Goal: Transaction & Acquisition: Purchase product/service

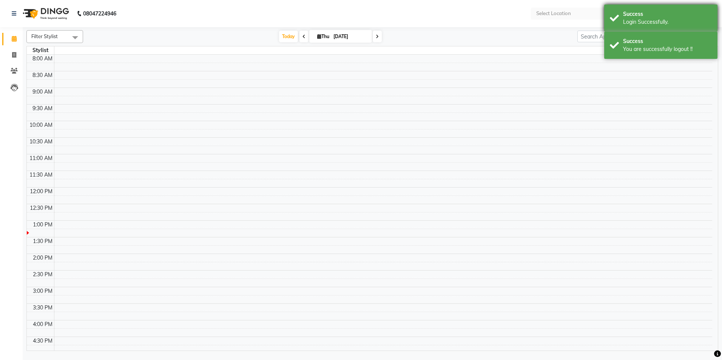
select select "en"
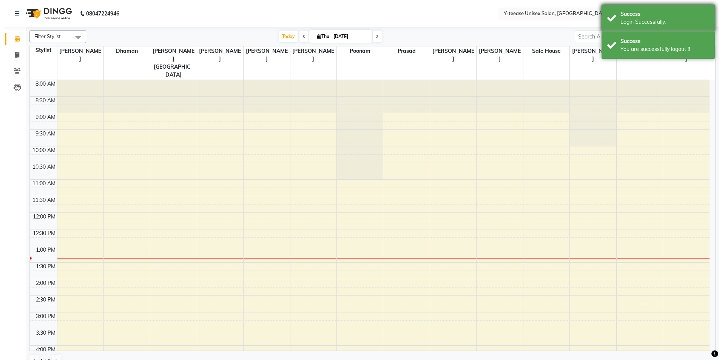
scroll to position [102, 0]
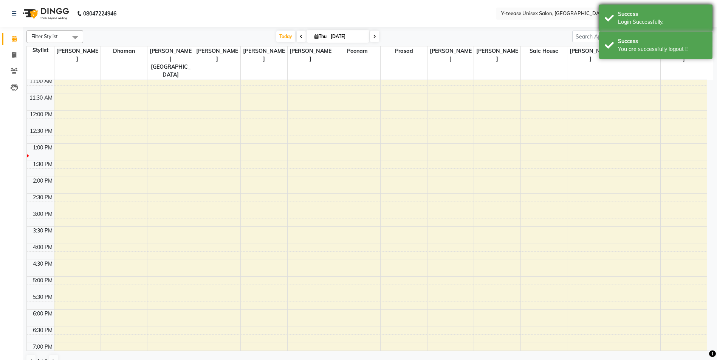
click at [663, 8] on div "Success Login Successfully." at bounding box center [655, 18] width 113 height 27
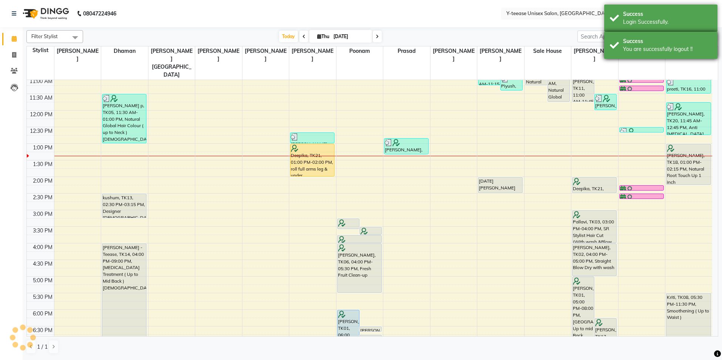
scroll to position [0, 0]
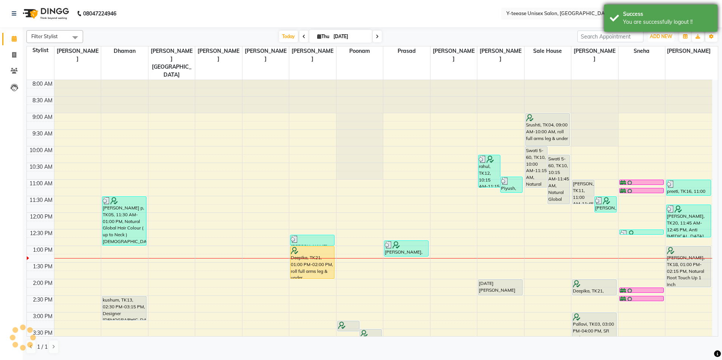
click at [668, 37] on span "ADD NEW" at bounding box center [661, 37] width 22 height 6
click at [663, 23] on div "You are successfully logout !!" at bounding box center [667, 22] width 89 height 8
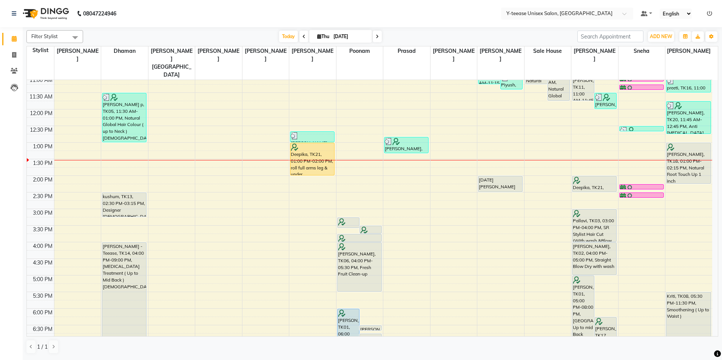
scroll to position [113, 0]
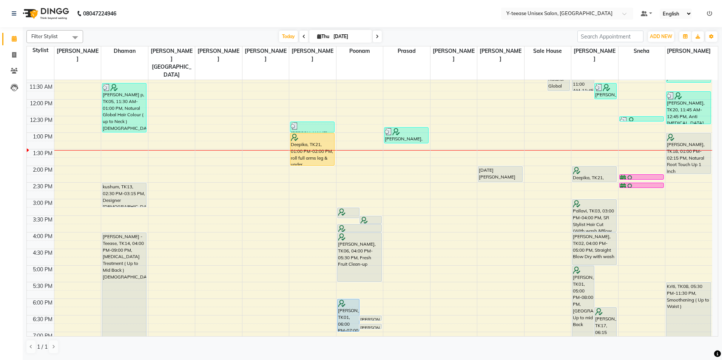
click at [691, 168] on div "8:00 AM 8:30 AM 9:00 AM 9:30 AM 10:00 AM 10:30 AM 11:00 AM 11:30 AM 12:00 PM 12…" at bounding box center [370, 216] width 686 height 498
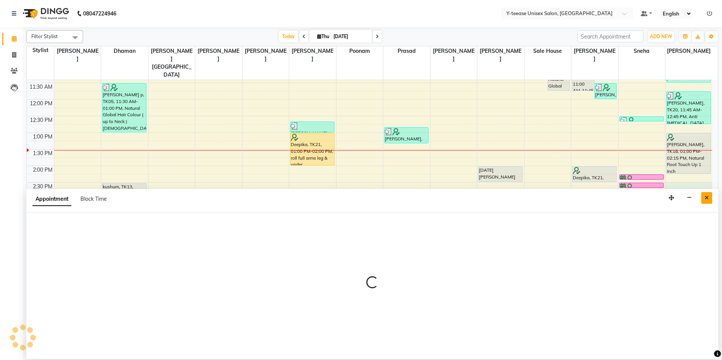
click at [704, 199] on button "Close" at bounding box center [707, 198] width 11 height 12
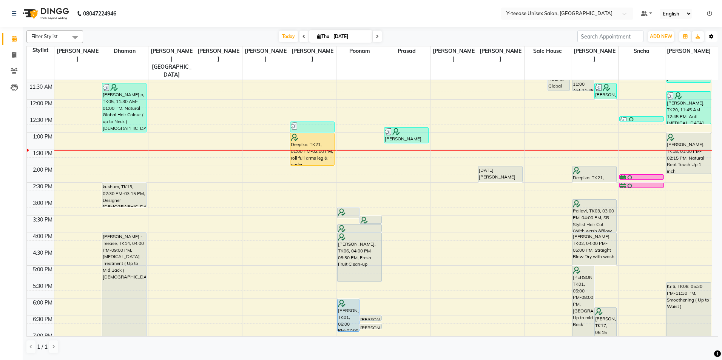
click at [715, 38] on button "Toggle Dropdown" at bounding box center [712, 36] width 12 height 11
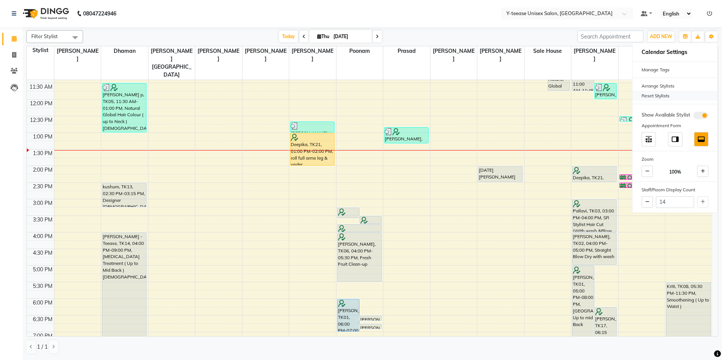
click at [654, 97] on div "Reset Stylists" at bounding box center [675, 96] width 85 height 10
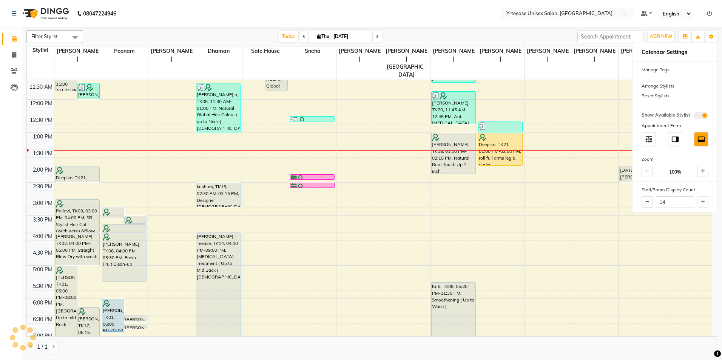
click at [567, 40] on div "Today Thu 04-09-2025" at bounding box center [330, 36] width 487 height 11
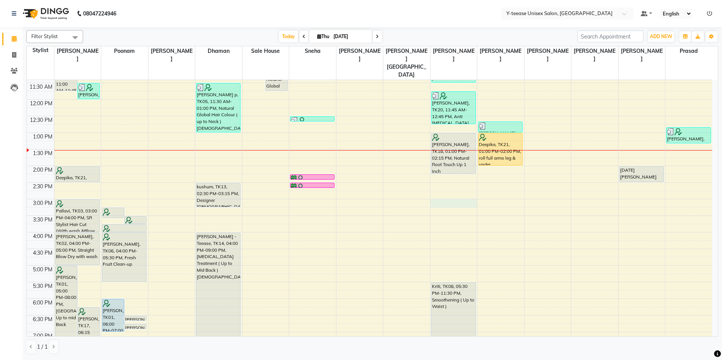
click at [453, 188] on div "8:00 AM 8:30 AM 9:00 AM 9:30 AM 10:00 AM 10:30 AM 11:00 AM 11:30 AM 12:00 PM 12…" at bounding box center [370, 216] width 686 height 498
select select "71319"
select select "900"
select select "tentative"
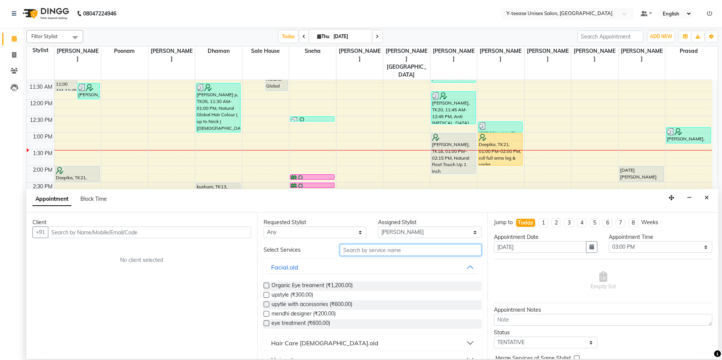
click at [388, 252] on input "text" at bounding box center [411, 250] width 142 height 12
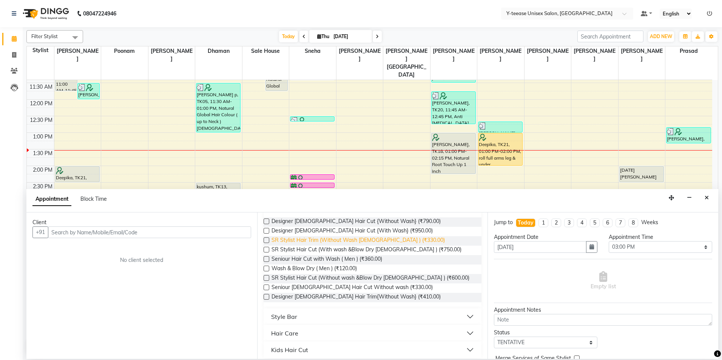
scroll to position [70, 0]
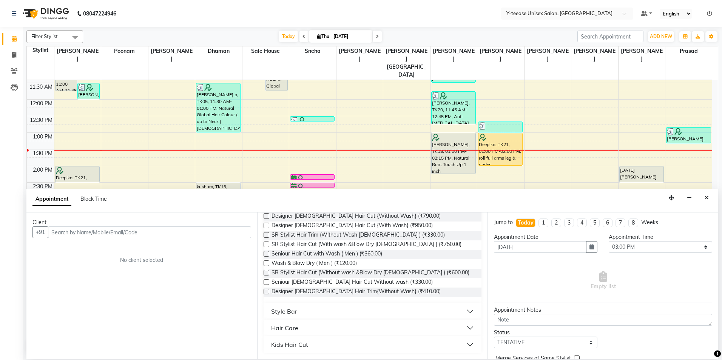
type input "wAS"
click at [377, 305] on button "Style Bar" at bounding box center [373, 312] width 212 height 14
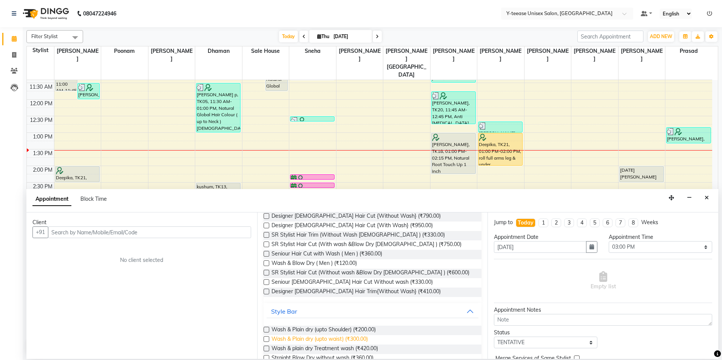
click at [362, 339] on span "Wash & Plain dry (upto waist) (₹300.00)" at bounding box center [320, 339] width 96 height 9
checkbox input "false"
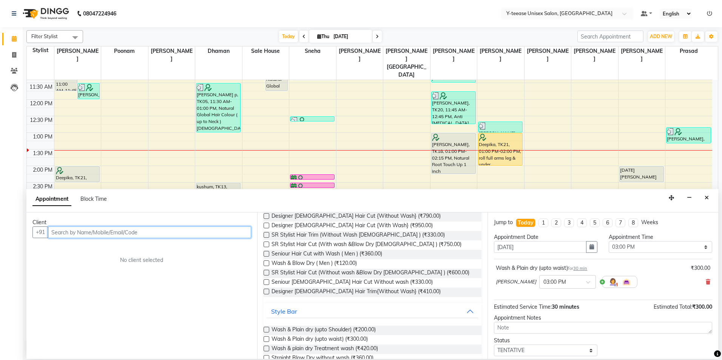
click at [229, 232] on input "text" at bounding box center [149, 233] width 203 height 12
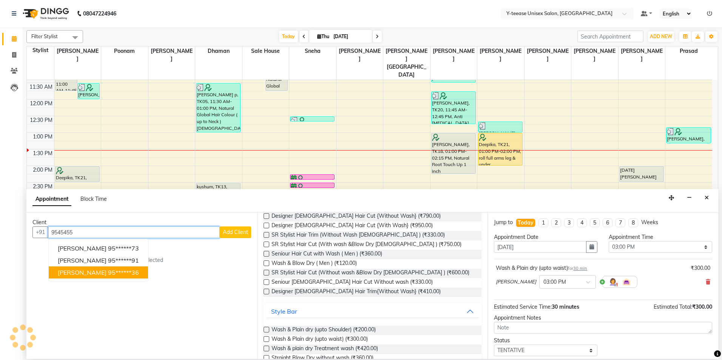
click at [130, 277] on button "Tanishka 95******36" at bounding box center [98, 273] width 99 height 12
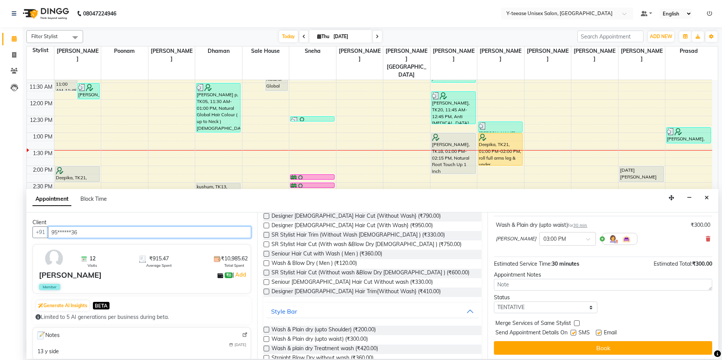
scroll to position [45, 0]
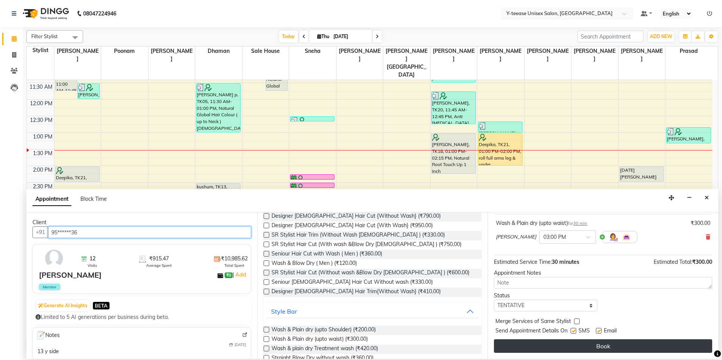
type input "95******36"
click at [580, 352] on button "Book" at bounding box center [603, 347] width 218 height 14
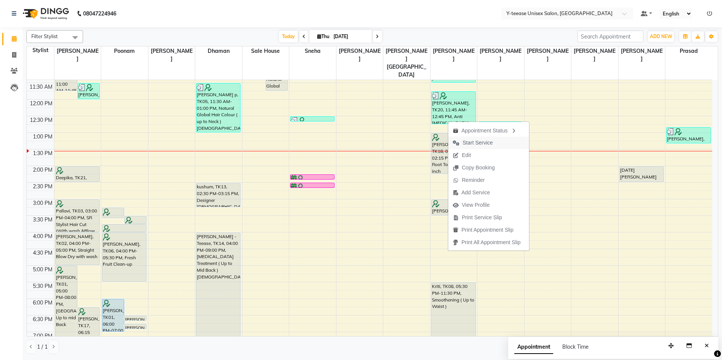
click at [471, 146] on span "Start Service" at bounding box center [478, 143] width 30 height 8
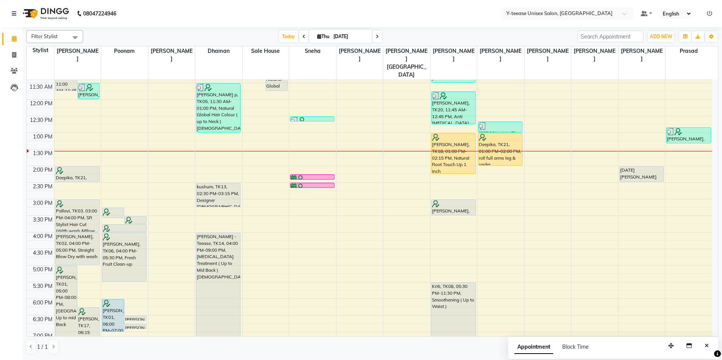
click at [641, 137] on div "8:00 AM 8:30 AM 9:00 AM 9:30 AM 10:00 AM 10:30 AM 11:00 AM 11:30 AM 12:00 PM 12…" at bounding box center [370, 216] width 686 height 498
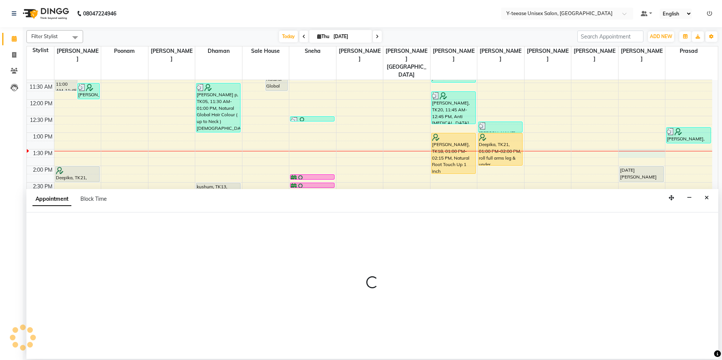
select select "88015"
select select "810"
select select "tentative"
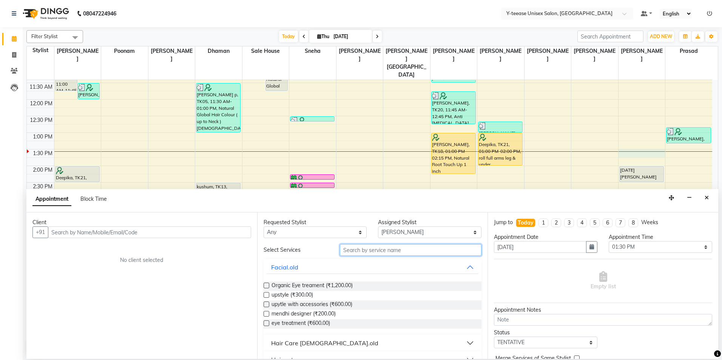
click at [376, 247] on input "text" at bounding box center [411, 250] width 142 height 12
click at [641, 252] on select "Select 09:00 AM 09:15 AM 09:30 AM 09:45 AM 10:00 AM 10:15 AM 10:30 AM 10:45 AM …" at bounding box center [661, 247] width 104 height 12
click at [609, 241] on select "Select 09:00 AM 09:15 AM 09:30 AM 09:45 AM 10:00 AM 10:15 AM 10:30 AM 10:45 AM …" at bounding box center [661, 247] width 104 height 12
click at [392, 249] on input "text" at bounding box center [411, 250] width 142 height 12
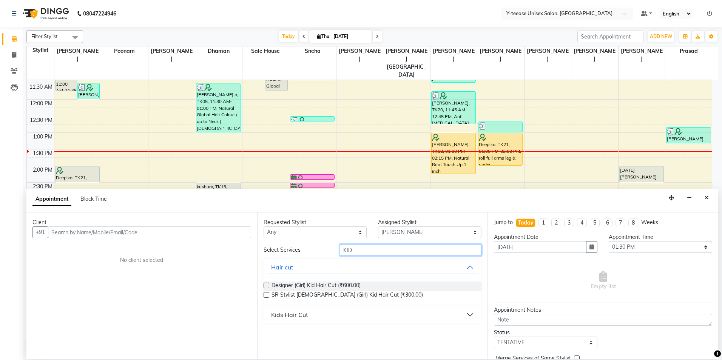
type input "KID"
click at [327, 316] on button "Kids Hair Cut" at bounding box center [373, 315] width 212 height 14
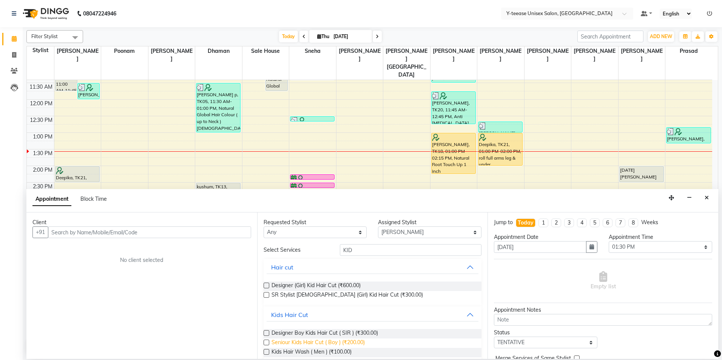
click at [297, 341] on span "Seniour Kids Hair Cut ( Boy ) (₹200.00)" at bounding box center [318, 343] width 93 height 9
checkbox input "false"
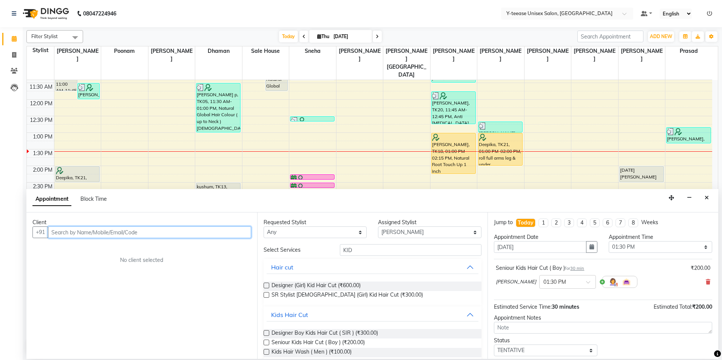
click at [166, 230] on input "text" at bounding box center [149, 233] width 203 height 12
click at [78, 247] on ngb-highlight "82******98" at bounding box center [91, 249] width 31 height 8
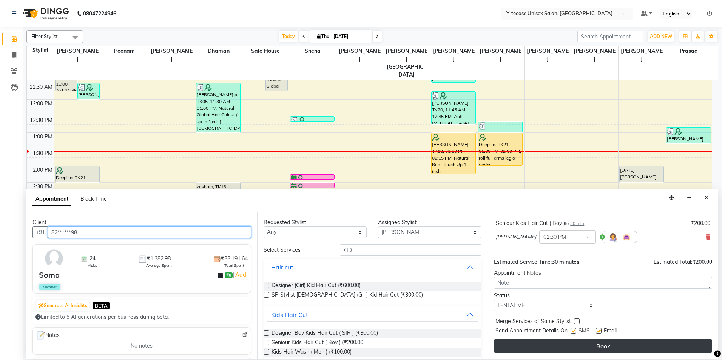
type input "82******98"
click at [574, 347] on button "Book" at bounding box center [603, 347] width 218 height 14
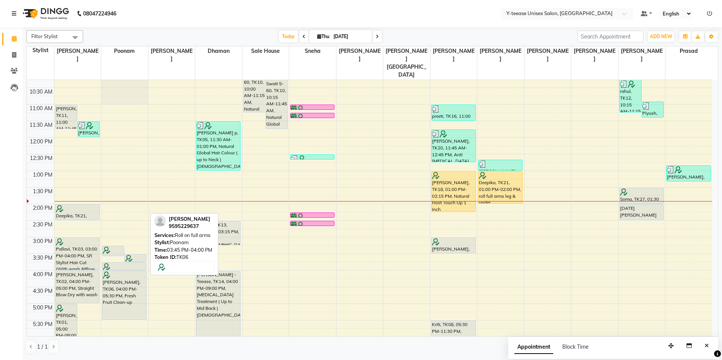
scroll to position [75, 0]
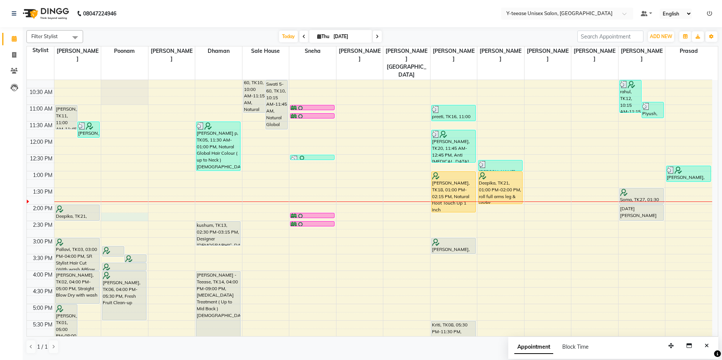
click at [123, 201] on div "8:00 AM 8:30 AM 9:00 AM 9:30 AM 10:00 AM 10:30 AM 11:00 AM 11:30 AM 12:00 PM 12…" at bounding box center [370, 254] width 686 height 498
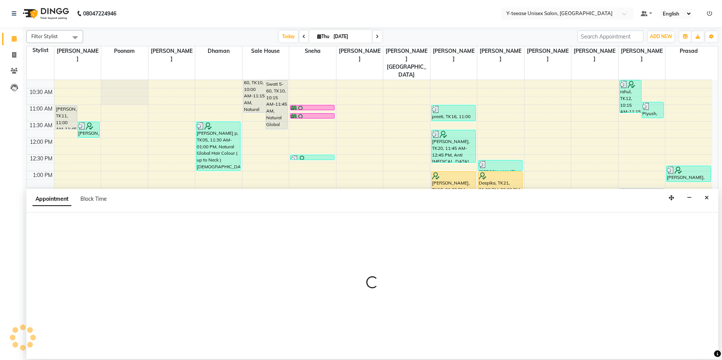
select select "57"
select select "855"
select select "tentative"
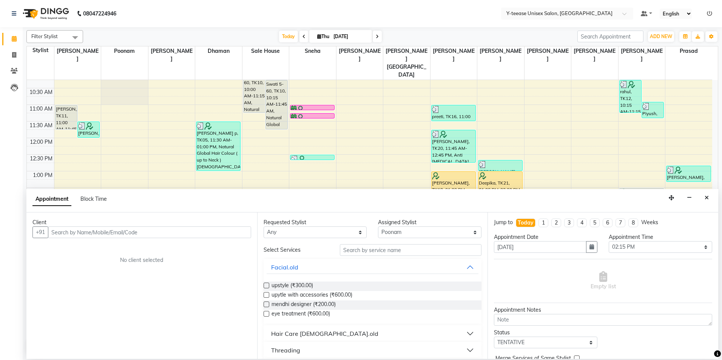
click at [207, 232] on input "text" at bounding box center [149, 233] width 203 height 12
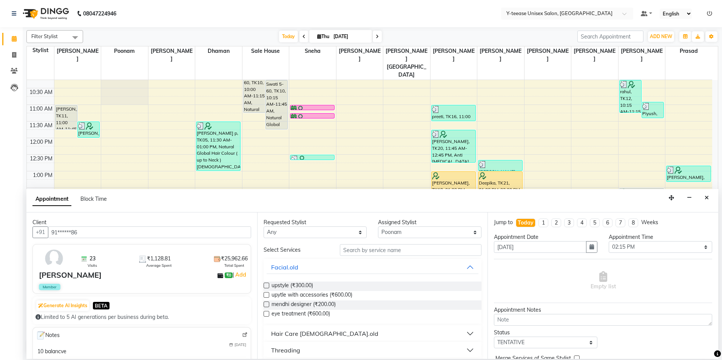
type input "91******86"
click at [363, 249] on input "text" at bounding box center [411, 250] width 142 height 12
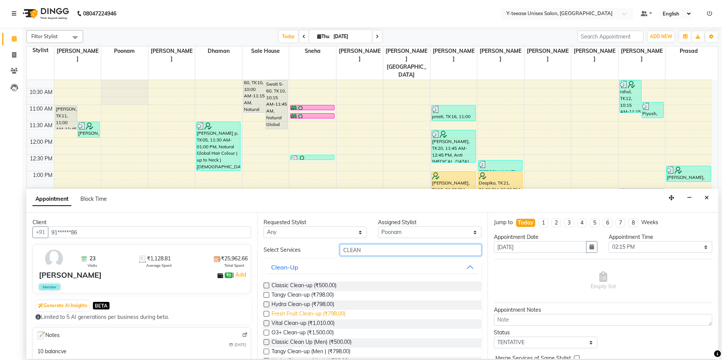
type input "CLEAN"
drag, startPoint x: 308, startPoint y: 316, endPoint x: 313, endPoint y: 314, distance: 5.6
click at [308, 316] on span "Fresh Fruit Clean-up (₹798.00)" at bounding box center [309, 314] width 74 height 9
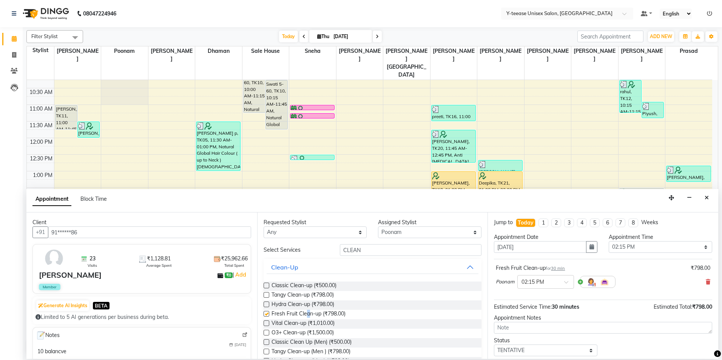
checkbox input "false"
click at [357, 251] on input "CLEAN" at bounding box center [411, 250] width 142 height 12
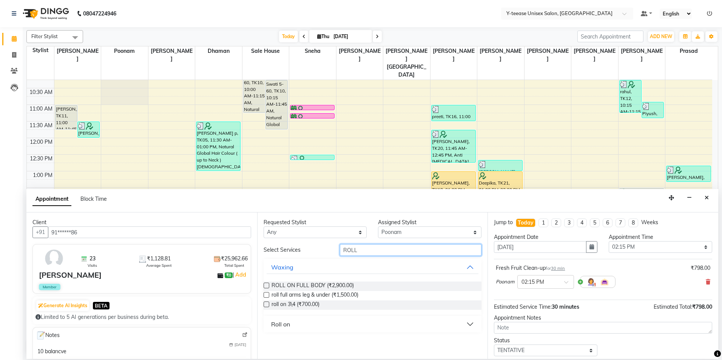
type input "ROLL"
drag, startPoint x: 333, startPoint y: 281, endPoint x: 343, endPoint y: 287, distance: 12.0
click at [334, 284] on div "ROLL ON FULL BODY (₹2,900.00) roll full arms leg & under (₹1,500.00) roll on 3\…" at bounding box center [373, 296] width 218 height 40
click at [345, 287] on span "ROLL ON FULL BODY (₹2,900.00)" at bounding box center [313, 286] width 82 height 9
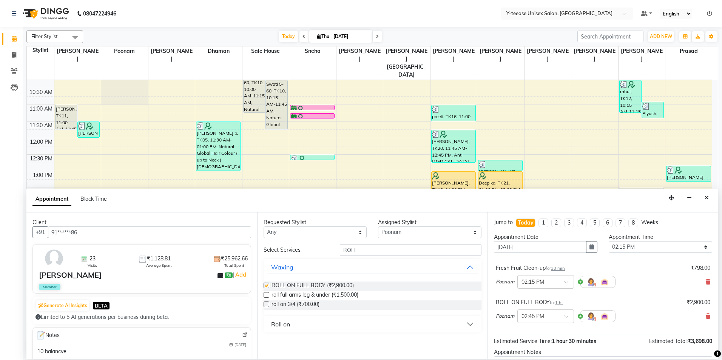
checkbox input "false"
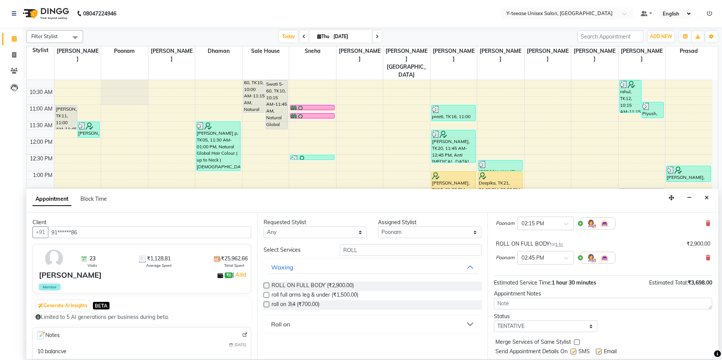
scroll to position [79, 0]
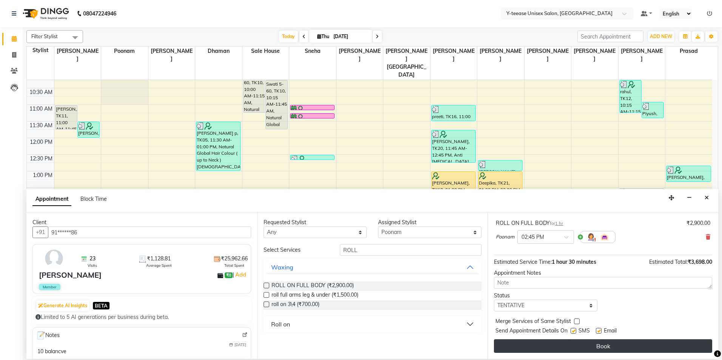
click at [566, 349] on button "Book" at bounding box center [603, 347] width 218 height 14
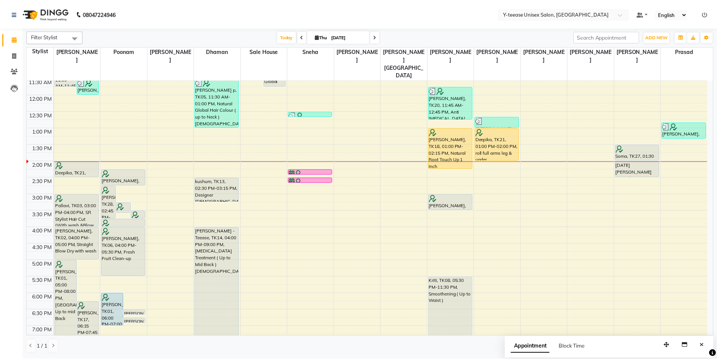
scroll to position [75, 0]
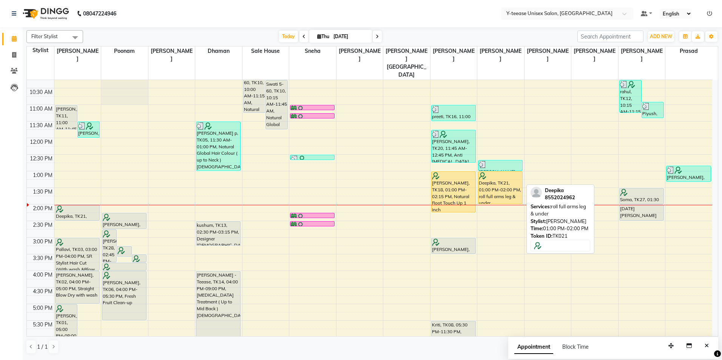
click at [510, 177] on div "Deepika, TK21, 01:00 PM-02:00 PM, roll full arms leg & under" at bounding box center [501, 188] width 44 height 32
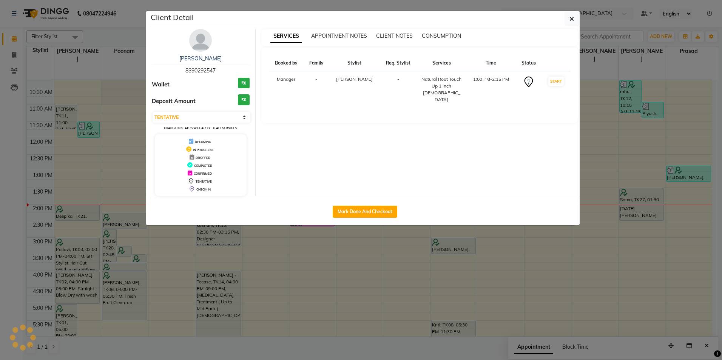
select select "select"
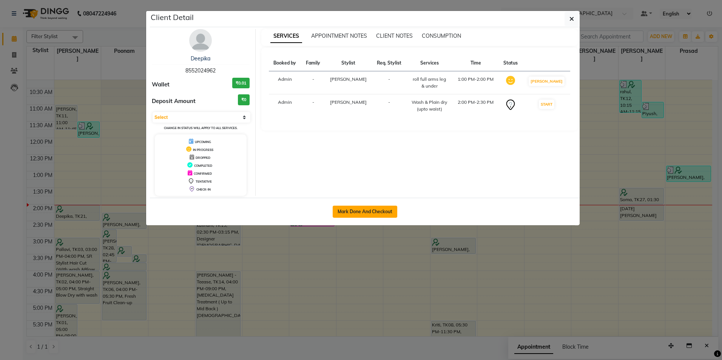
click at [377, 212] on button "Mark Done And Checkout" at bounding box center [365, 212] width 65 height 12
select select "service"
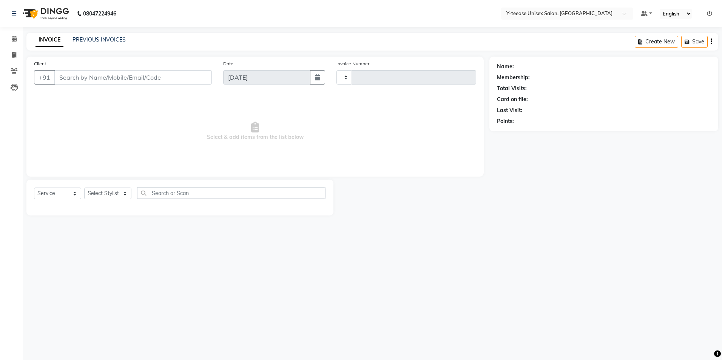
type input "7020"
select select "4"
type input "85******62"
select select "73210"
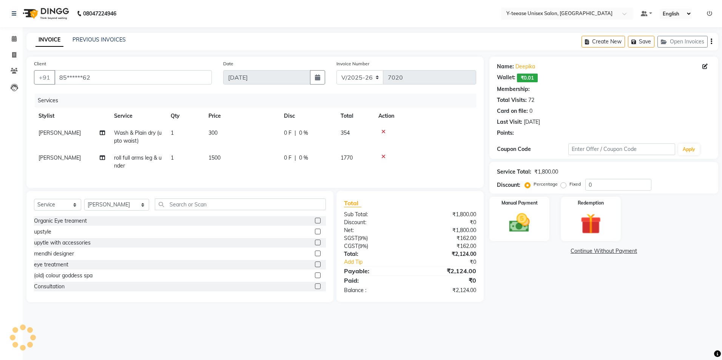
select select "1: Object"
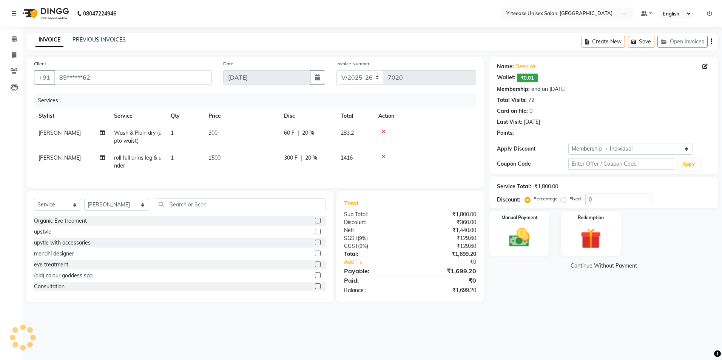
type input "20"
click at [383, 158] on icon at bounding box center [384, 156] width 4 height 5
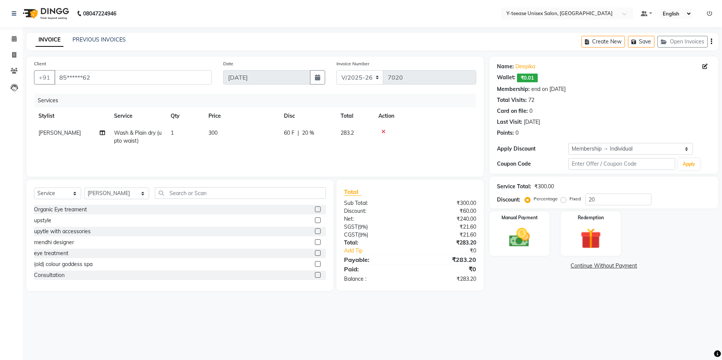
click at [246, 200] on div "Select Service Product Membership Package Voucher Prepaid Gift Card Select Styl…" at bounding box center [180, 196] width 292 height 18
click at [244, 193] on input "text" at bounding box center [240, 193] width 171 height 12
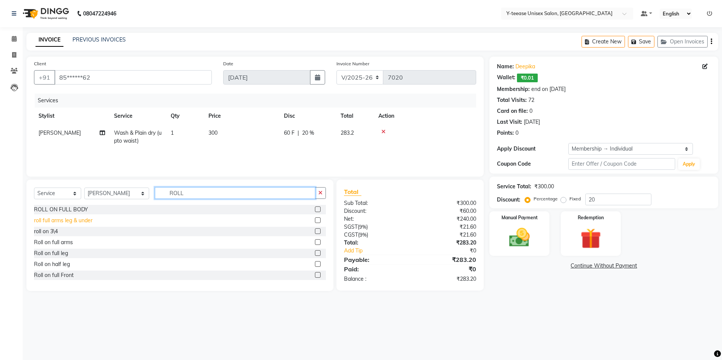
type input "ROLL"
click at [71, 222] on div "roll full arms leg & under" at bounding box center [63, 221] width 59 height 8
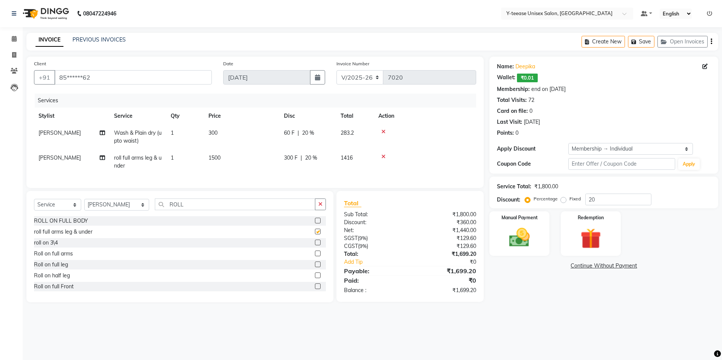
checkbox input "false"
click at [525, 323] on div "08047224946 Select Location × Y-teease Unisex Salon, Amanora Default Panel My P…" at bounding box center [361, 180] width 722 height 360
click at [619, 198] on input "20" at bounding box center [619, 200] width 66 height 12
type input "25"
click at [538, 231] on div "Manual Payment" at bounding box center [519, 234] width 62 height 46
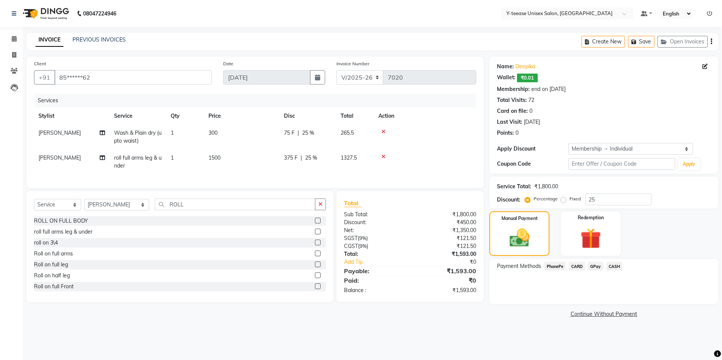
click at [598, 266] on span "GPay" at bounding box center [595, 266] width 15 height 9
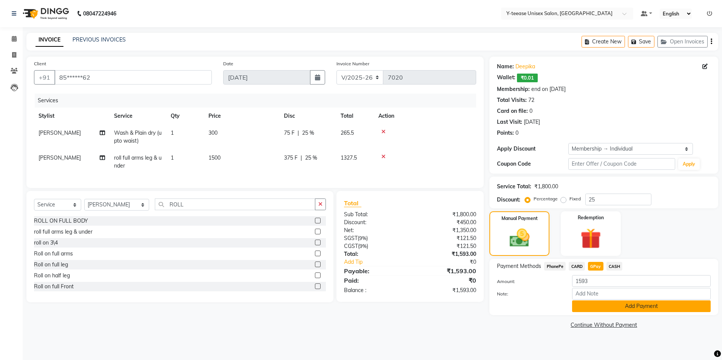
click at [612, 309] on button "Add Payment" at bounding box center [641, 307] width 139 height 12
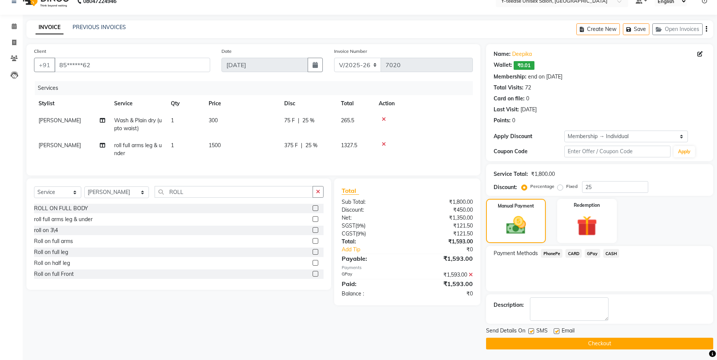
scroll to position [13, 0]
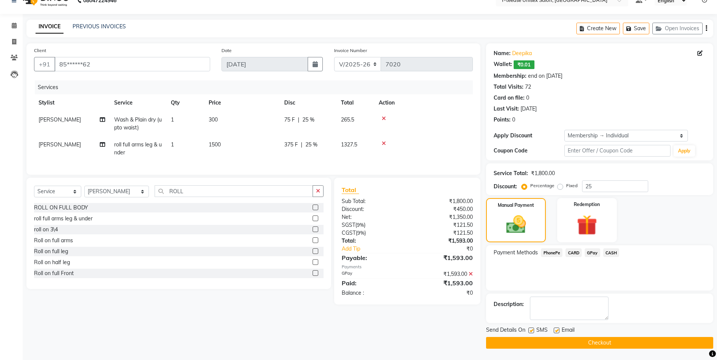
click at [540, 343] on button "Checkout" at bounding box center [599, 343] width 227 height 12
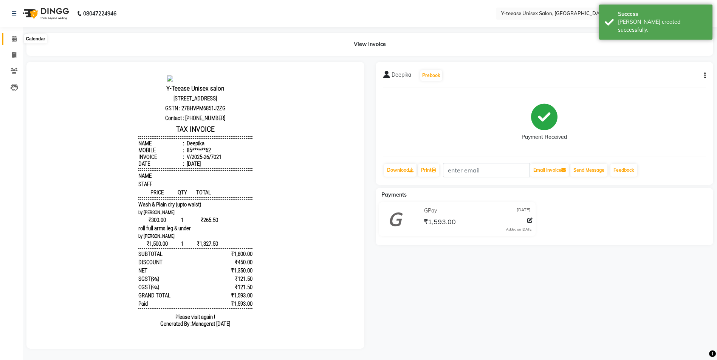
click at [16, 37] on icon at bounding box center [14, 39] width 5 height 6
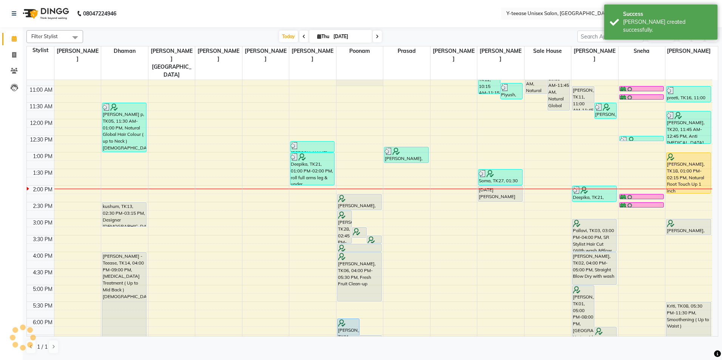
scroll to position [76, 0]
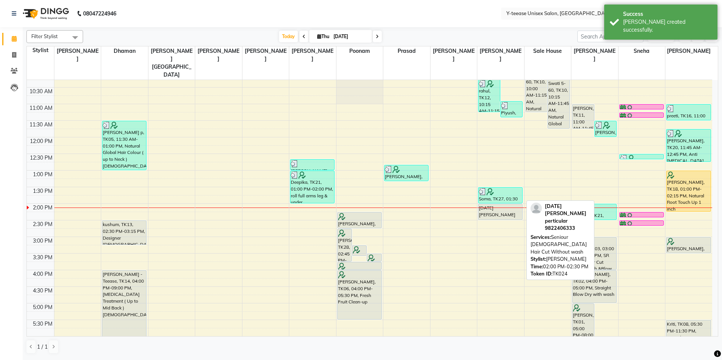
click at [495, 204] on div "[DATE][PERSON_NAME] perticular, TK24, 02:00 PM-02:30 PM, Seniour [DEMOGRAPHIC_D…" at bounding box center [501, 211] width 44 height 15
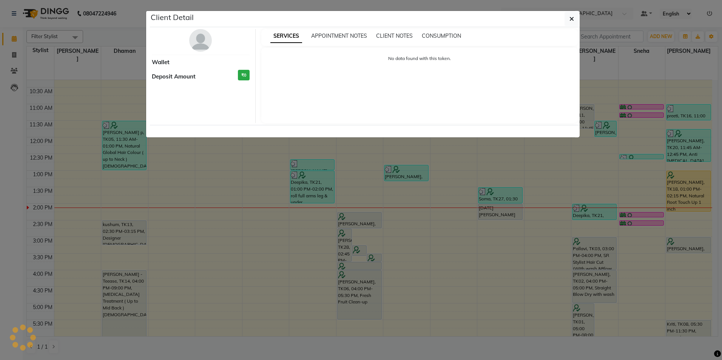
select select "7"
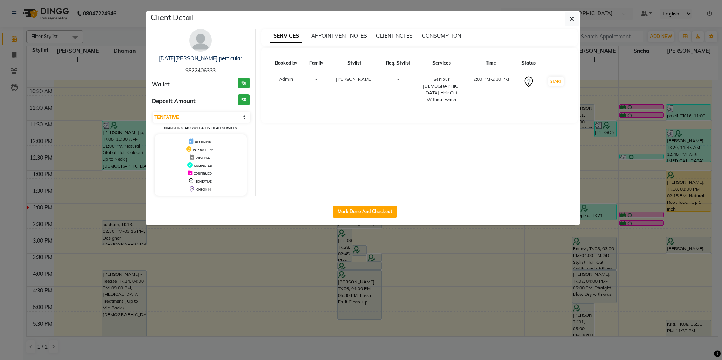
click at [193, 37] on img at bounding box center [200, 40] width 23 height 23
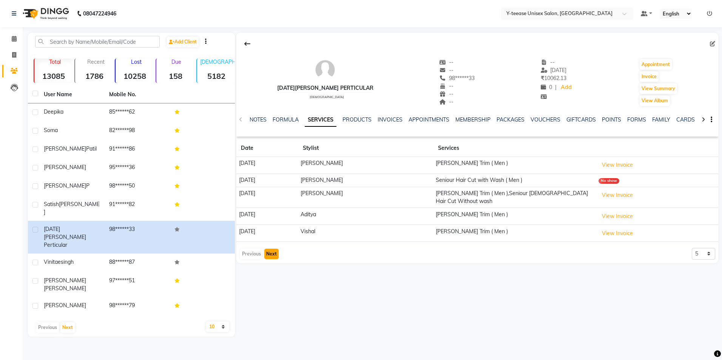
click at [270, 250] on button "Next" at bounding box center [271, 254] width 14 height 11
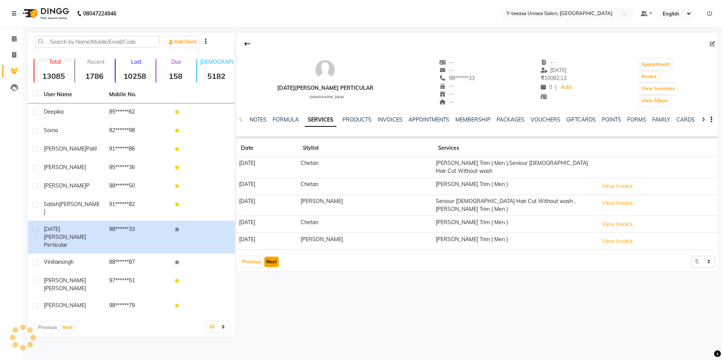
drag, startPoint x: 270, startPoint y: 250, endPoint x: 264, endPoint y: 250, distance: 6.4
click at [265, 257] on button "Next" at bounding box center [271, 262] width 14 height 11
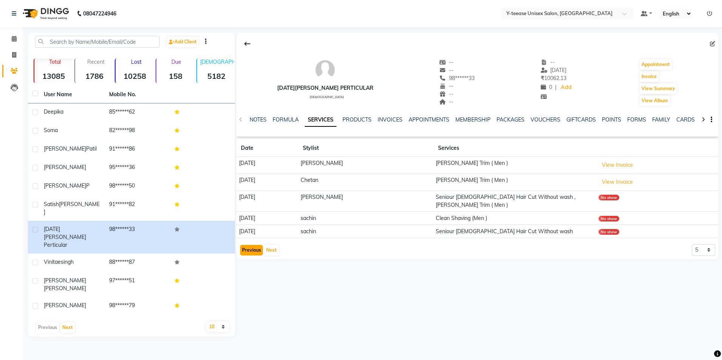
click at [250, 245] on button "Previous" at bounding box center [251, 250] width 23 height 11
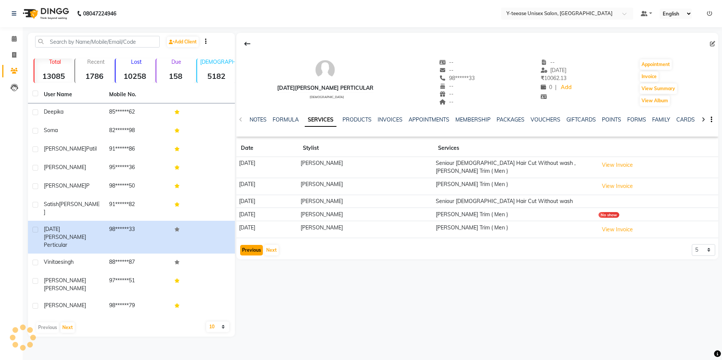
click at [250, 245] on button "Previous" at bounding box center [251, 250] width 23 height 11
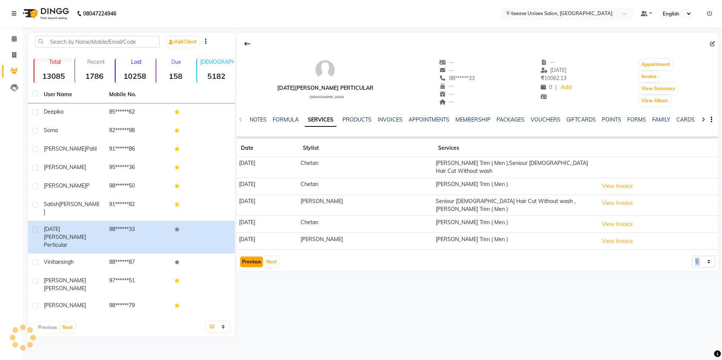
click at [250, 243] on app-client-history "Date Stylist Services 09-09-2023 Chetan Beard Trim ( Men ),Seniour Male Hair Cu…" at bounding box center [478, 204] width 482 height 128
drag, startPoint x: 250, startPoint y: 243, endPoint x: 250, endPoint y: 247, distance: 4.2
click at [250, 247] on app-client-history "Date Stylist Services 09-09-2023 Chetan Beard Trim ( Men ),Seniour Male Hair Cu…" at bounding box center [478, 204] width 482 height 128
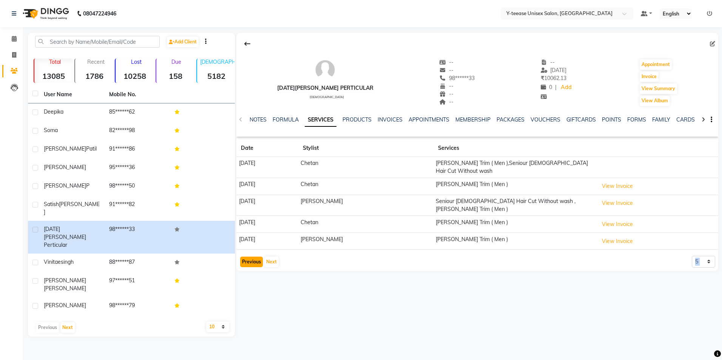
click at [250, 257] on button "Previous" at bounding box center [251, 262] width 23 height 11
click at [250, 256] on div "Previous Next" at bounding box center [260, 262] width 40 height 12
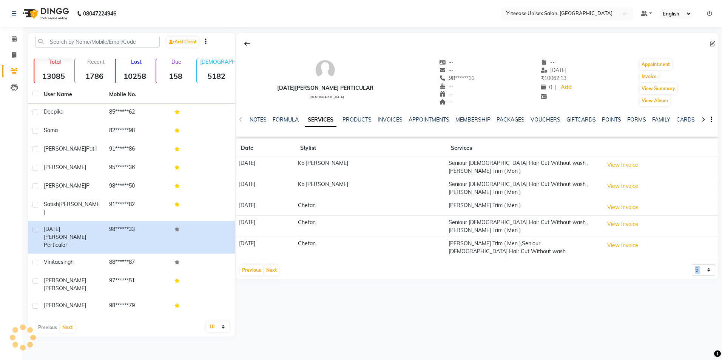
click at [250, 264] on div "Previous Next" at bounding box center [260, 270] width 40 height 12
click at [252, 265] on button "Previous" at bounding box center [251, 270] width 23 height 11
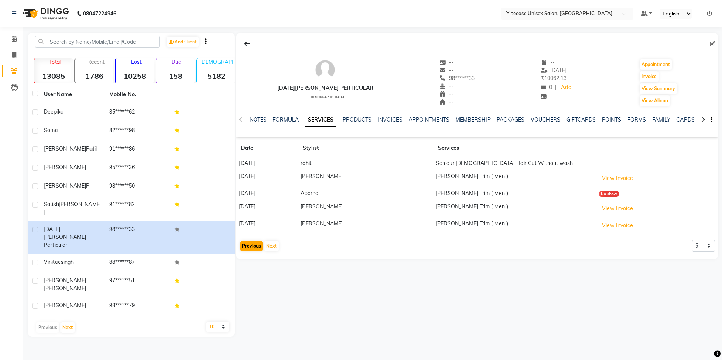
click at [252, 255] on div "ashvin shankar perticular male -- -- 98******33 -- -- -- -- 17-08-2025 ₹ 10062.…" at bounding box center [478, 144] width 482 height 223
click at [250, 248] on button "Previous" at bounding box center [251, 246] width 23 height 11
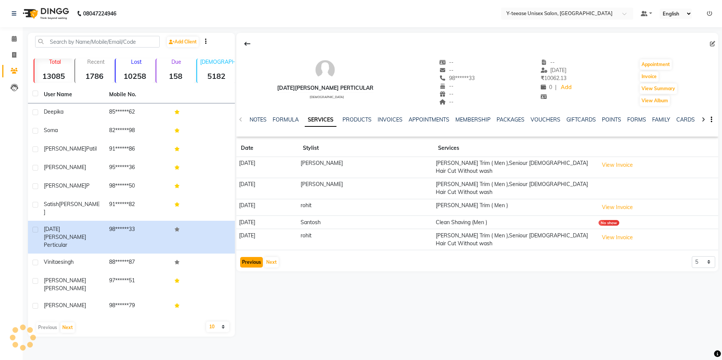
click at [250, 257] on button "Previous" at bounding box center [251, 262] width 23 height 11
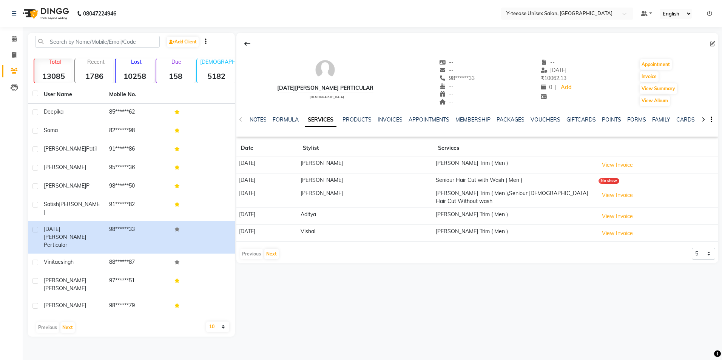
click at [250, 248] on div "Previous Next" at bounding box center [260, 254] width 40 height 12
click at [17, 38] on span at bounding box center [14, 39] width 13 height 9
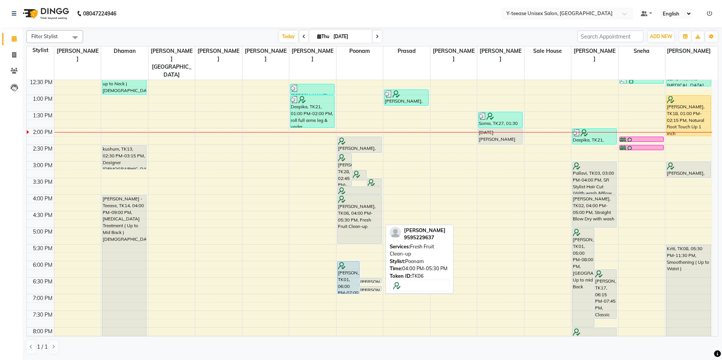
scroll to position [113, 0]
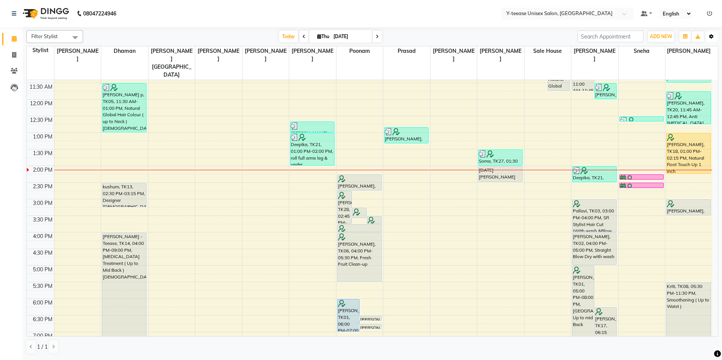
click at [711, 38] on icon "button" at bounding box center [712, 36] width 5 height 5
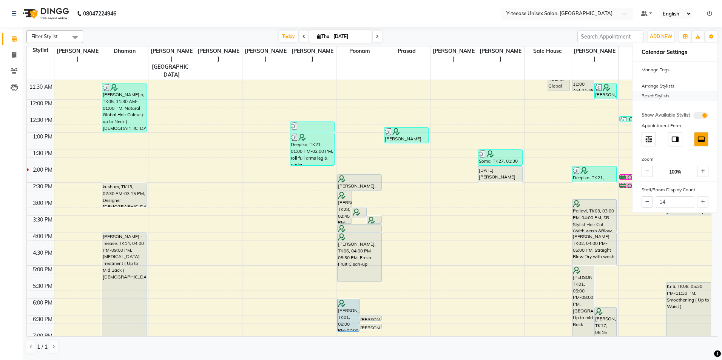
click at [659, 92] on div "Reset Stylists" at bounding box center [675, 96] width 85 height 10
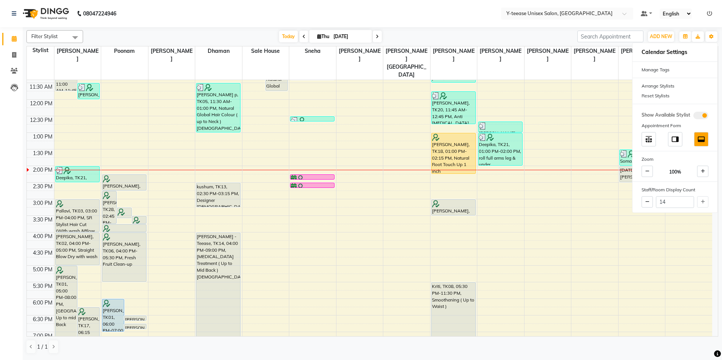
click at [551, 35] on div "Today Thu 04-09-2025" at bounding box center [330, 36] width 487 height 11
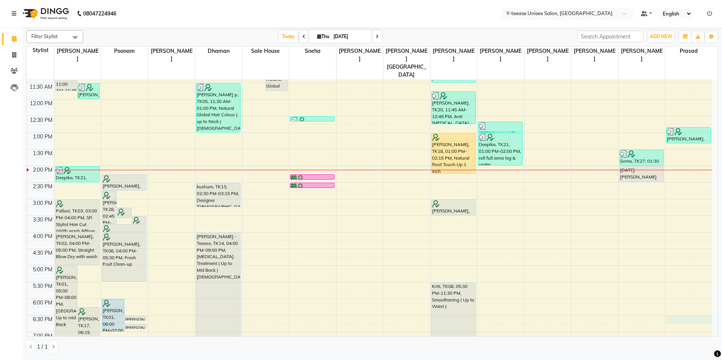
click at [687, 301] on div "8:00 AM 8:30 AM 9:00 AM 9:30 AM 10:00 AM 10:30 AM 11:00 AM 11:30 AM 12:00 PM 12…" at bounding box center [370, 216] width 686 height 498
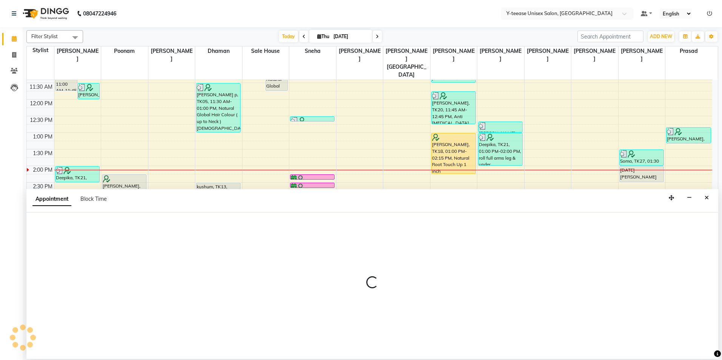
select select "88412"
select select "1110"
select select "tentative"
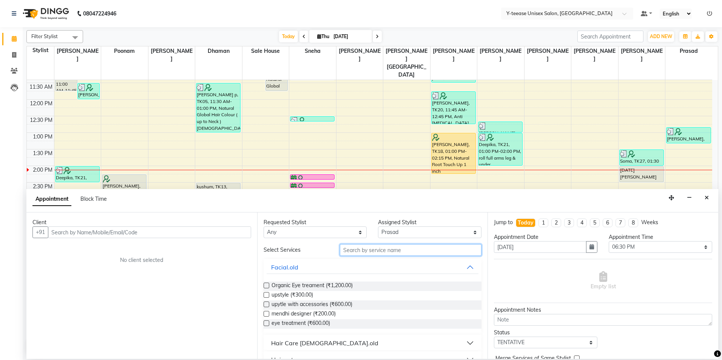
click at [415, 250] on input "text" at bounding box center [411, 250] width 142 height 12
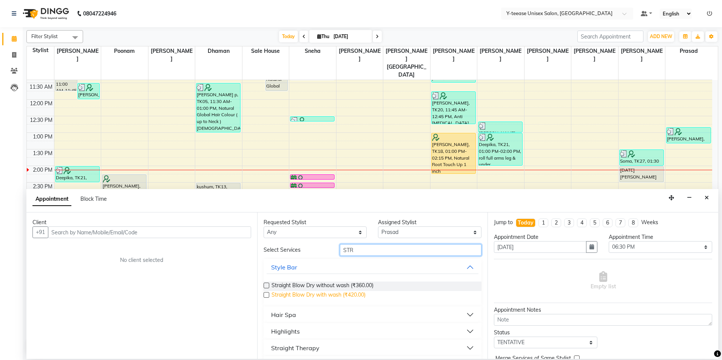
type input "STR"
click at [348, 295] on span "Straight Blow Dry with wash (₹420.00)" at bounding box center [319, 295] width 94 height 9
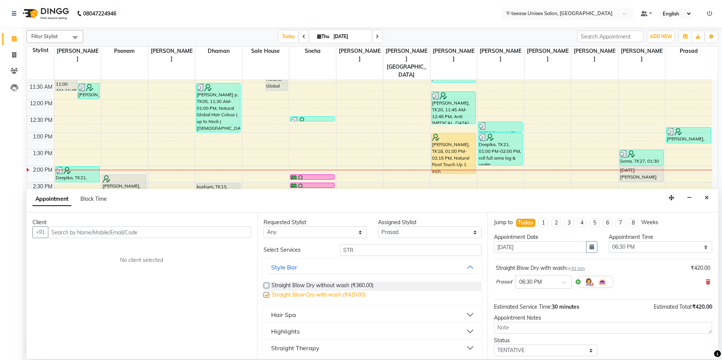
checkbox input "false"
click at [224, 235] on input "text" at bounding box center [149, 233] width 203 height 12
click at [188, 230] on input "text" at bounding box center [149, 233] width 203 height 12
type input "7559238773"
click at [236, 230] on span "Add Client" at bounding box center [235, 232] width 25 height 7
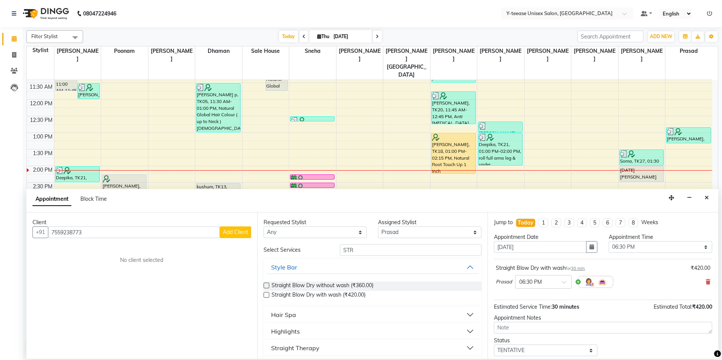
select select "22"
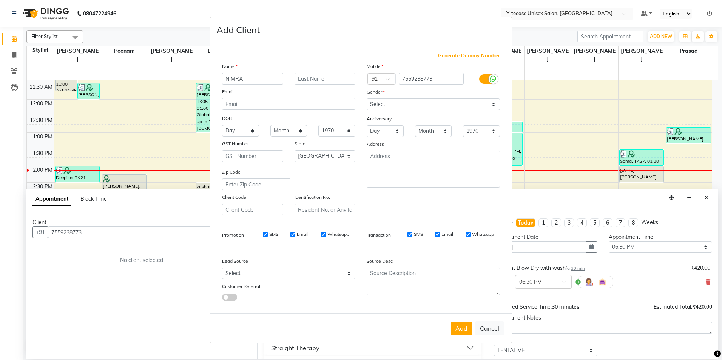
type input "NIMRAT"
click at [323, 77] on input "text" at bounding box center [325, 79] width 61 height 12
click at [428, 103] on select "Select Male Female Other Prefer Not To Say" at bounding box center [433, 105] width 133 height 12
select select "[DEMOGRAPHIC_DATA]"
click at [367, 99] on select "Select Male Female Other Prefer Not To Say" at bounding box center [433, 105] width 133 height 12
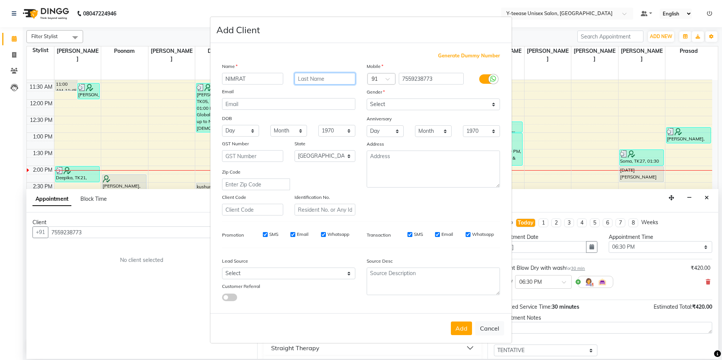
click at [324, 80] on input "text" at bounding box center [325, 79] width 61 height 12
type input "KAUR"
click at [462, 331] on button "Add" at bounding box center [461, 329] width 21 height 14
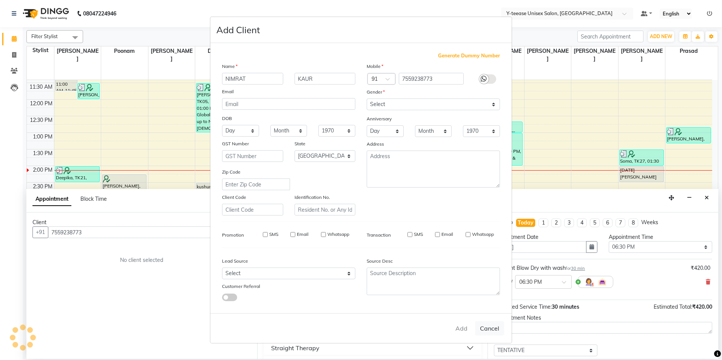
type input "75******73"
select select
select select "null"
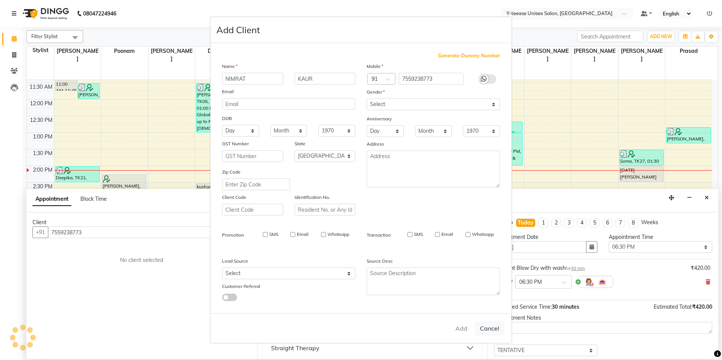
select select
checkbox input "false"
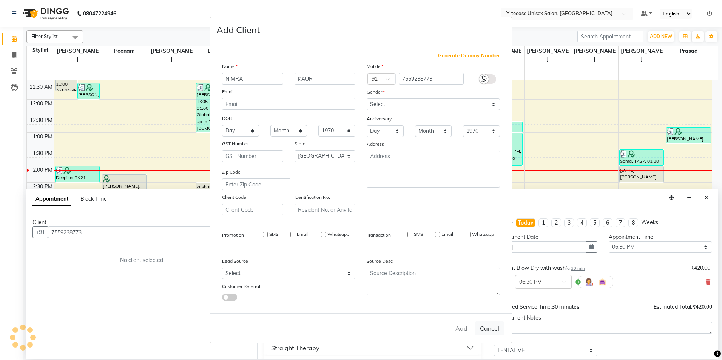
checkbox input "false"
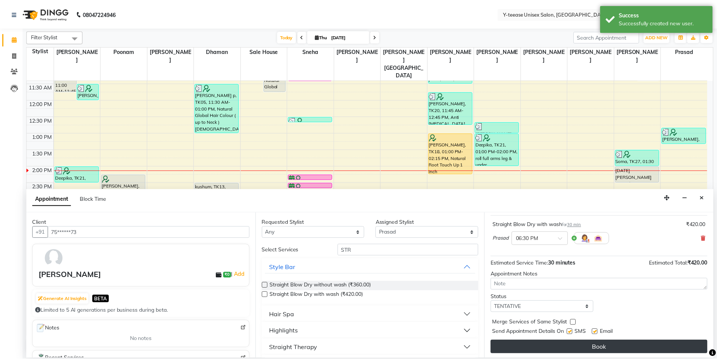
scroll to position [45, 0]
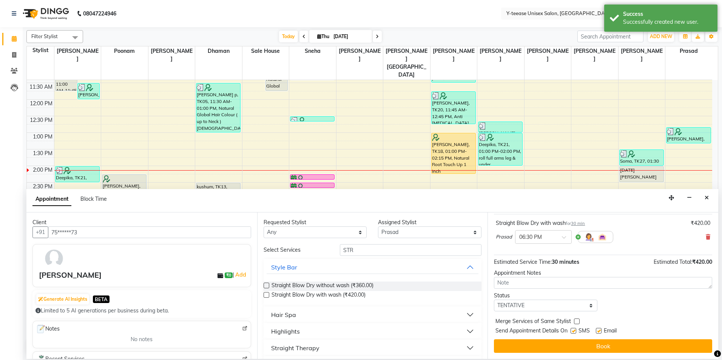
click at [583, 353] on div "Jump to Today 1 2 3 4 5 6 7 8 Weeks Appointment Date 04-09-2025 Appointment Tim…" at bounding box center [603, 286] width 231 height 147
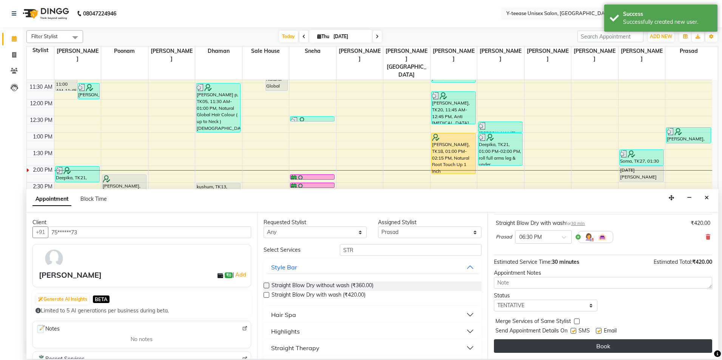
click at [583, 349] on button "Book" at bounding box center [603, 347] width 218 height 14
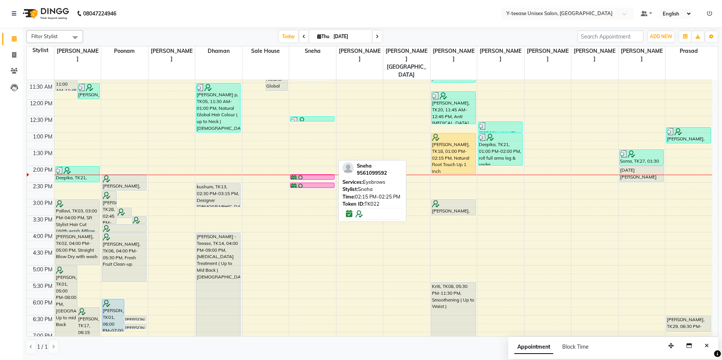
click at [325, 175] on div at bounding box center [312, 179] width 43 height 8
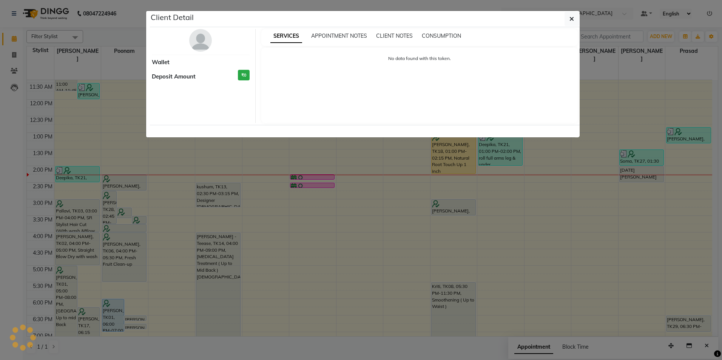
select select "6"
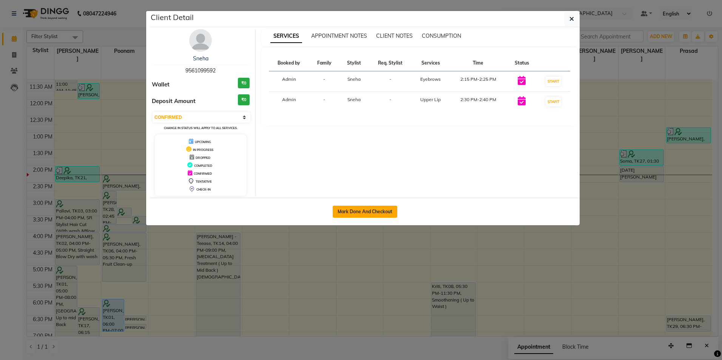
click at [388, 215] on button "Mark Done And Checkout" at bounding box center [365, 212] width 65 height 12
select select "service"
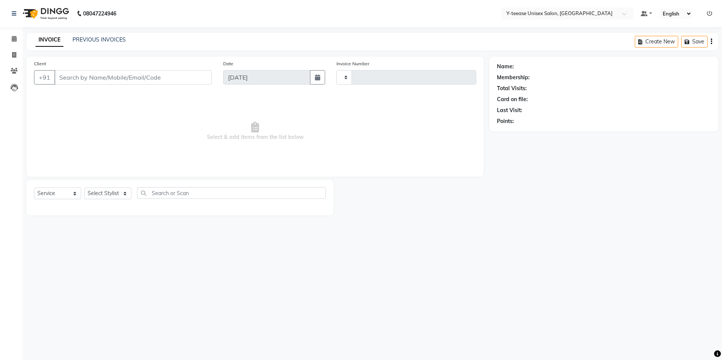
type input "7022"
select select "4"
type input "95******92"
select select "49846"
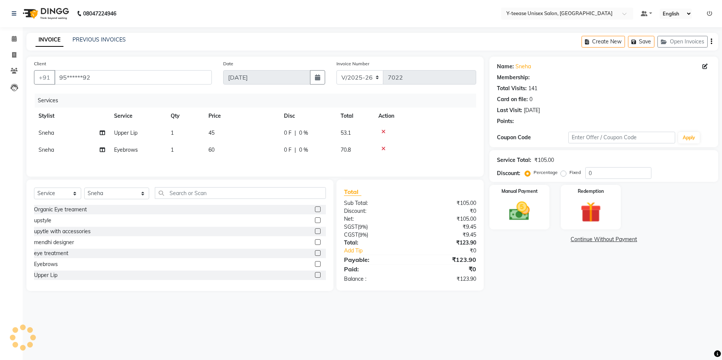
select select "1: Object"
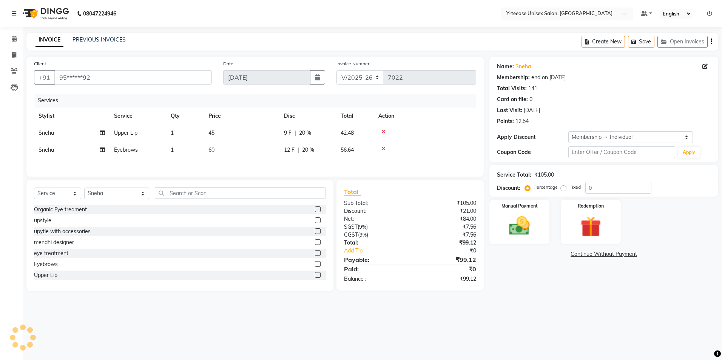
type input "20"
click at [123, 134] on span "Upper Lip" at bounding box center [125, 133] width 23 height 7
select select "49846"
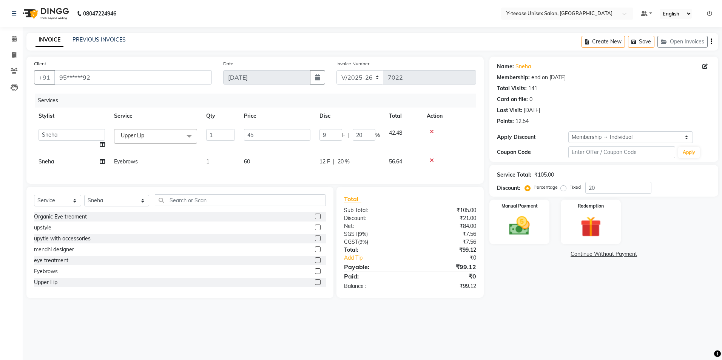
click at [128, 134] on span "Upper Lip" at bounding box center [132, 135] width 23 height 7
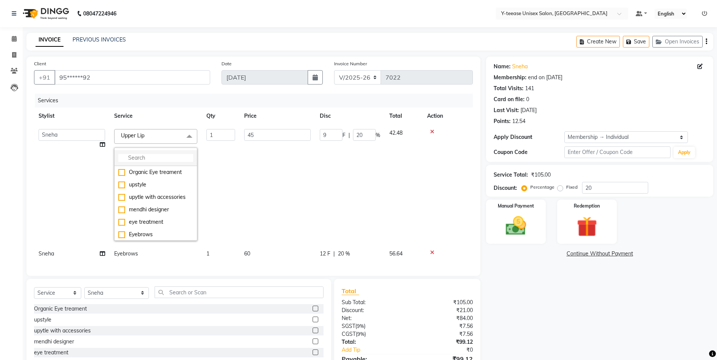
click at [137, 152] on li at bounding box center [155, 158] width 82 height 16
click at [135, 154] on input "multiselect-search" at bounding box center [155, 158] width 75 height 8
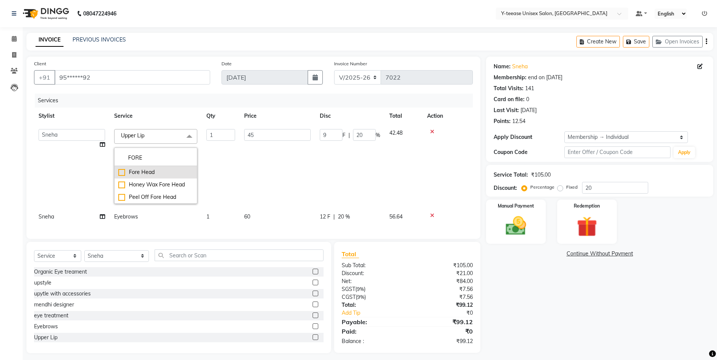
type input "FORE"
click at [145, 170] on div "Fore Head" at bounding box center [155, 172] width 75 height 8
checkbox input "true"
click at [259, 190] on td "45" at bounding box center [278, 167] width 76 height 84
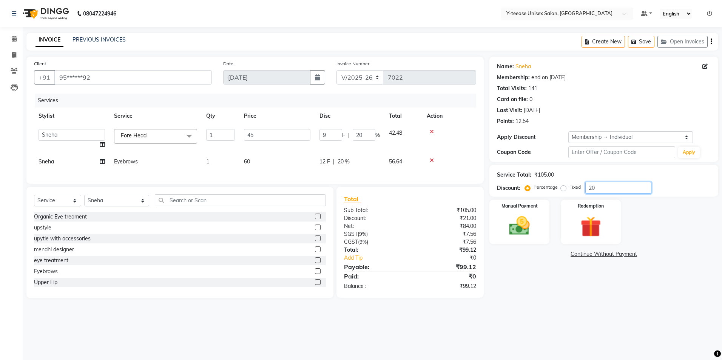
click at [614, 186] on input "20" at bounding box center [619, 188] width 66 height 12
type input "2"
type input "0.9"
type input "2"
type input "25"
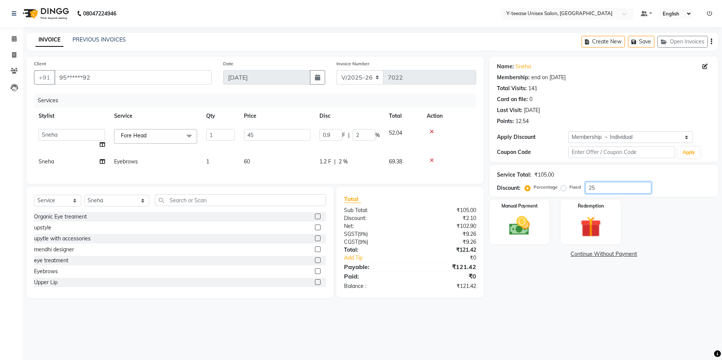
type input "11.25"
type input "25"
drag, startPoint x: 515, startPoint y: 212, endPoint x: 526, endPoint y: 214, distance: 10.7
click at [515, 212] on div "Manual Payment" at bounding box center [519, 222] width 62 height 46
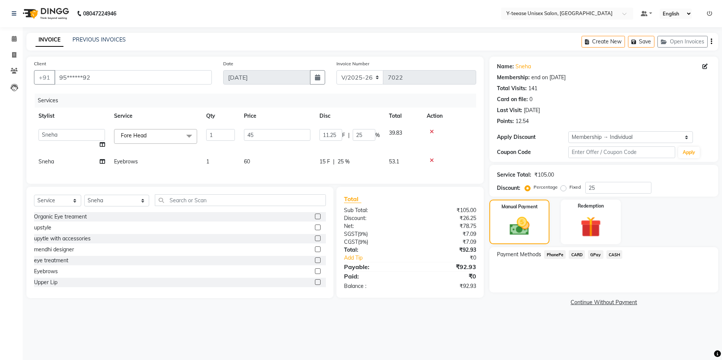
click at [595, 258] on span "GPay" at bounding box center [595, 254] width 15 height 9
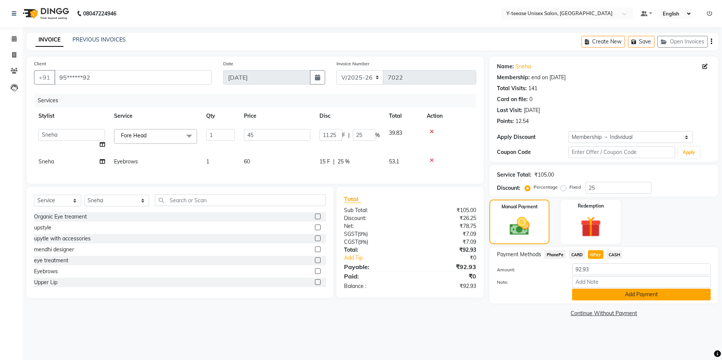
click at [601, 296] on button "Add Payment" at bounding box center [641, 295] width 139 height 12
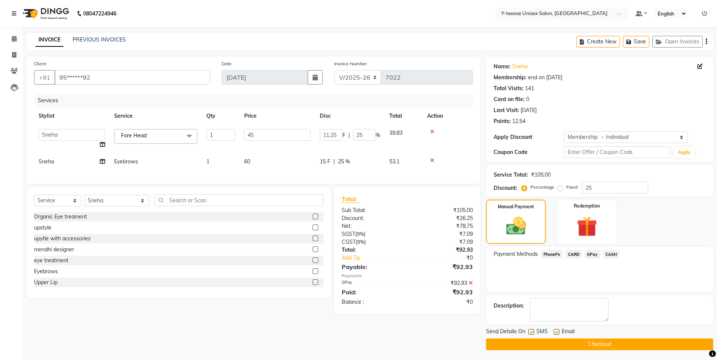
click at [595, 347] on button "Checkout" at bounding box center [599, 345] width 227 height 12
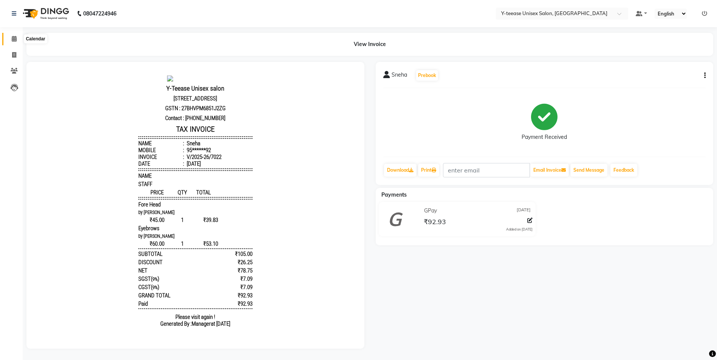
click at [13, 39] on icon at bounding box center [14, 39] width 5 height 6
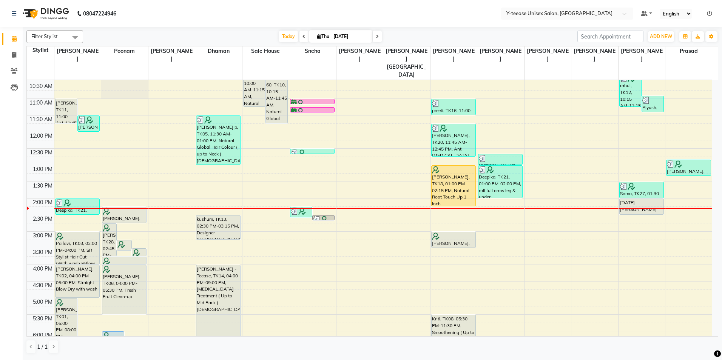
scroll to position [75, 0]
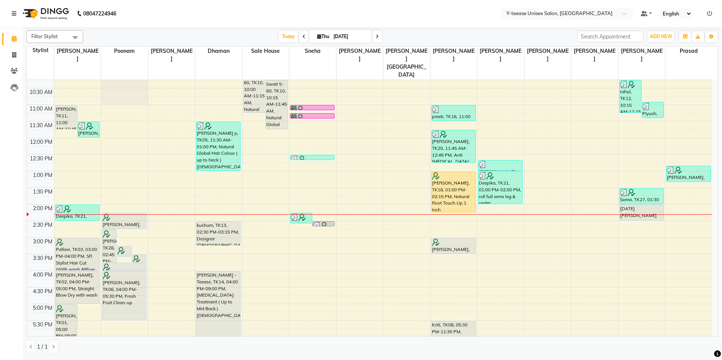
click at [376, 38] on icon at bounding box center [377, 36] width 3 height 5
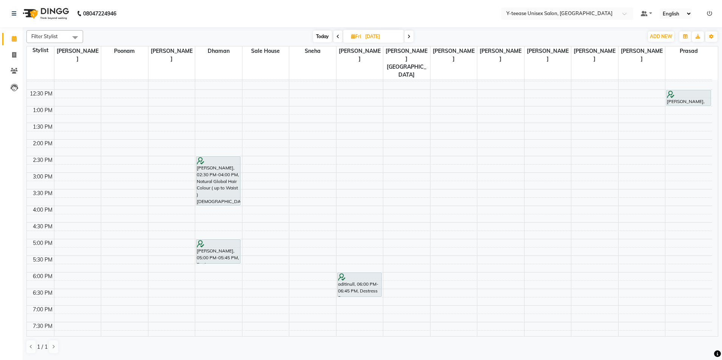
scroll to position [200, 0]
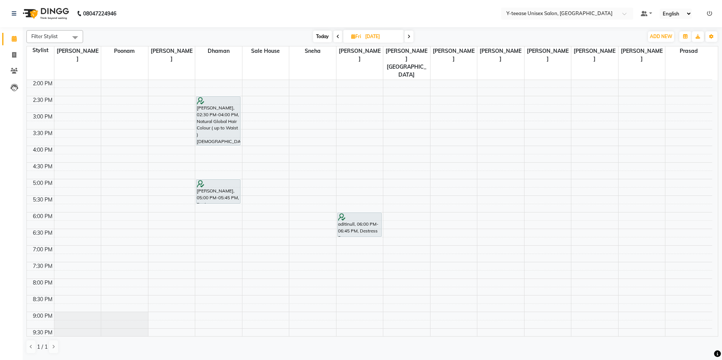
click at [411, 34] on icon at bounding box center [409, 36] width 3 height 5
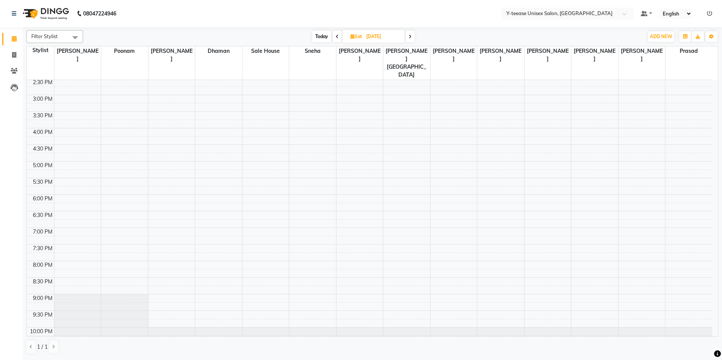
scroll to position [226, 0]
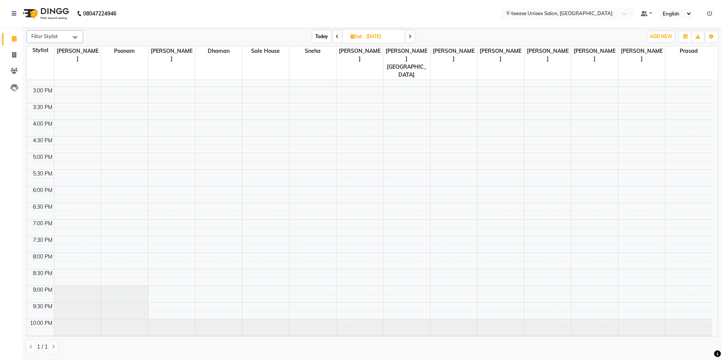
drag, startPoint x: 315, startPoint y: 33, endPoint x: 320, endPoint y: 32, distance: 5.3
click at [315, 32] on span "Today" at bounding box center [321, 37] width 19 height 12
type input "[DATE]"
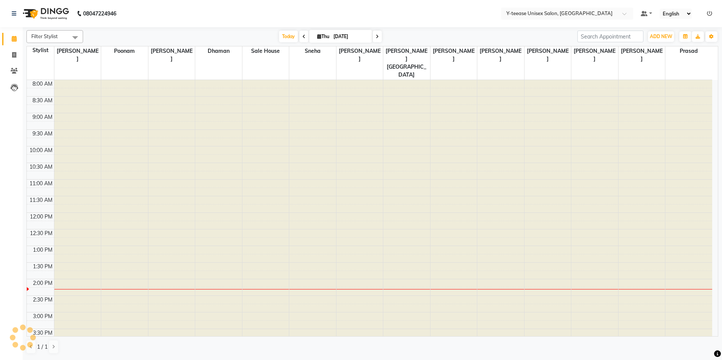
scroll to position [200, 0]
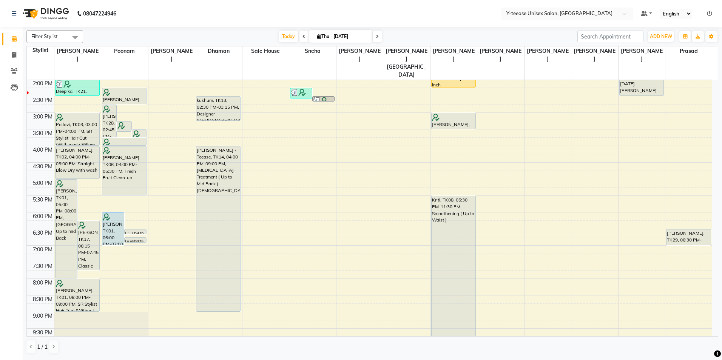
click at [367, 83] on div "8:00 AM 8:30 AM 9:00 AM 9:30 AM 10:00 AM 10:30 AM 11:00 AM 11:30 AM 12:00 PM 12…" at bounding box center [370, 129] width 686 height 498
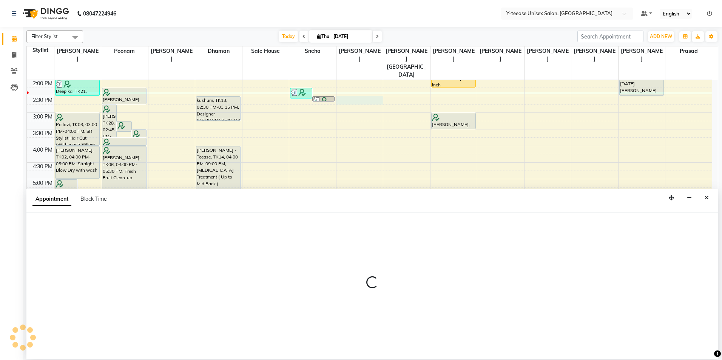
select select "67330"
select select "870"
select select "tentative"
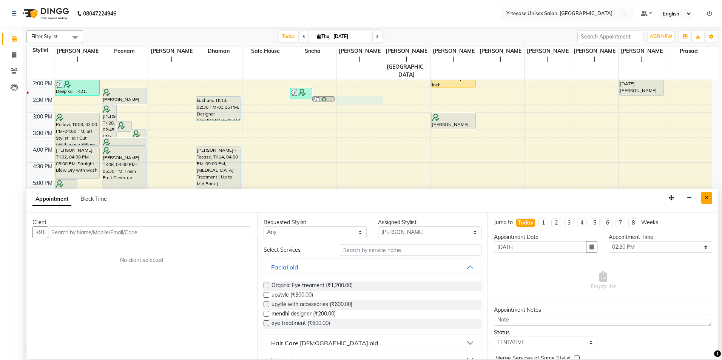
click at [704, 201] on button "Close" at bounding box center [707, 198] width 11 height 12
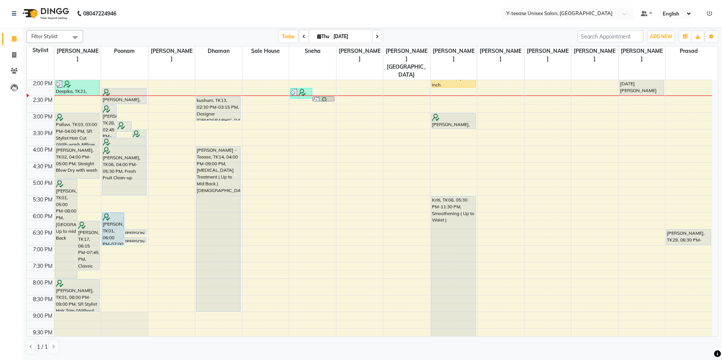
scroll to position [162, 0]
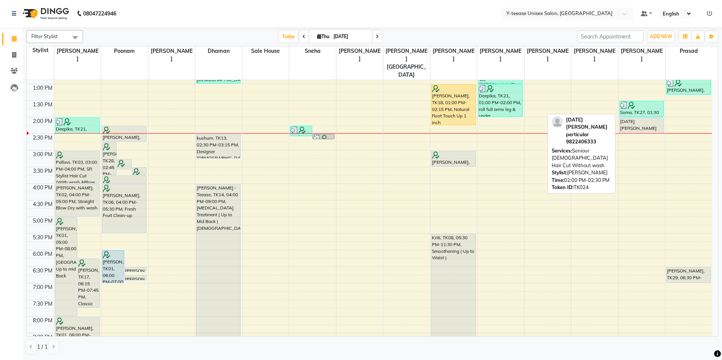
click at [637, 118] on div "[DATE][PERSON_NAME] perticular, TK24, 02:00 PM-02:30 PM, Seniour [DEMOGRAPHIC_D…" at bounding box center [642, 125] width 44 height 15
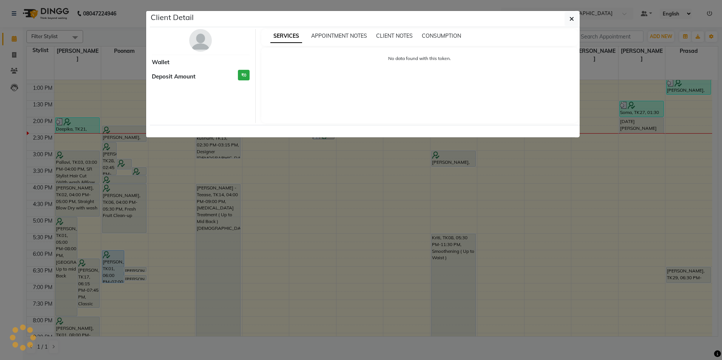
select select "7"
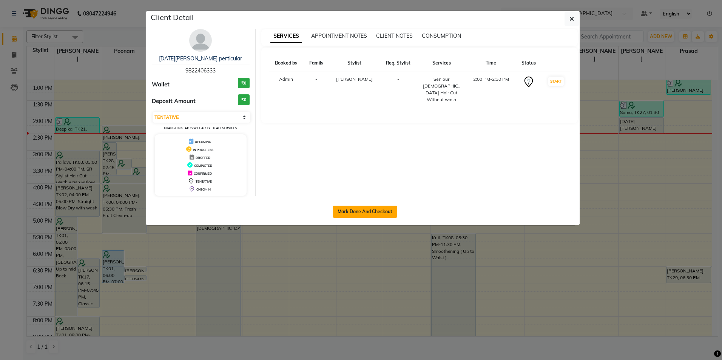
click at [374, 207] on button "Mark Done And Checkout" at bounding box center [365, 212] width 65 height 12
select select "service"
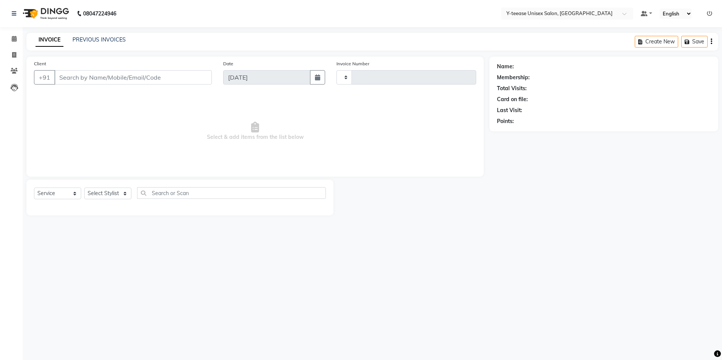
type input "7023"
select select "4"
type input "98******33"
select select "88015"
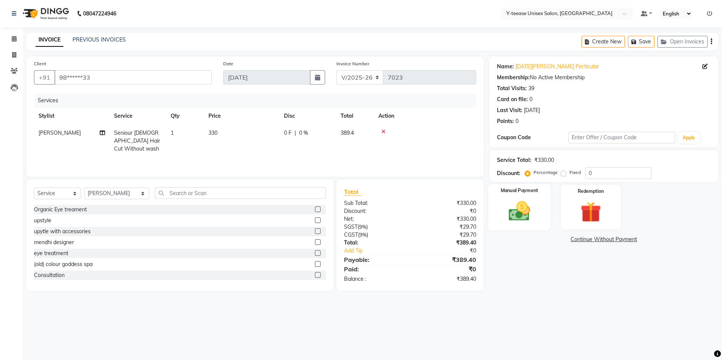
click at [513, 211] on img at bounding box center [519, 211] width 35 height 25
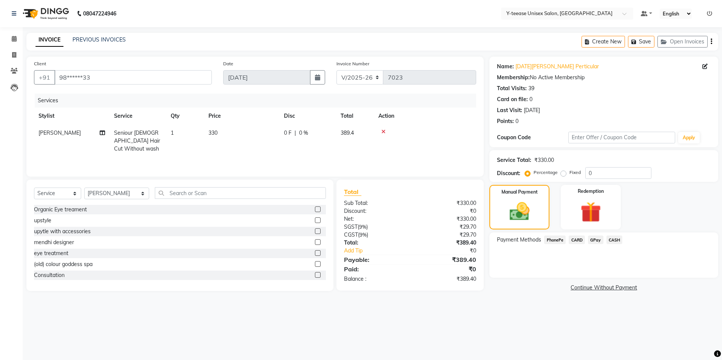
drag, startPoint x: 594, startPoint y: 239, endPoint x: 598, endPoint y: 246, distance: 8.4
click at [595, 238] on span "GPay" at bounding box center [595, 240] width 15 height 9
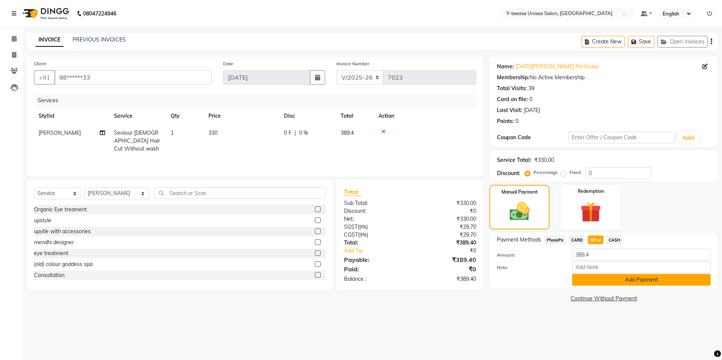
click at [602, 281] on button "Add Payment" at bounding box center [641, 280] width 139 height 12
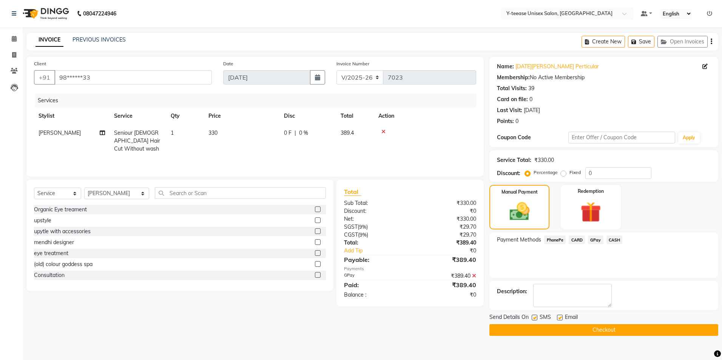
click at [553, 330] on button "Checkout" at bounding box center [604, 331] width 229 height 12
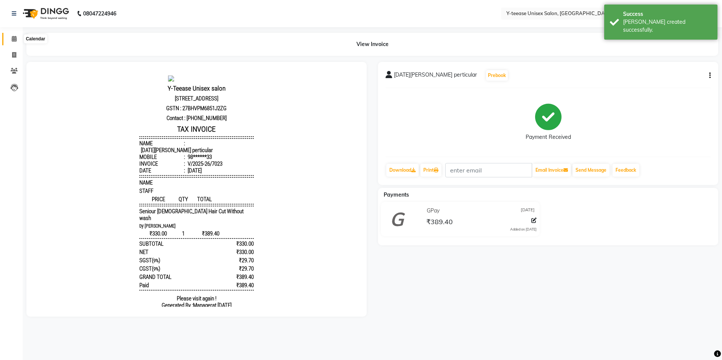
click at [15, 43] on span at bounding box center [14, 39] width 13 height 9
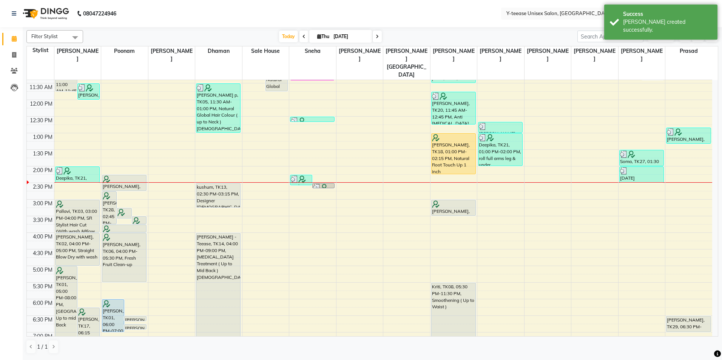
scroll to position [113, 0]
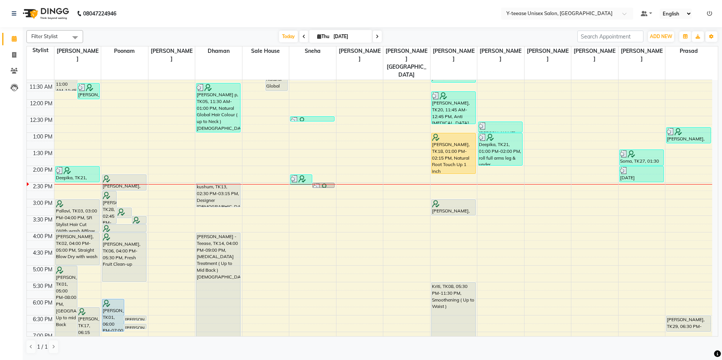
click at [571, 350] on div "1 / 1" at bounding box center [372, 347] width 692 height 14
click at [567, 350] on div "1 / 1" at bounding box center [372, 347] width 692 height 14
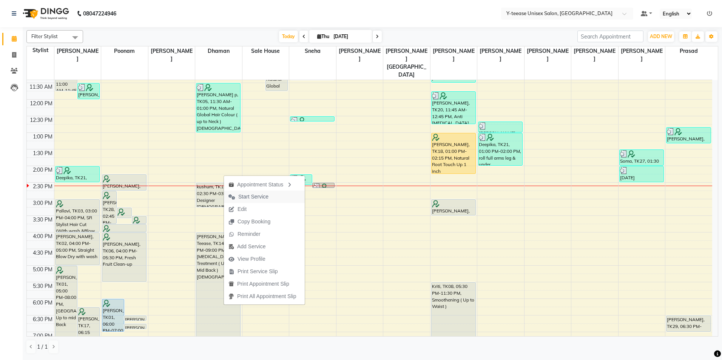
drag, startPoint x: 253, startPoint y: 195, endPoint x: 324, endPoint y: 167, distance: 76.1
click at [254, 195] on span "Start Service" at bounding box center [253, 197] width 30 height 8
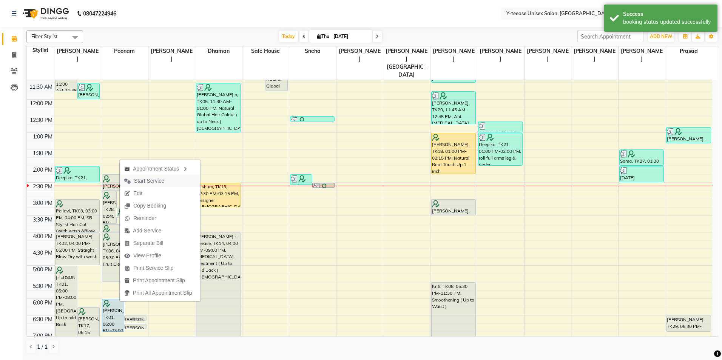
click at [155, 182] on span "Start Service" at bounding box center [149, 181] width 30 height 8
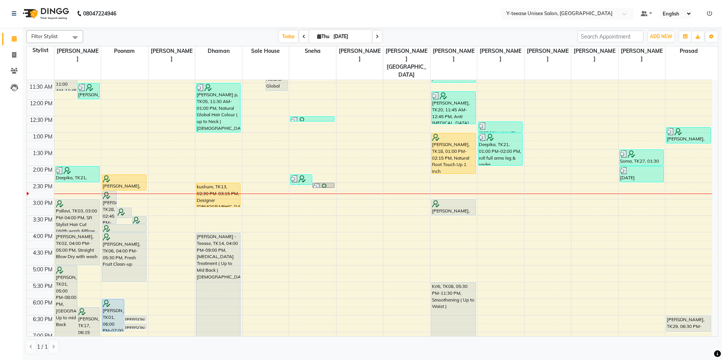
click at [376, 38] on icon at bounding box center [377, 36] width 3 height 5
type input "05-09-2025"
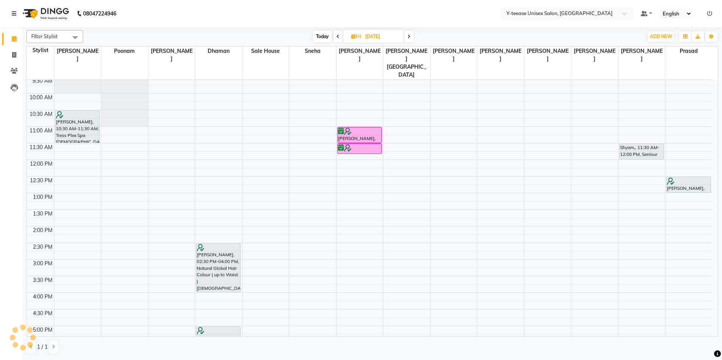
scroll to position [49, 0]
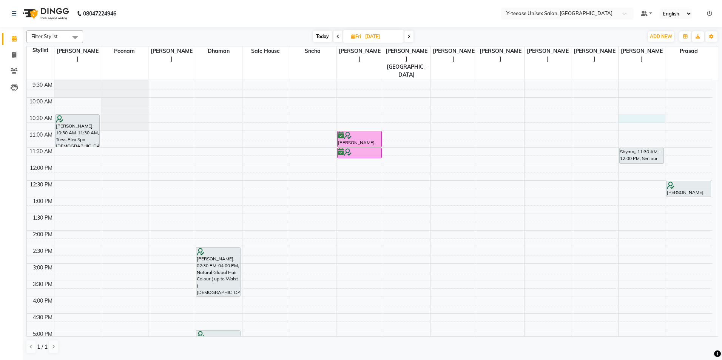
click at [638, 100] on div "8:00 AM 8:30 AM 9:00 AM 9:30 AM 10:00 AM 10:30 AM 11:00 AM 11:30 AM 12:00 PM 12…" at bounding box center [370, 280] width 686 height 498
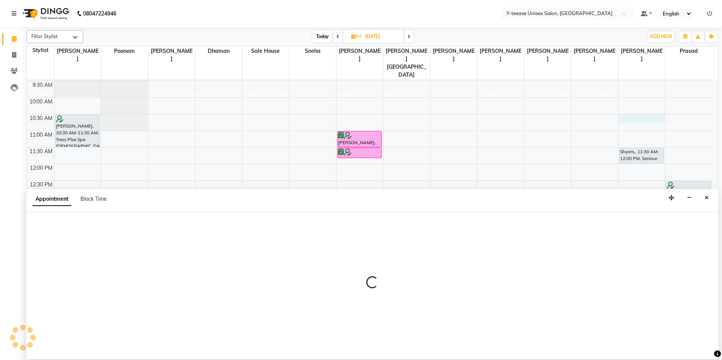
select select "88015"
select select "tentative"
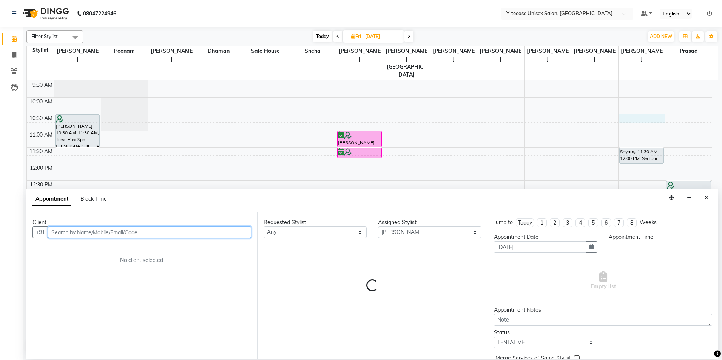
select select "630"
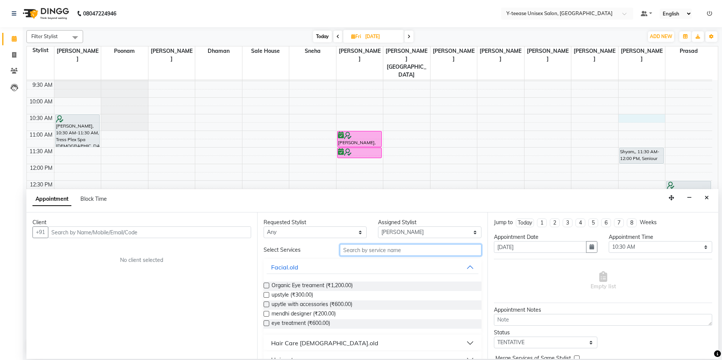
click at [367, 252] on input "text" at bounding box center [411, 250] width 142 height 12
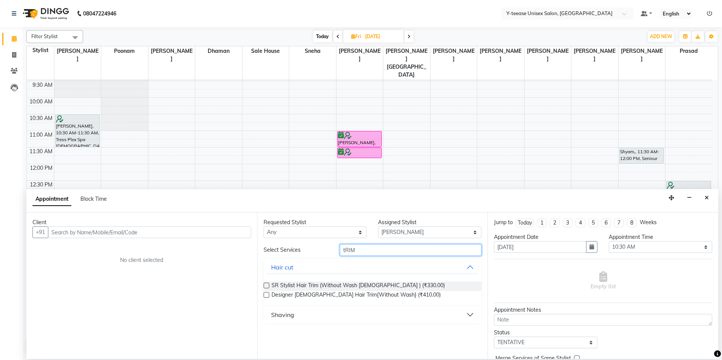
type input "tRIM"
click at [297, 318] on button "Shaving" at bounding box center [373, 315] width 212 height 14
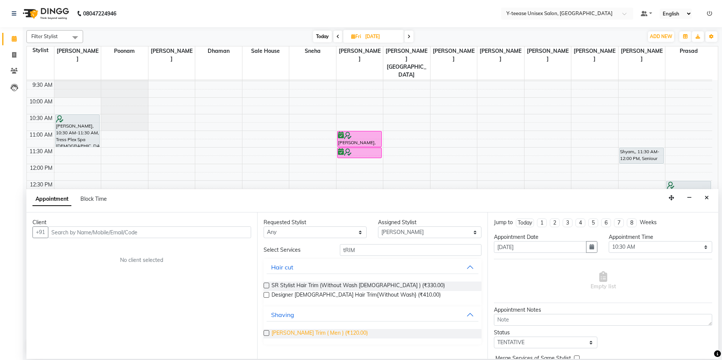
click at [296, 334] on span "Beard Trim ( Men ) (₹120.00)" at bounding box center [320, 333] width 96 height 9
checkbox input "false"
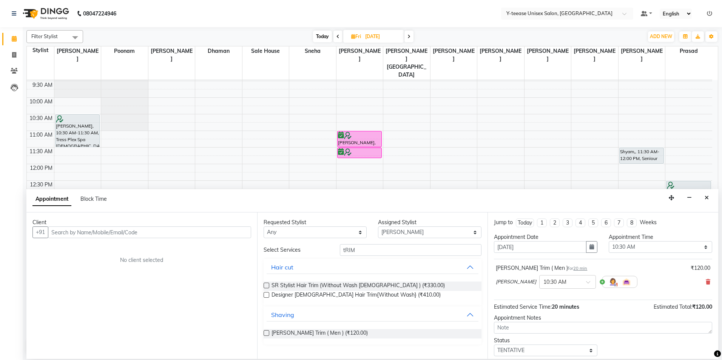
click at [355, 256] on div "Select Services tRIM Hair cut SR Stylist Hair Trim (Without Wash Female ) (₹330…" at bounding box center [373, 294] width 218 height 100
click at [355, 252] on input "tRIM" at bounding box center [411, 250] width 142 height 12
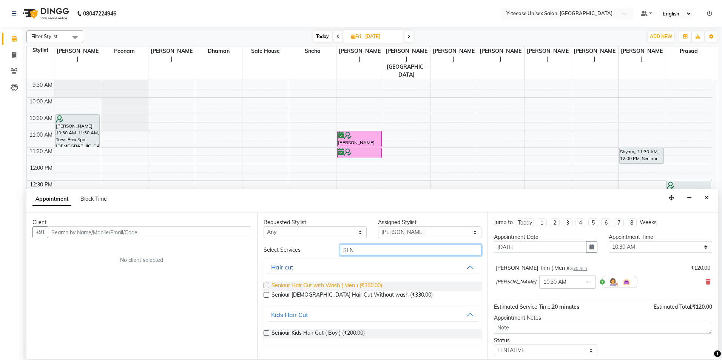
type input "SEN"
click at [347, 289] on span "Seniour Hair Cut with Wash ( Men ) (₹360.00)" at bounding box center [327, 286] width 111 height 9
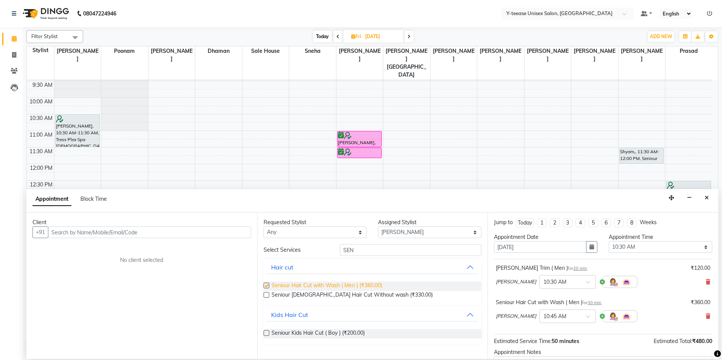
checkbox input "false"
click at [226, 239] on div "Client +91 No client selected" at bounding box center [141, 286] width 231 height 147
click at [226, 234] on input "text" at bounding box center [149, 233] width 203 height 12
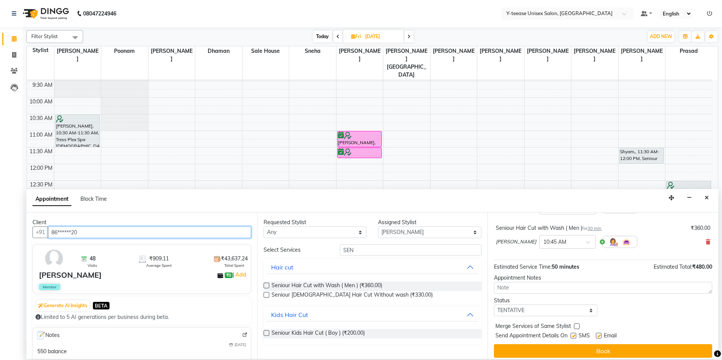
scroll to position [79, 0]
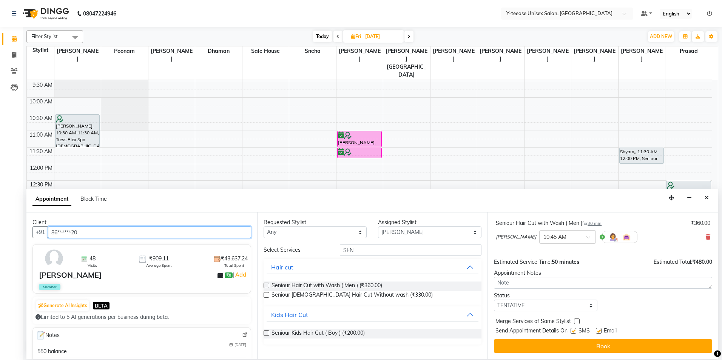
type input "86******20"
click at [405, 229] on select "Select chaitrali Dhaman FAIZAN SALMANI keshav nagar Mosin khan Neelam No Prefer…" at bounding box center [430, 233] width 104 height 12
select select "57"
click at [378, 227] on select "Select chaitrali Dhaman FAIZAN SALMANI keshav nagar Mosin khan Neelam No Prefer…" at bounding box center [430, 233] width 104 height 12
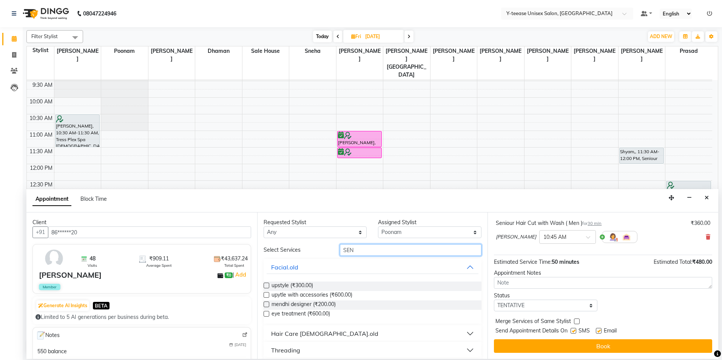
click at [381, 254] on input "SEN" at bounding box center [411, 250] width 142 height 12
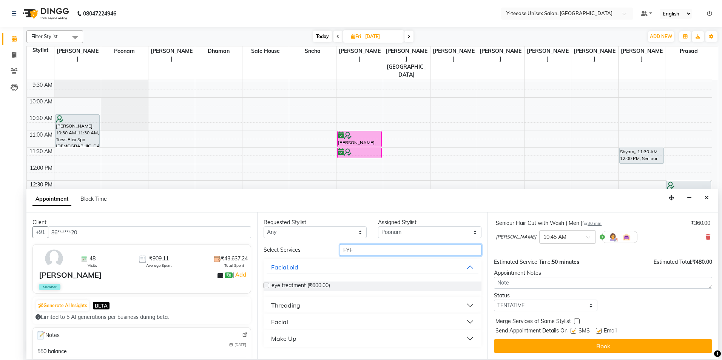
type input "EYE"
click at [329, 301] on button "Threading" at bounding box center [373, 306] width 212 height 14
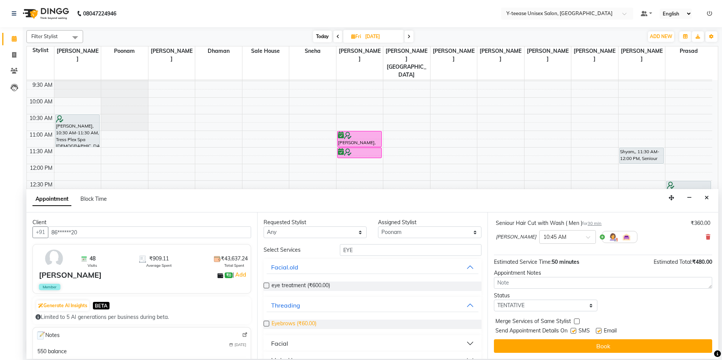
click at [304, 326] on span "Eyebrows (₹60.00)" at bounding box center [294, 324] width 45 height 9
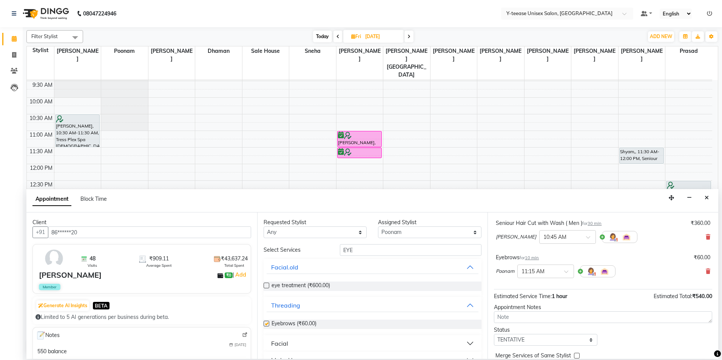
checkbox input "false"
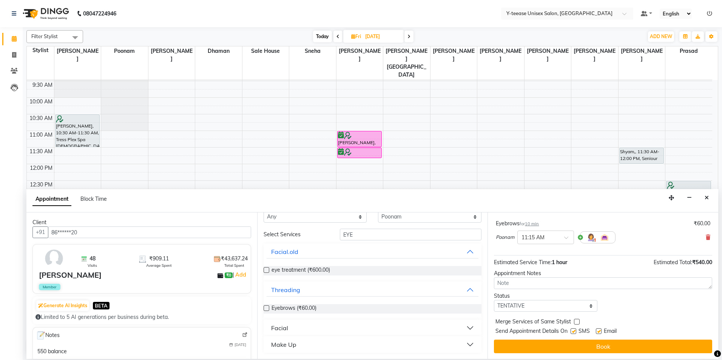
scroll to position [114, 0]
click at [560, 240] on div at bounding box center [546, 237] width 56 height 8
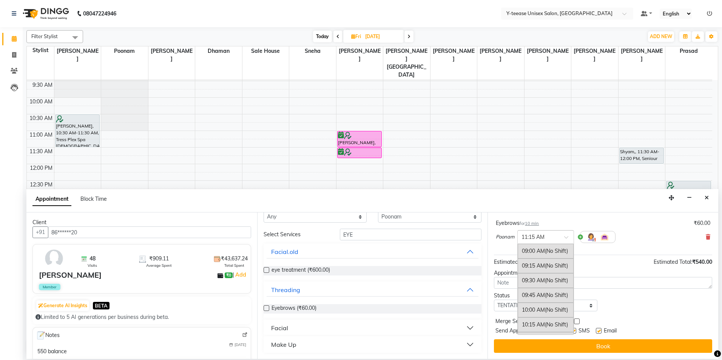
scroll to position [132, 0]
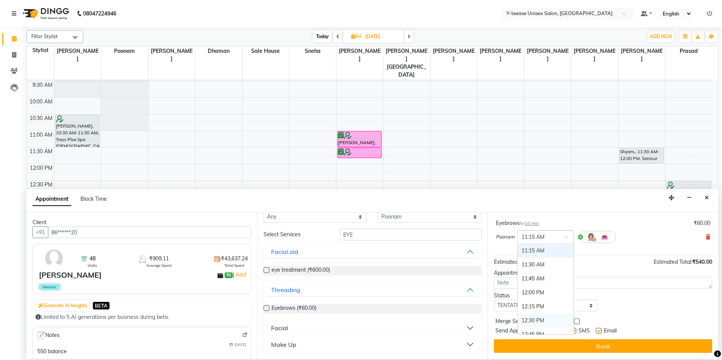
click at [542, 324] on div "12:30 PM" at bounding box center [546, 321] width 56 height 14
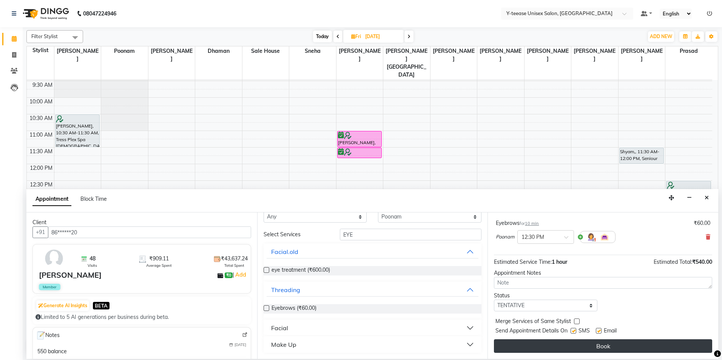
click at [537, 347] on button "Book" at bounding box center [603, 347] width 218 height 14
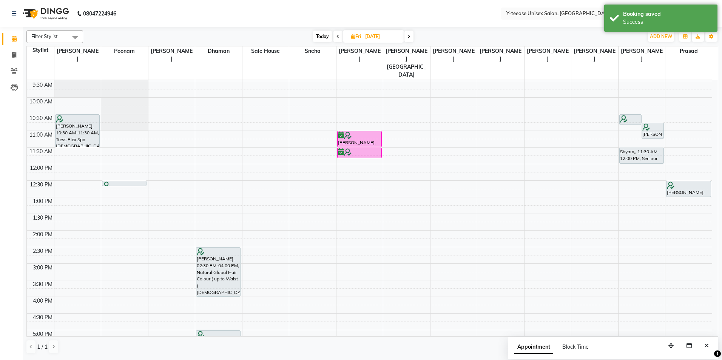
click at [325, 35] on span "Today" at bounding box center [322, 37] width 19 height 12
type input "[DATE]"
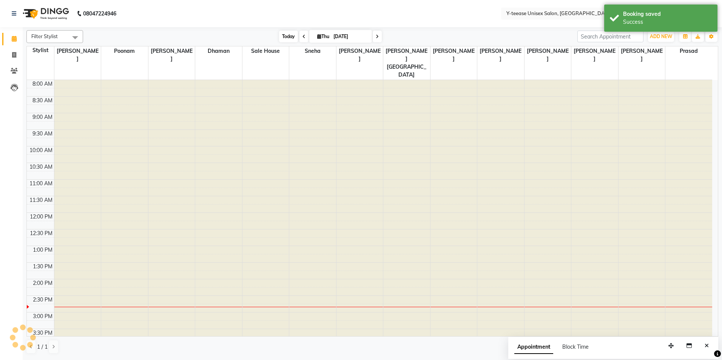
scroll to position [200, 0]
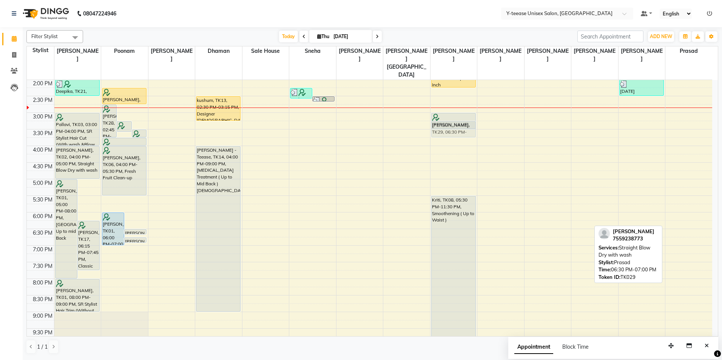
drag, startPoint x: 687, startPoint y: 221, endPoint x: 463, endPoint y: 113, distance: 248.4
click at [463, 113] on tr "SONIYA, TK11, 11:00 AM-11:45 AM, SR Stylist Hair Cut (With wash &Blow Dry Femal…" at bounding box center [370, 129] width 686 height 498
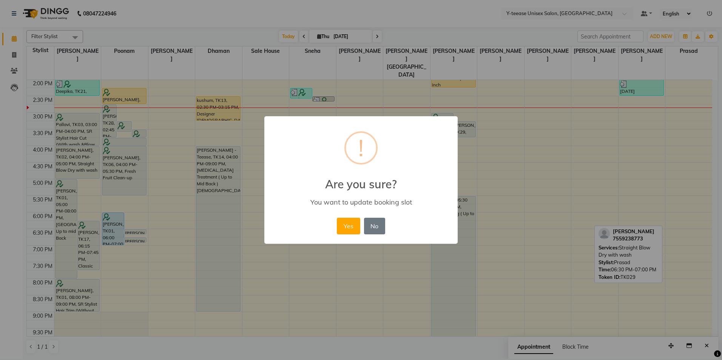
click at [343, 229] on button "Yes" at bounding box center [348, 226] width 23 height 17
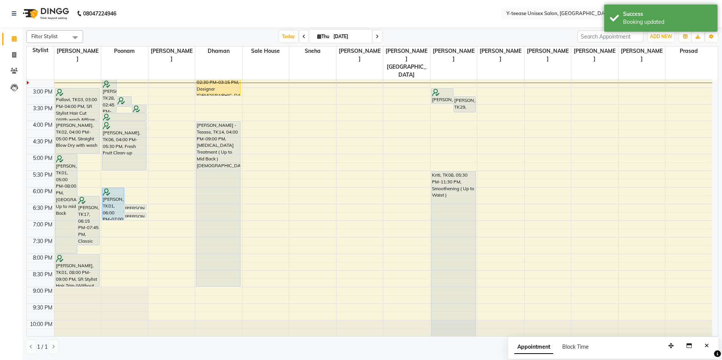
scroll to position [226, 0]
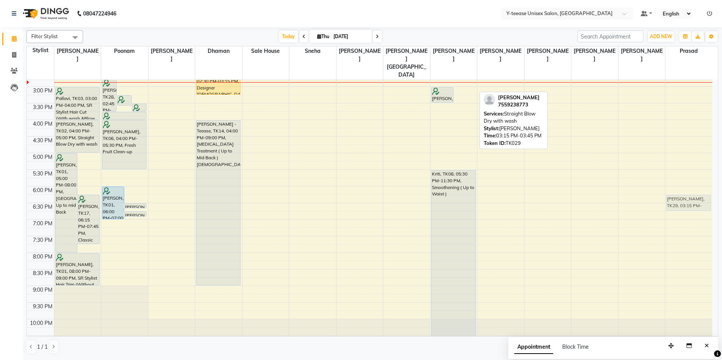
drag, startPoint x: 469, startPoint y: 83, endPoint x: 680, endPoint y: 187, distance: 235.0
click at [680, 187] on tr "SONIYA, TK11, 11:00 AM-11:45 AM, SR Stylist Hair Cut (With wash &Blow Dry Femal…" at bounding box center [370, 103] width 686 height 498
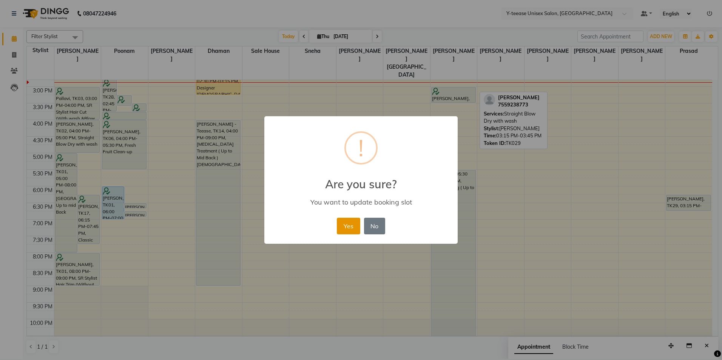
click at [353, 222] on button "Yes" at bounding box center [348, 226] width 23 height 17
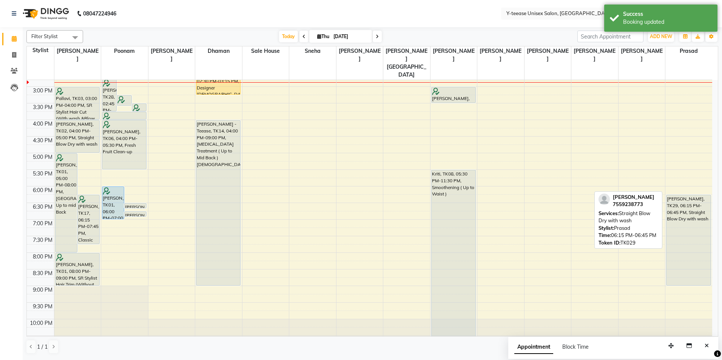
drag, startPoint x: 687, startPoint y: 193, endPoint x: 684, endPoint y: 267, distance: 73.3
click at [684, 267] on div "satish bhamare, TK25, 12:50 PM-01:20 PM, Seniour Male Hair Cut Without wash NIM…" at bounding box center [689, 103] width 47 height 498
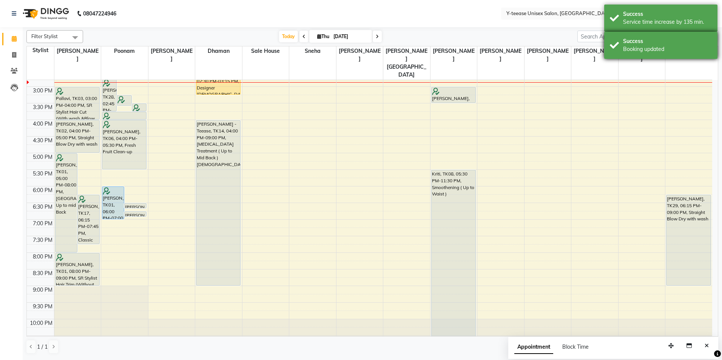
click at [672, 46] on div "Booking updated" at bounding box center [667, 49] width 89 height 8
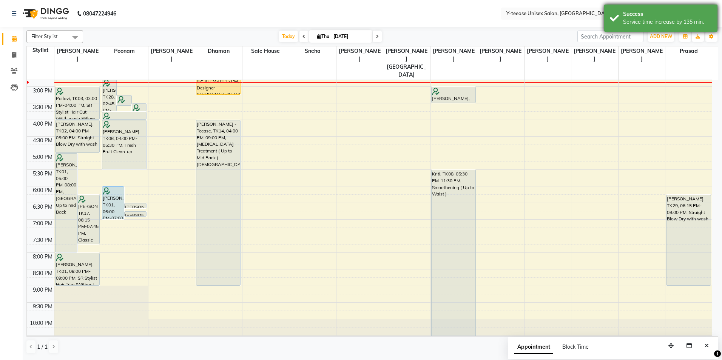
click at [672, 24] on div "Service time increase by 135 min." at bounding box center [667, 22] width 89 height 8
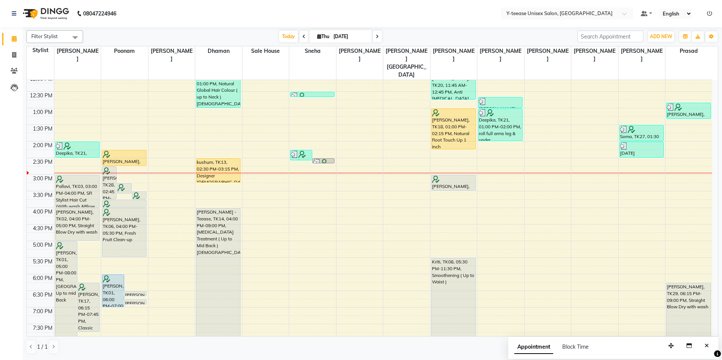
scroll to position [75, 0]
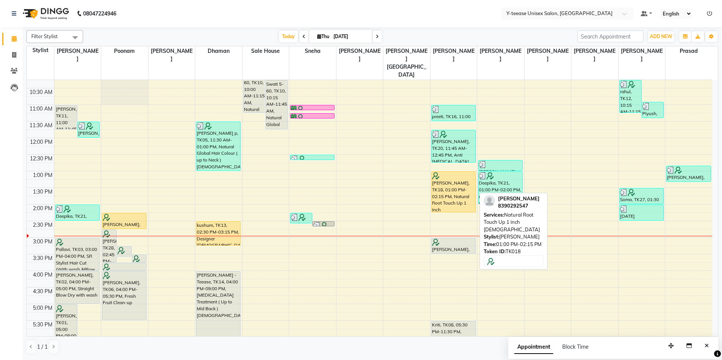
click at [454, 172] on div "[PERSON_NAME], TK18, 01:00 PM-02:15 PM, Natural Root Touch Up 1 inch [DEMOGRAPH…" at bounding box center [454, 192] width 44 height 40
click at [459, 168] on div "preeti, TK16, 11:00 AM-11:30 AM, Seniour Kids Hair Cut ( Boy ) Anuprita, TK20, …" at bounding box center [454, 254] width 47 height 498
click at [441, 176] on div "[PERSON_NAME], TK18, 01:00 PM-02:15 PM, Natural Root Touch Up 1 inch [DEMOGRAPH…" at bounding box center [454, 192] width 44 height 40
select select "1"
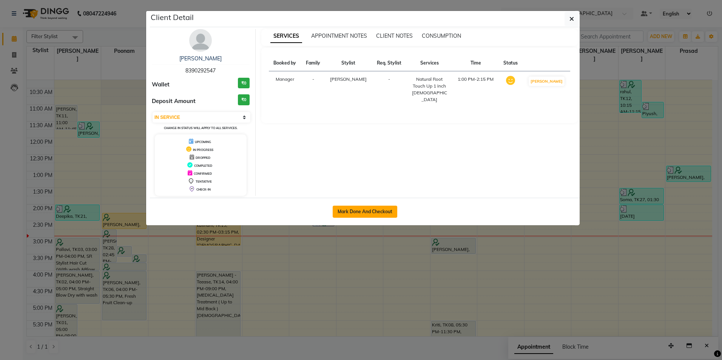
click at [387, 215] on button "Mark Done And Checkout" at bounding box center [365, 212] width 65 height 12
select select "service"
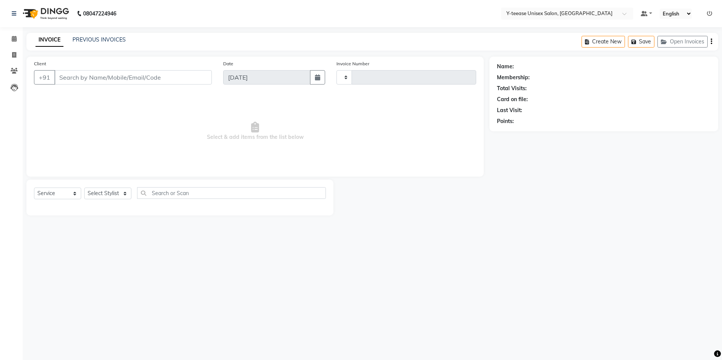
type input "7024"
select select "4"
type input "83******47"
select select "71319"
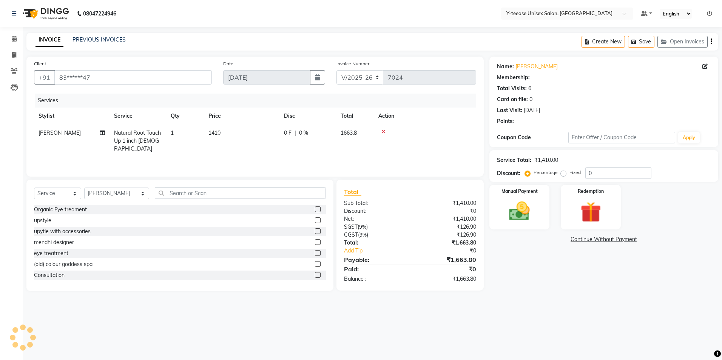
select select "1: Object"
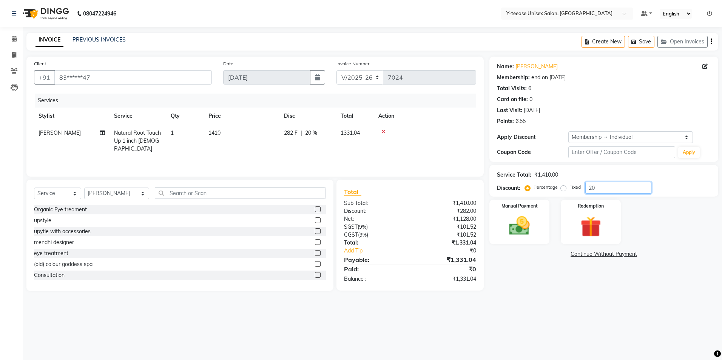
click at [617, 190] on input "20" at bounding box center [619, 188] width 66 height 12
type input "25"
click at [531, 227] on img at bounding box center [519, 226] width 35 height 25
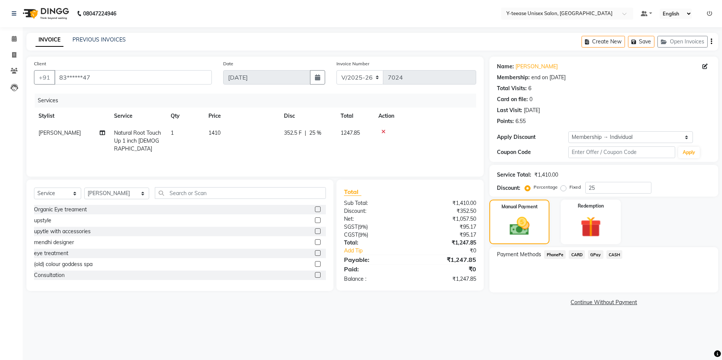
click at [595, 255] on span "GPay" at bounding box center [595, 254] width 15 height 9
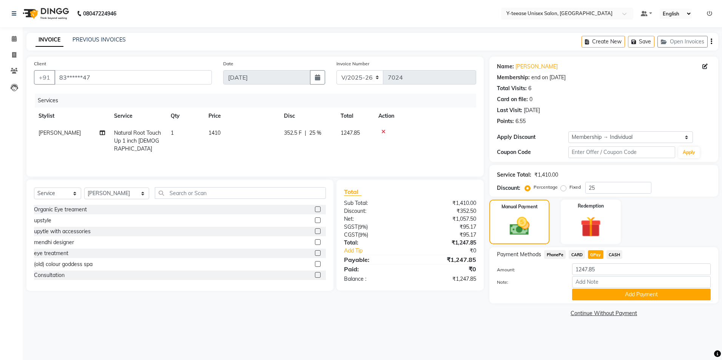
click at [577, 255] on span "CARD" at bounding box center [577, 254] width 16 height 9
click at [612, 294] on button "Add Payment" at bounding box center [641, 295] width 139 height 12
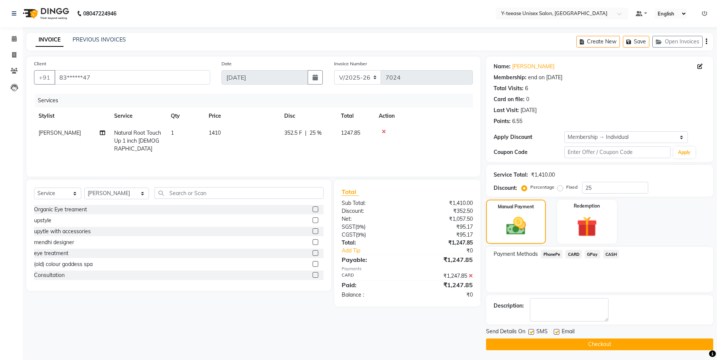
click at [614, 348] on button "Checkout" at bounding box center [599, 345] width 227 height 12
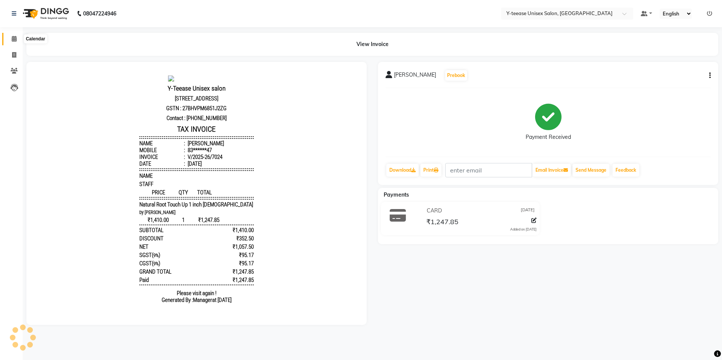
click at [9, 39] on span at bounding box center [14, 39] width 13 height 9
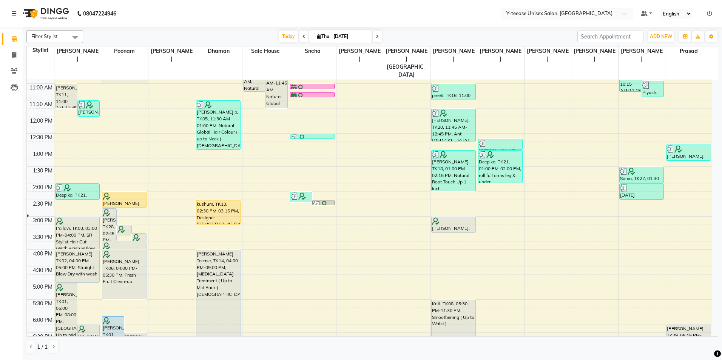
scroll to position [113, 0]
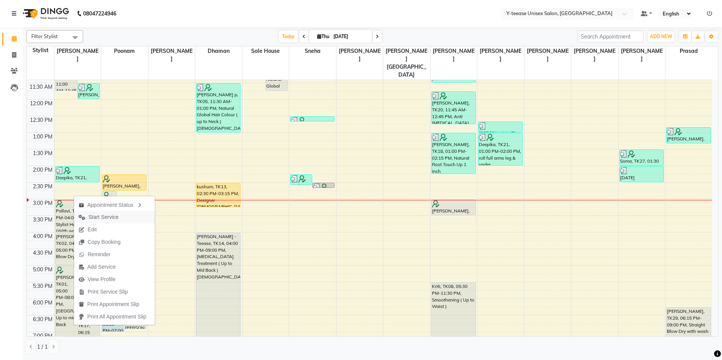
click at [109, 218] on span "Start Service" at bounding box center [103, 217] width 30 height 8
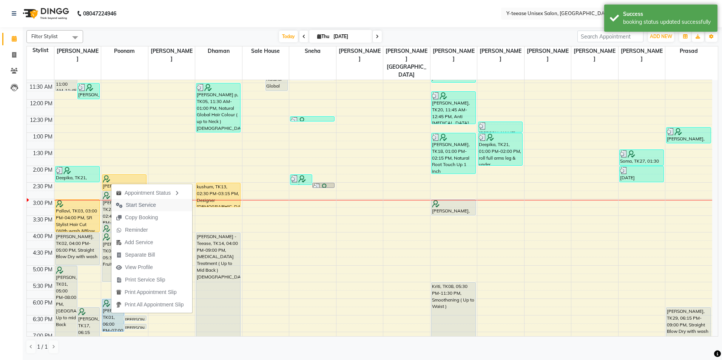
drag, startPoint x: 142, startPoint y: 201, endPoint x: 137, endPoint y: 204, distance: 5.6
click at [137, 204] on span "Start Service" at bounding box center [141, 205] width 30 height 8
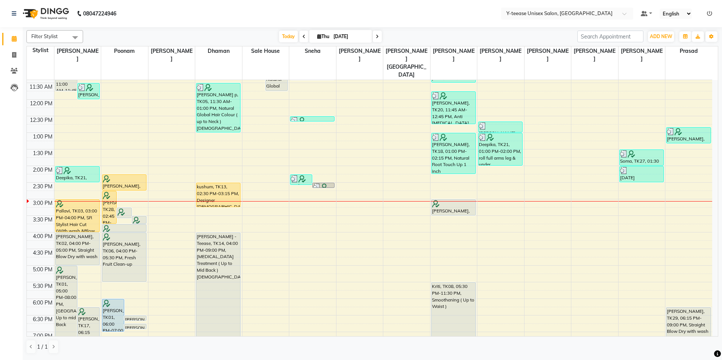
click at [376, 38] on icon at bounding box center [377, 36] width 3 height 5
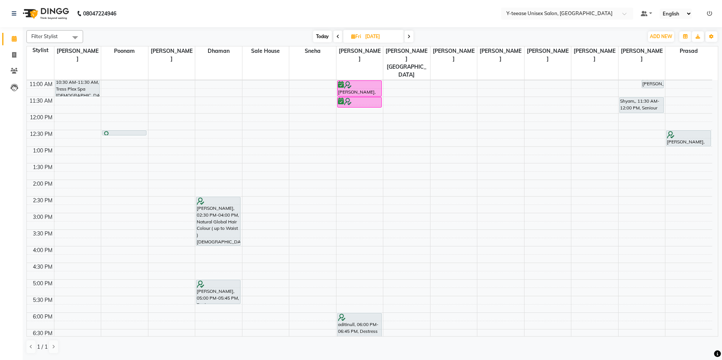
scroll to position [113, 0]
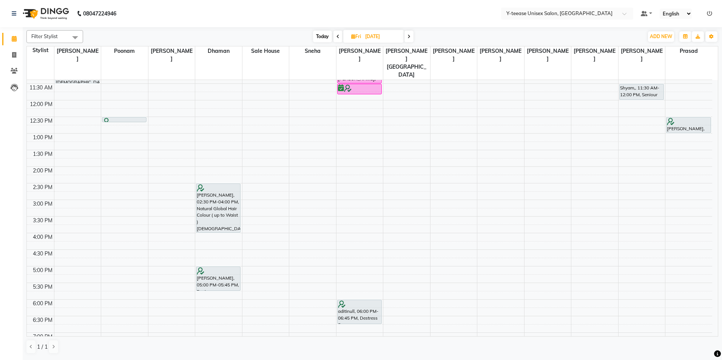
click at [321, 36] on span "Today" at bounding box center [322, 37] width 19 height 12
type input "[DATE]"
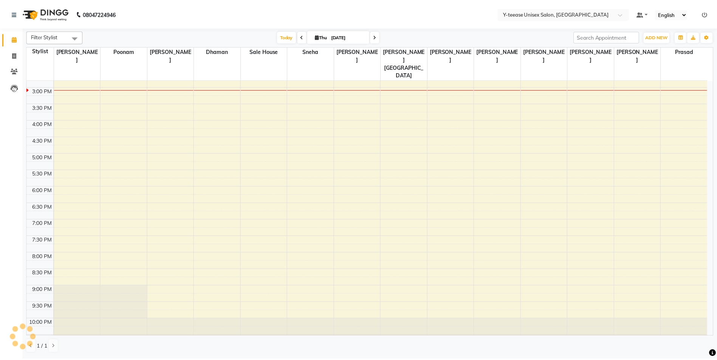
scroll to position [188, 0]
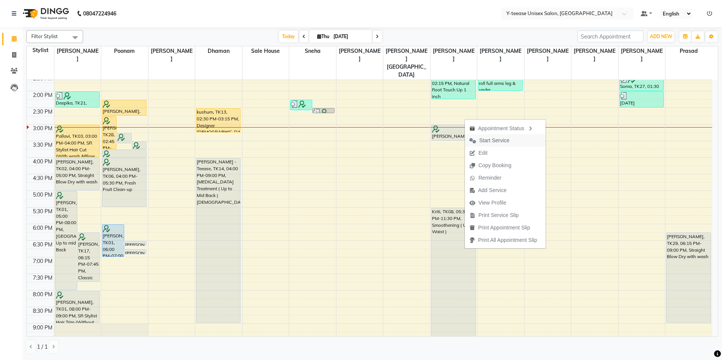
click at [488, 139] on span "Start Service" at bounding box center [494, 141] width 30 height 8
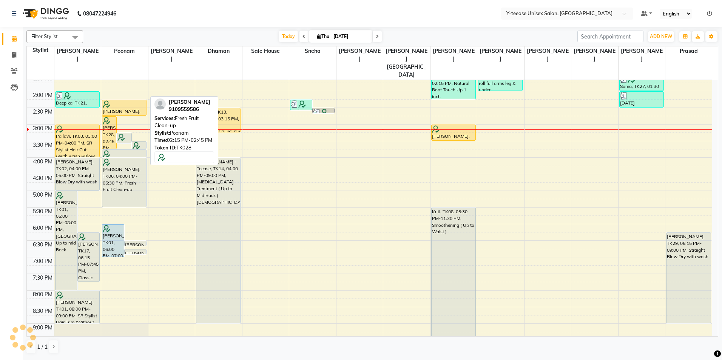
click at [124, 100] on div at bounding box center [124, 104] width 43 height 8
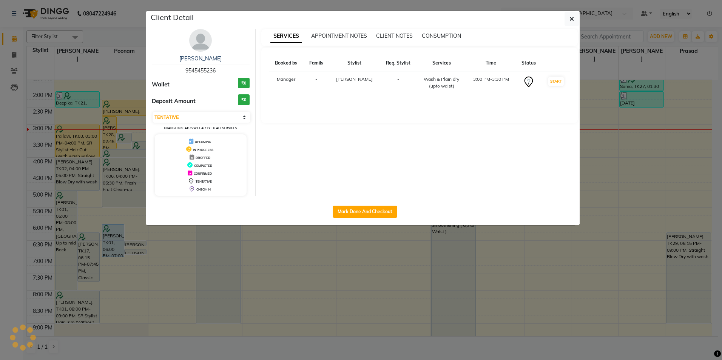
select select "1"
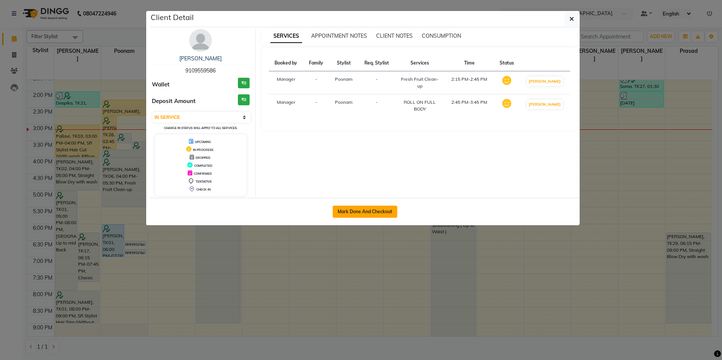
click at [367, 212] on button "Mark Done And Checkout" at bounding box center [365, 212] width 65 height 12
select select "4"
select select "service"
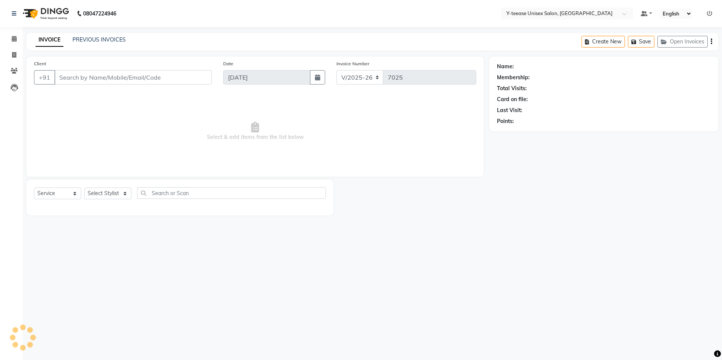
type input "91******86"
select select "57"
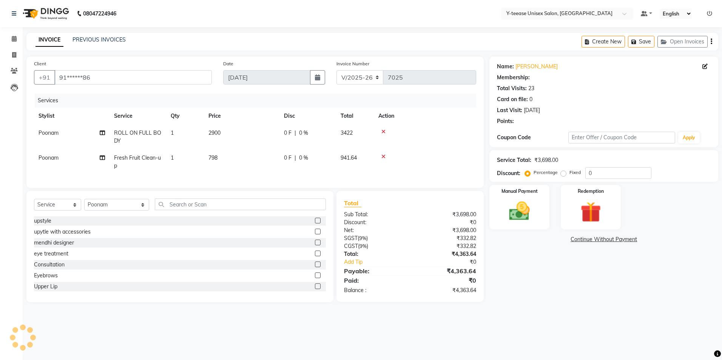
type input "20"
select select "1: Object"
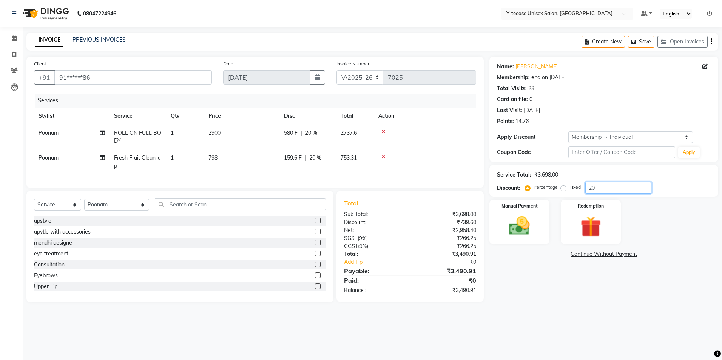
click at [616, 184] on input "20" at bounding box center [619, 188] width 66 height 12
type input "25"
click at [140, 159] on span "Fresh Fruit Clean-up" at bounding box center [137, 162] width 47 height 15
select select "57"
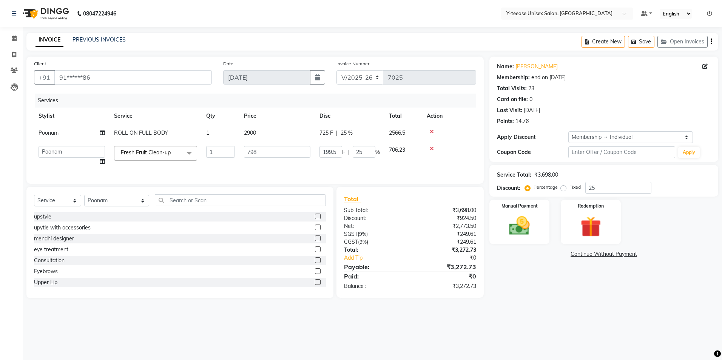
click at [145, 150] on span "Fresh Fruit Clean-up" at bounding box center [146, 152] width 50 height 7
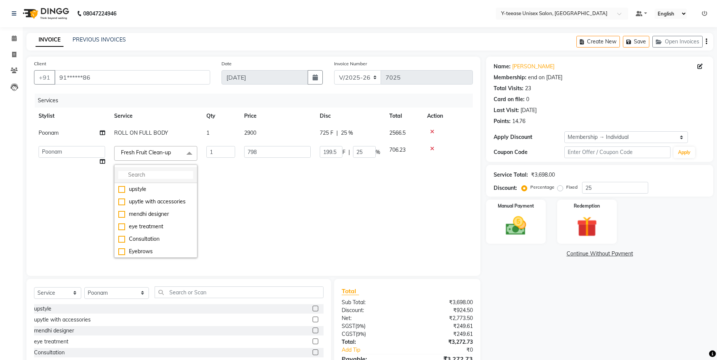
click at [150, 173] on input "multiselect-search" at bounding box center [155, 175] width 75 height 8
type input "vegan"
click at [154, 212] on div "Vegan Signature Clean up" at bounding box center [155, 210] width 75 height 8
checkbox input "true"
type input "2000"
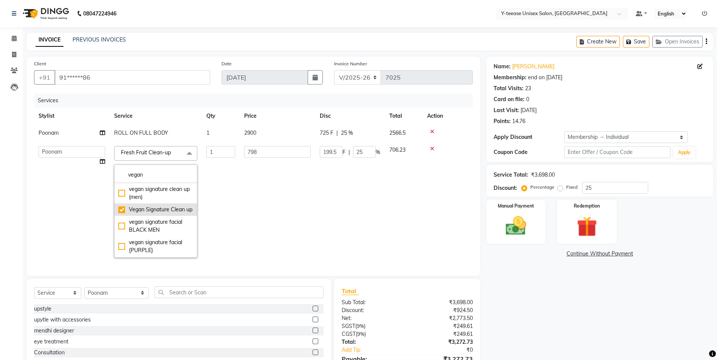
type input "500"
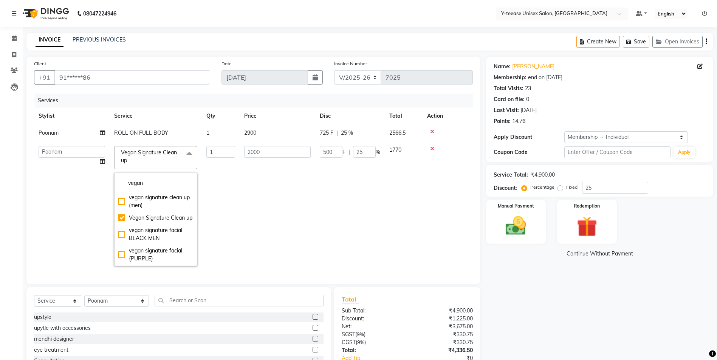
click at [158, 132] on span "ROLL ON FULL BODY" at bounding box center [141, 133] width 54 height 7
select select "57"
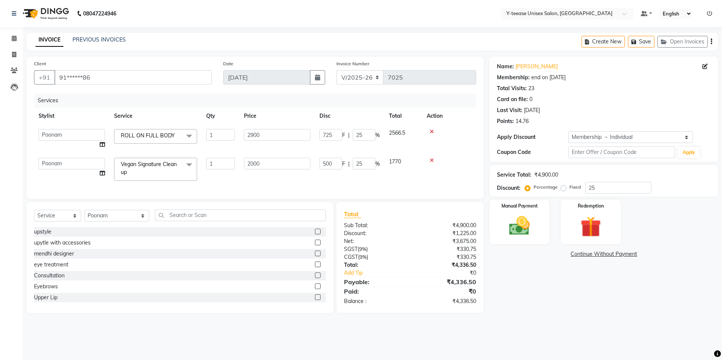
click at [158, 132] on span "ROLL ON FULL BODY" at bounding box center [148, 135] width 54 height 7
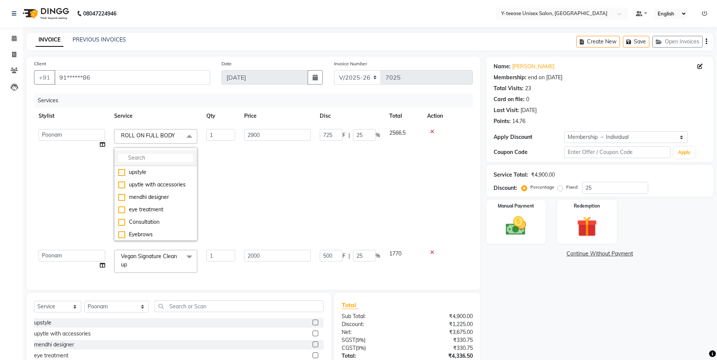
click at [164, 156] on input "multiselect-search" at bounding box center [155, 158] width 75 height 8
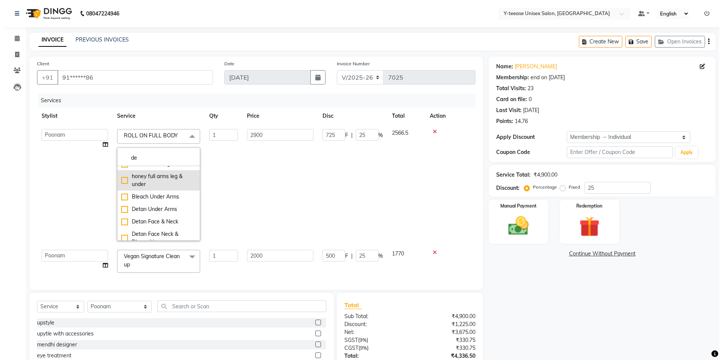
scroll to position [113, 0]
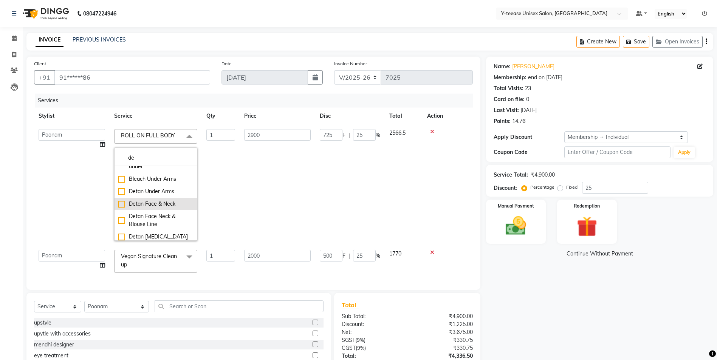
type input "de"
click at [150, 208] on div "Detan Face & Neck" at bounding box center [155, 204] width 75 height 8
type input "390"
type input "97.5"
checkbox input "true"
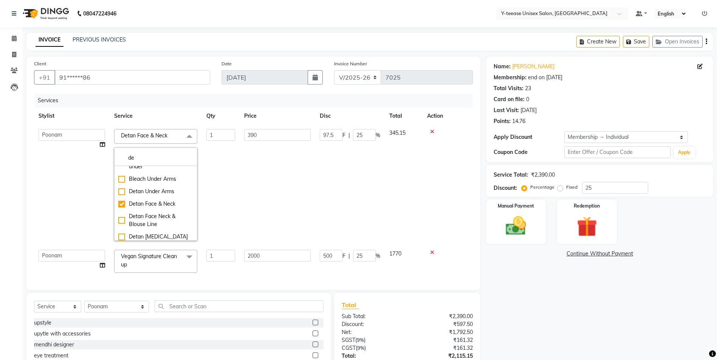
click at [263, 195] on td "390" at bounding box center [278, 185] width 76 height 121
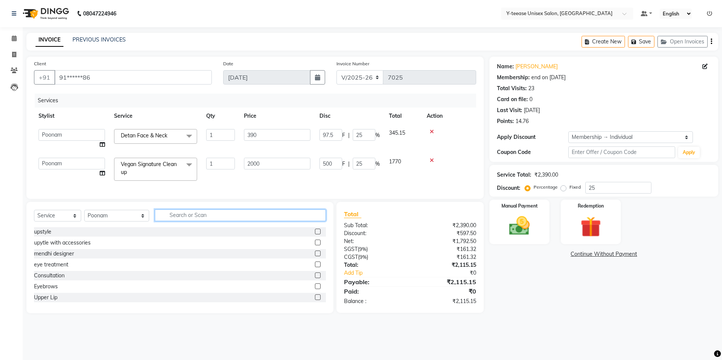
click at [190, 218] on input "text" at bounding box center [240, 216] width 171 height 12
type input "roll"
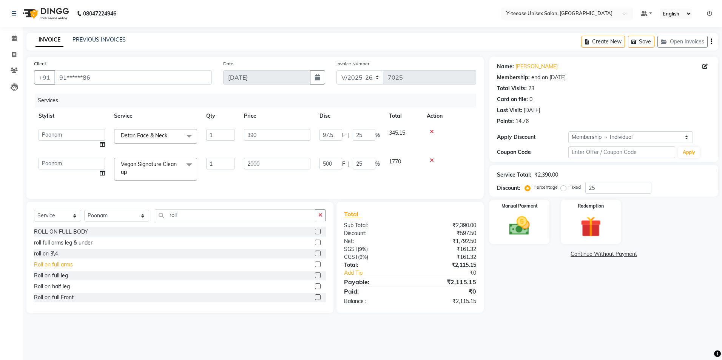
click at [68, 269] on div "Roll on full arms" at bounding box center [53, 265] width 39 height 8
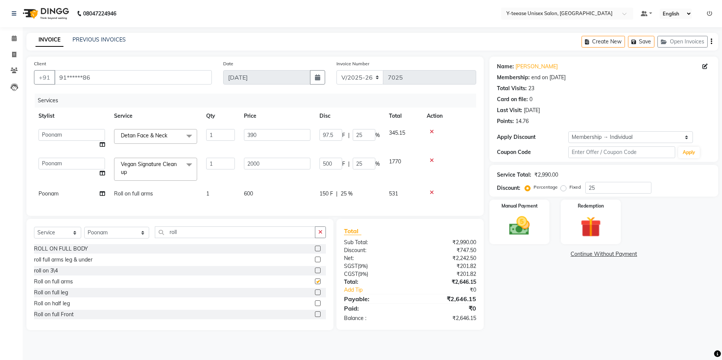
checkbox input "false"
click at [321, 235] on icon "button" at bounding box center [320, 232] width 4 height 5
click at [519, 220] on img at bounding box center [519, 226] width 35 height 25
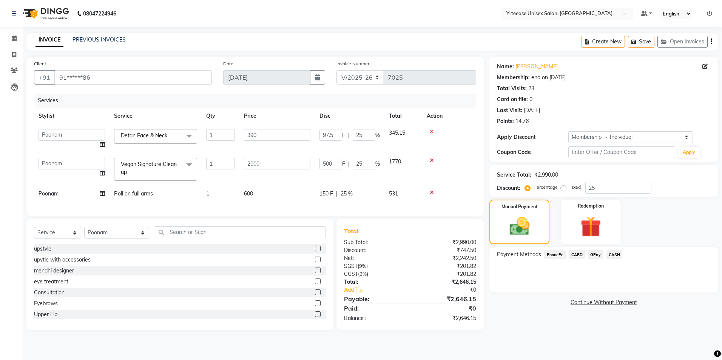
click at [602, 255] on span "GPay" at bounding box center [595, 254] width 15 height 9
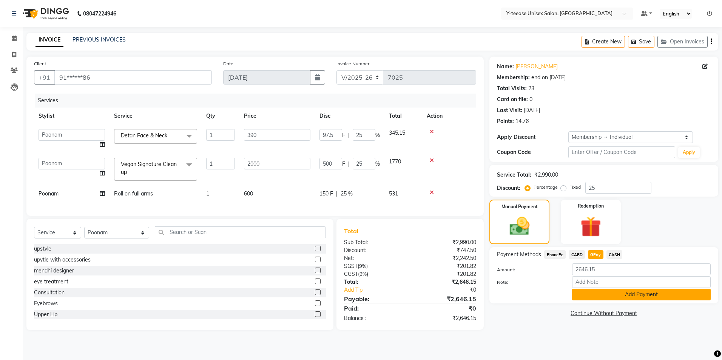
click at [612, 299] on button "Add Payment" at bounding box center [641, 295] width 139 height 12
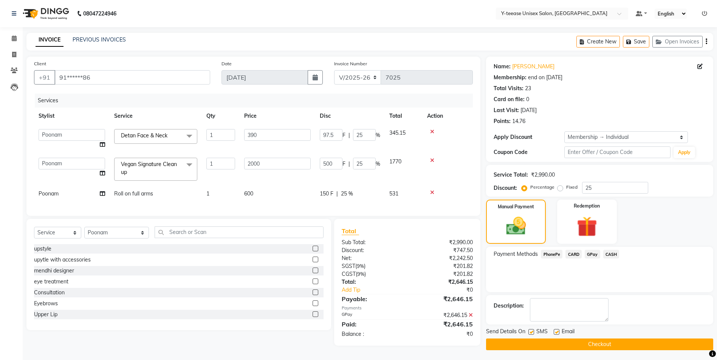
click at [607, 345] on button "Checkout" at bounding box center [599, 345] width 227 height 12
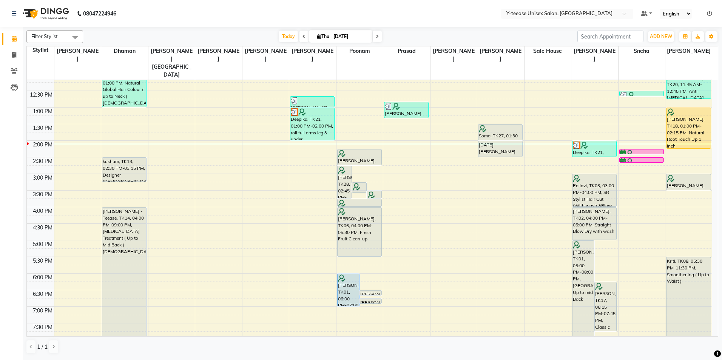
scroll to position [113, 0]
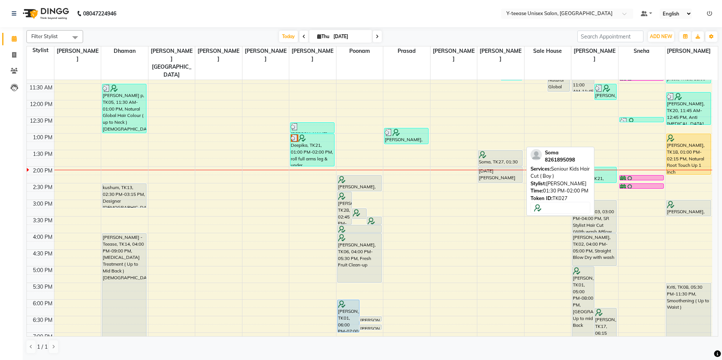
click at [494, 151] on div at bounding box center [500, 155] width 43 height 8
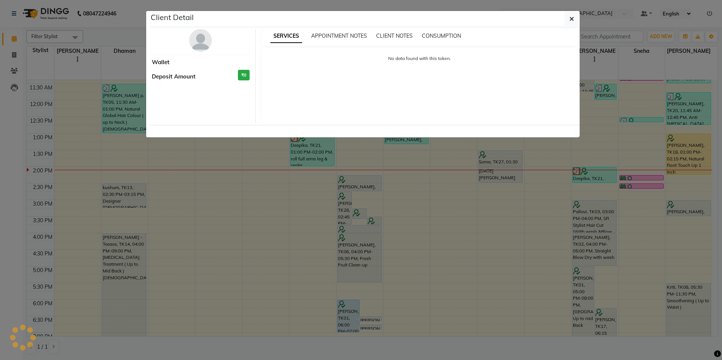
select select "7"
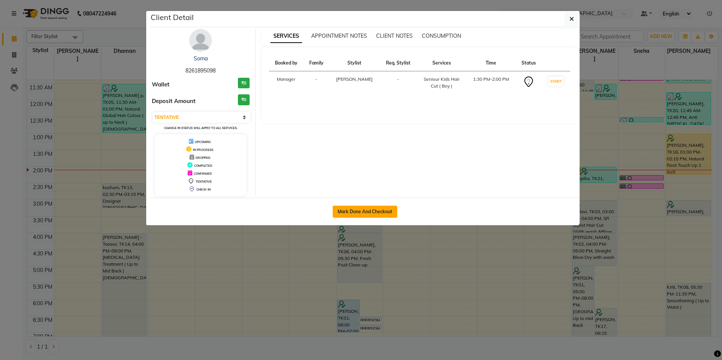
click at [368, 209] on button "Mark Done And Checkout" at bounding box center [365, 212] width 65 height 12
select select "service"
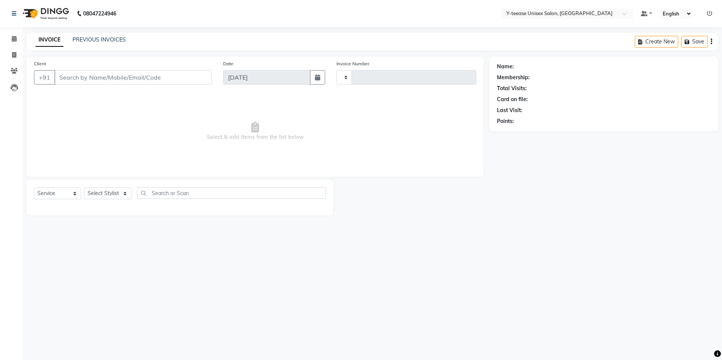
type input "7020"
select select "4"
type input "82******98"
select select "88015"
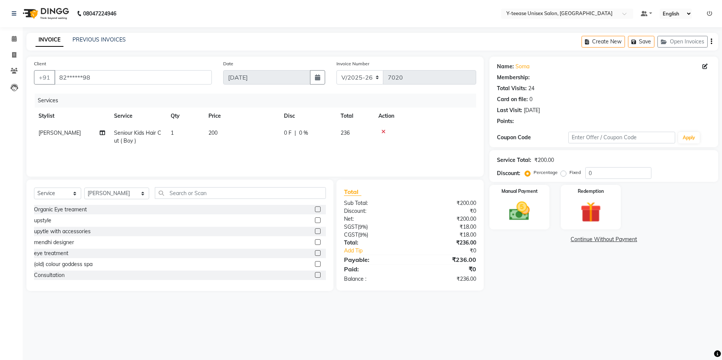
select select "1: Object"
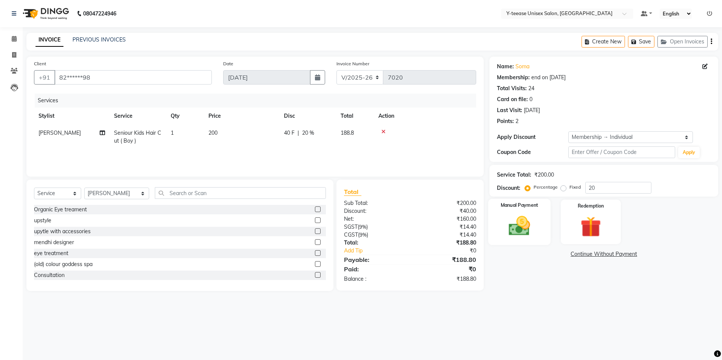
click at [521, 224] on img at bounding box center [519, 226] width 35 height 25
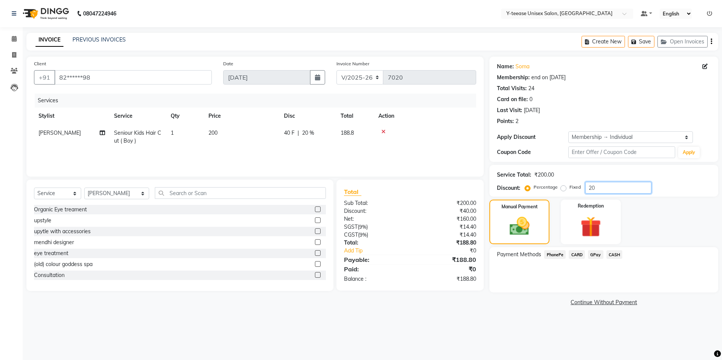
click at [609, 187] on input "20" at bounding box center [619, 188] width 66 height 12
type input "2"
click at [594, 255] on span "GPay" at bounding box center [595, 254] width 15 height 9
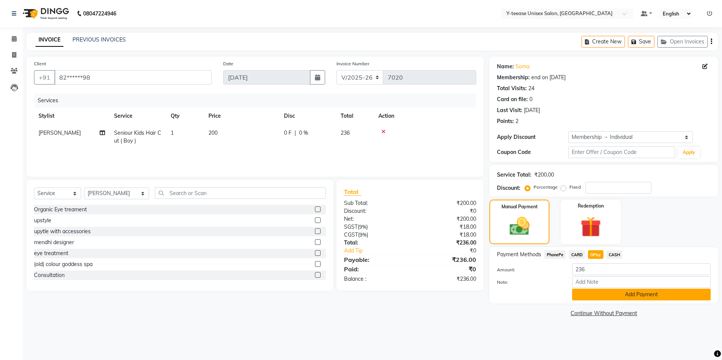
click at [601, 294] on button "Add Payment" at bounding box center [641, 295] width 139 height 12
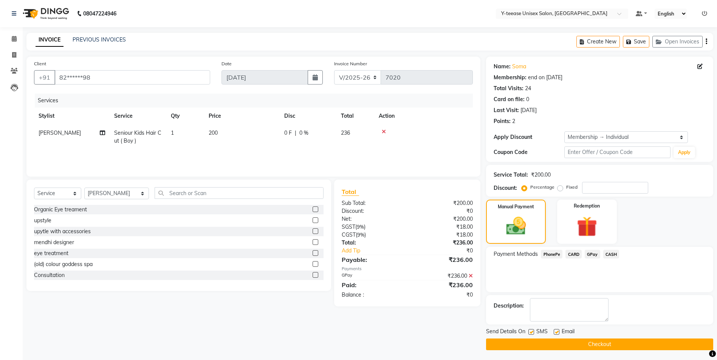
click at [589, 345] on button "Checkout" at bounding box center [599, 345] width 227 height 12
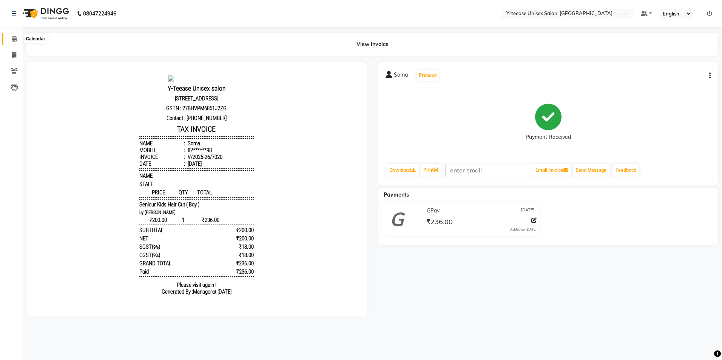
click at [17, 36] on span at bounding box center [14, 39] width 13 height 9
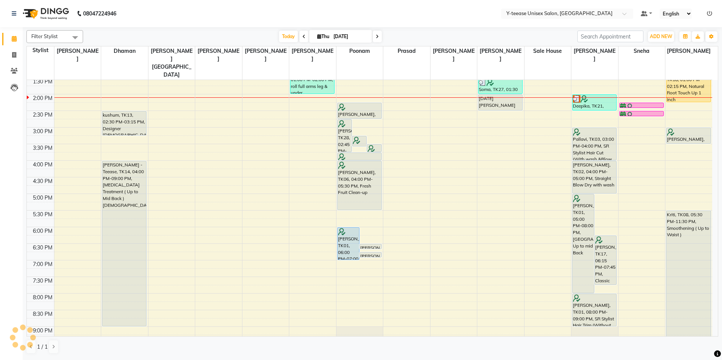
scroll to position [189, 0]
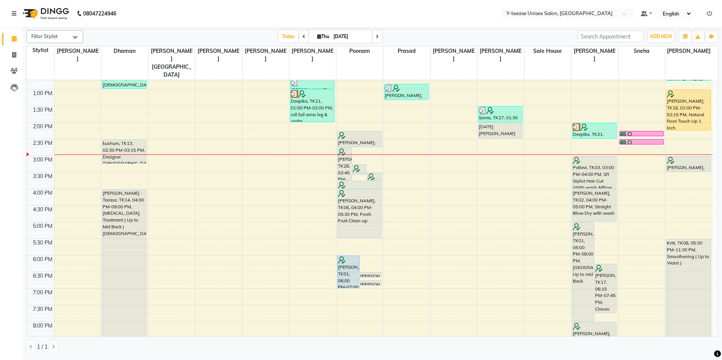
scroll to position [113, 0]
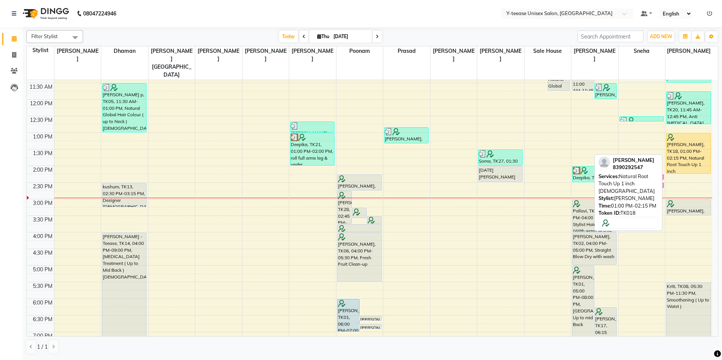
click at [683, 142] on div "[PERSON_NAME], TK18, 01:00 PM-02:15 PM, Natural Root Touch Up 1 inch [DEMOGRAPH…" at bounding box center [689, 153] width 44 height 40
select select "3"
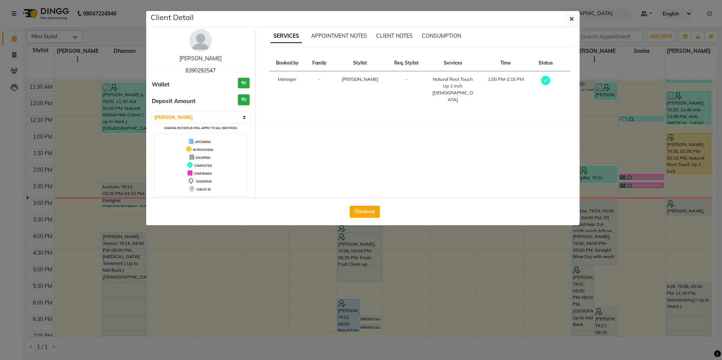
click at [203, 35] on img at bounding box center [200, 40] width 23 height 23
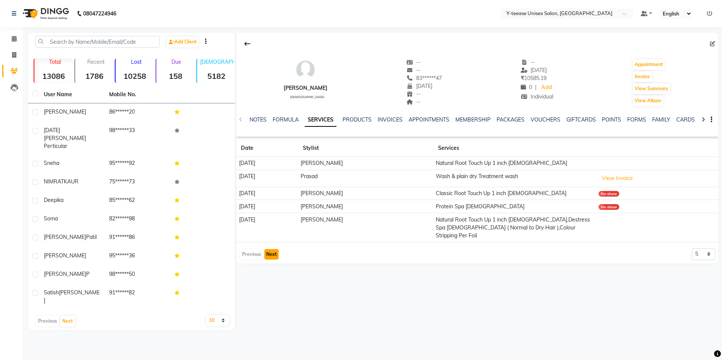
click at [273, 249] on button "Next" at bounding box center [271, 254] width 14 height 11
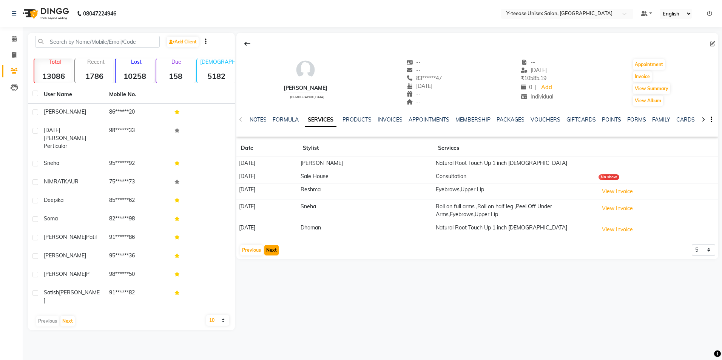
click at [273, 246] on button "Next" at bounding box center [271, 250] width 14 height 11
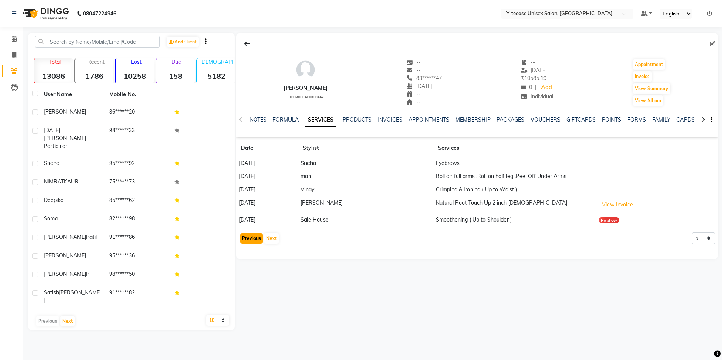
click at [243, 239] on button "Previous" at bounding box center [251, 238] width 23 height 11
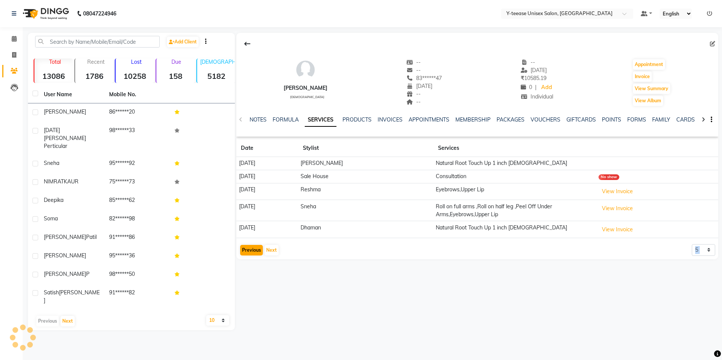
click at [243, 239] on app-client-history "Date Stylist Services [DATE] [PERSON_NAME] Natural Root Touch Up 1 inch [DEMOGR…" at bounding box center [478, 198] width 482 height 117
click at [250, 250] on button "Previous" at bounding box center [251, 250] width 23 height 11
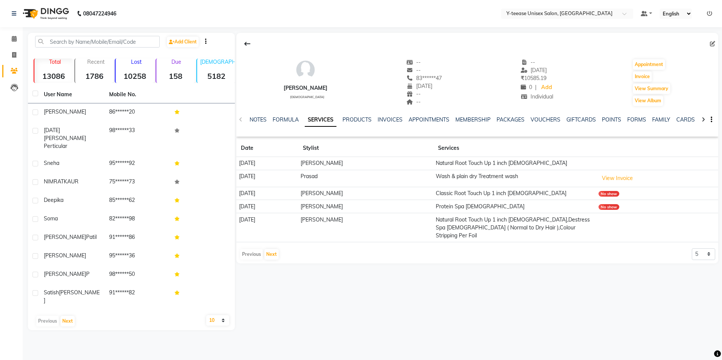
click at [250, 250] on div "Previous Next" at bounding box center [260, 255] width 40 height 12
click at [252, 249] on div "Previous Next" at bounding box center [260, 255] width 40 height 12
click at [267, 249] on button "Next" at bounding box center [271, 254] width 14 height 11
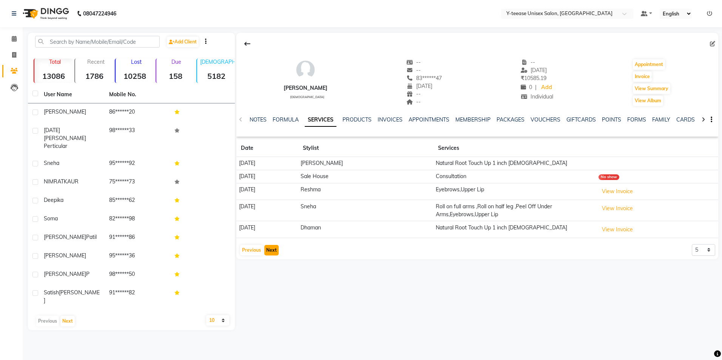
click at [274, 247] on button "Next" at bounding box center [271, 250] width 14 height 11
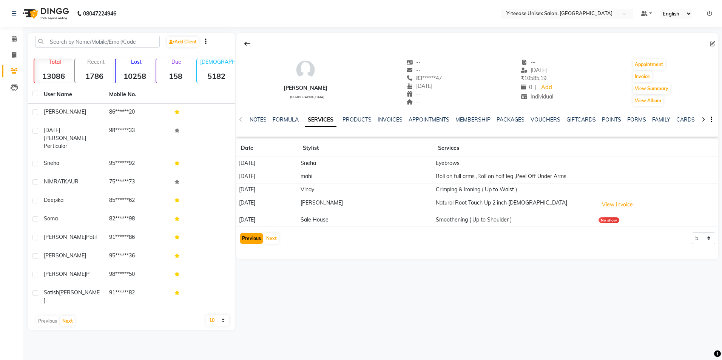
click at [254, 236] on button "Previous" at bounding box center [251, 238] width 23 height 11
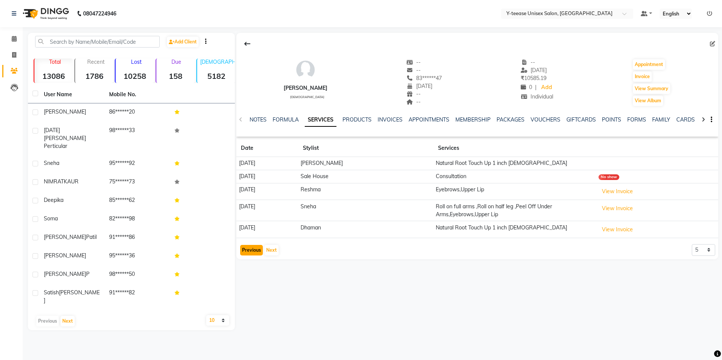
click at [257, 249] on button "Previous" at bounding box center [251, 250] width 23 height 11
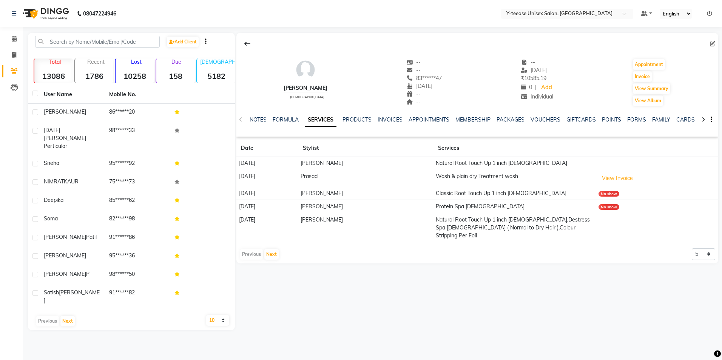
click at [253, 249] on div "Previous Next" at bounding box center [260, 255] width 40 height 12
click at [18, 40] on span at bounding box center [14, 39] width 13 height 9
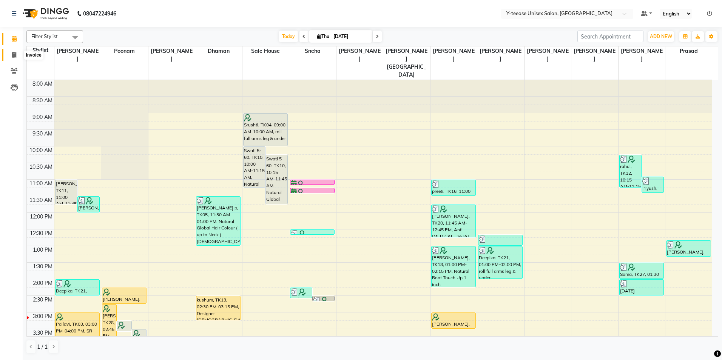
click at [10, 56] on span at bounding box center [14, 55] width 13 height 9
select select "4"
select select "service"
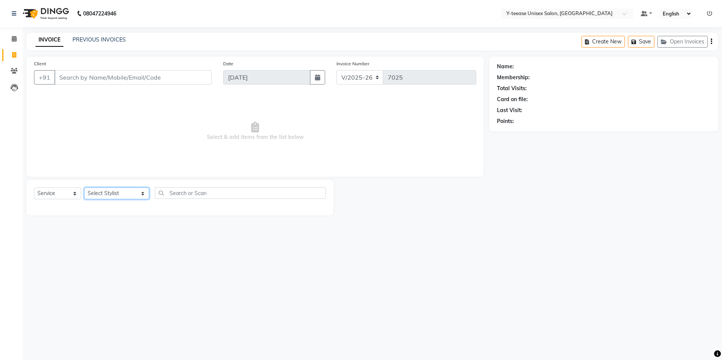
click at [108, 193] on select "Select Stylist [PERSON_NAME] Dhaman [PERSON_NAME] [PERSON_NAME] nagar Manager M…" at bounding box center [116, 194] width 65 height 12
select select "49846"
click at [84, 188] on select "Select Stylist [PERSON_NAME] Dhaman [PERSON_NAME] [PERSON_NAME] nagar Manager M…" at bounding box center [116, 194] width 65 height 12
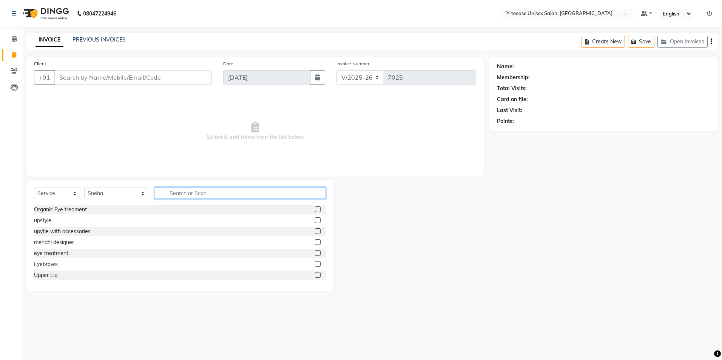
click at [165, 189] on input "text" at bounding box center [240, 193] width 171 height 12
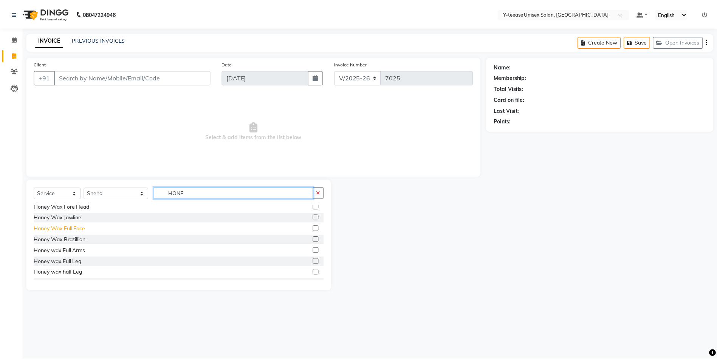
scroll to position [76, 0]
type input "HONE"
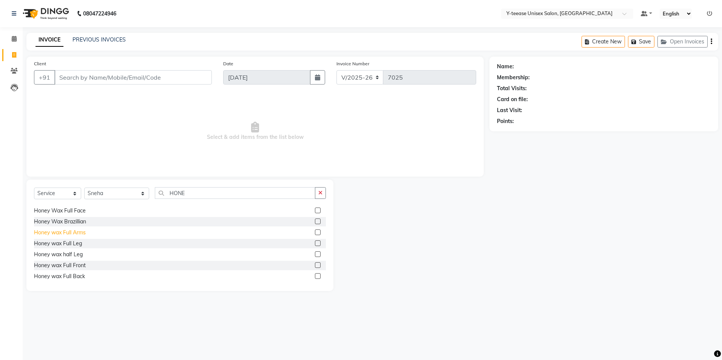
click at [69, 235] on div "Honey wax Full Arms" at bounding box center [60, 233] width 52 height 8
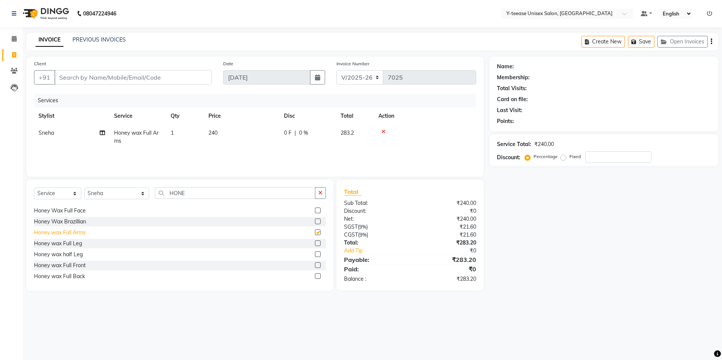
checkbox input "false"
click at [75, 242] on div "Honey wax Full Leg" at bounding box center [58, 244] width 48 height 8
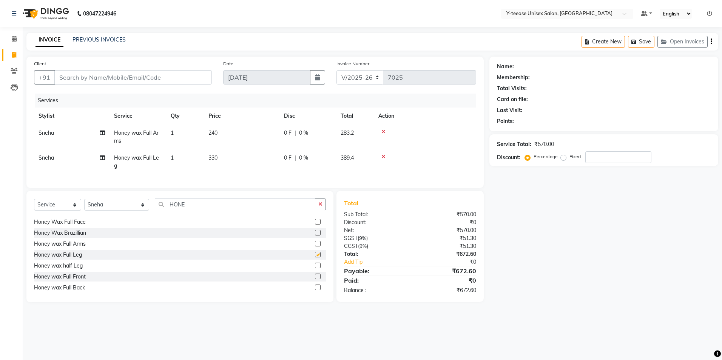
checkbox input "false"
click at [109, 74] on input "Client" at bounding box center [133, 77] width 158 height 14
type input "9"
type input "0"
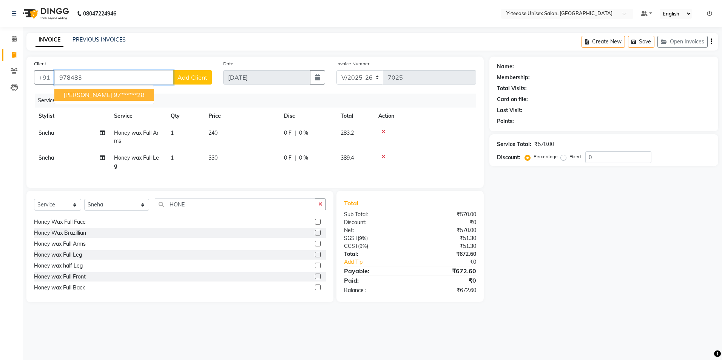
click at [116, 93] on ngb-highlight "97******28" at bounding box center [129, 95] width 31 height 8
type input "97******28"
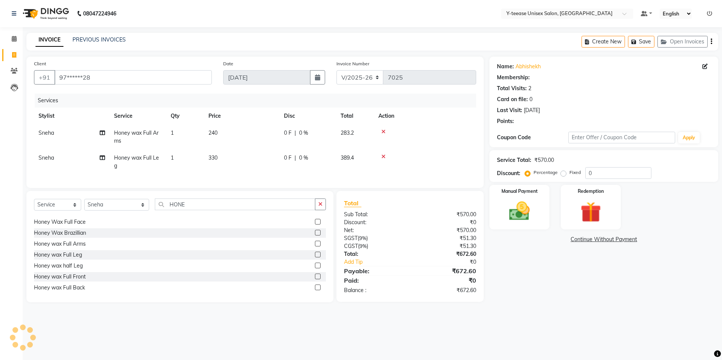
select select "1: Object"
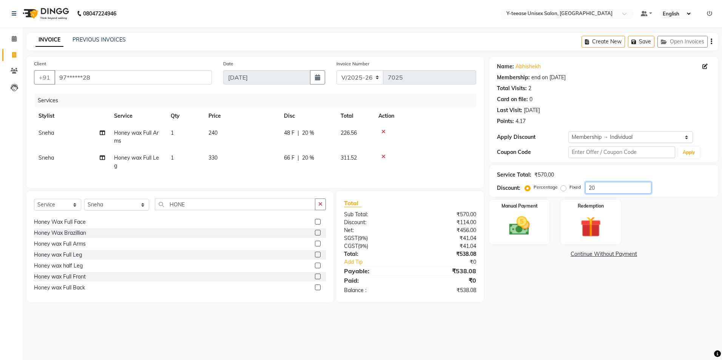
click at [608, 186] on input "20" at bounding box center [619, 188] width 66 height 12
type input "25"
click at [540, 222] on div "Manual Payment" at bounding box center [519, 222] width 62 height 46
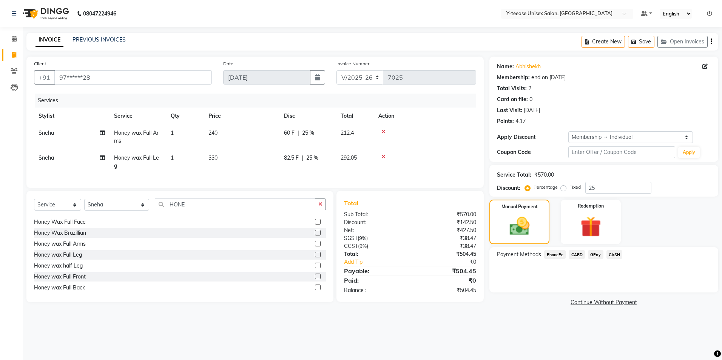
click at [593, 255] on span "GPay" at bounding box center [595, 254] width 15 height 9
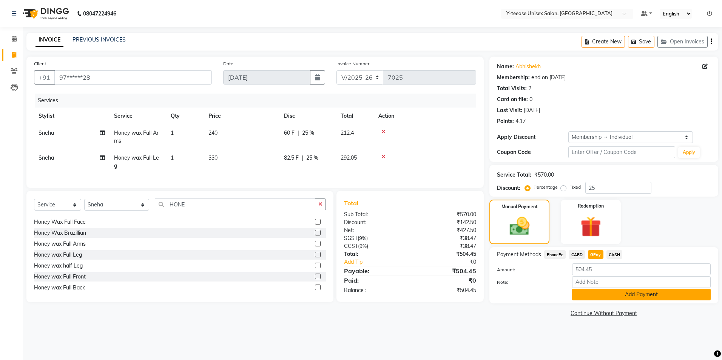
click at [611, 295] on button "Add Payment" at bounding box center [641, 295] width 139 height 12
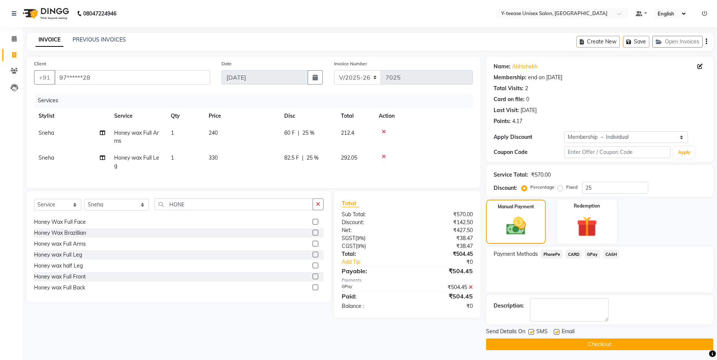
click at [608, 346] on button "Checkout" at bounding box center [599, 345] width 227 height 12
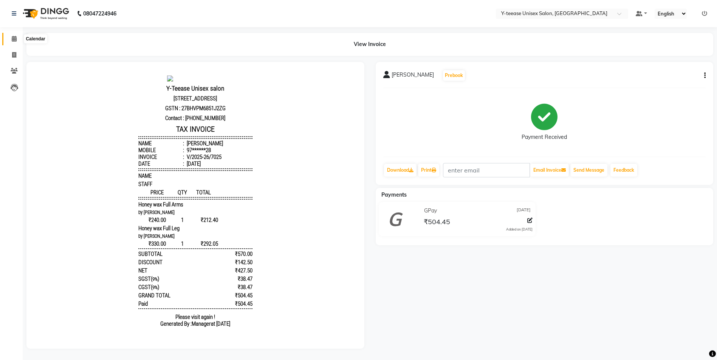
click at [12, 40] on icon at bounding box center [14, 39] width 5 height 6
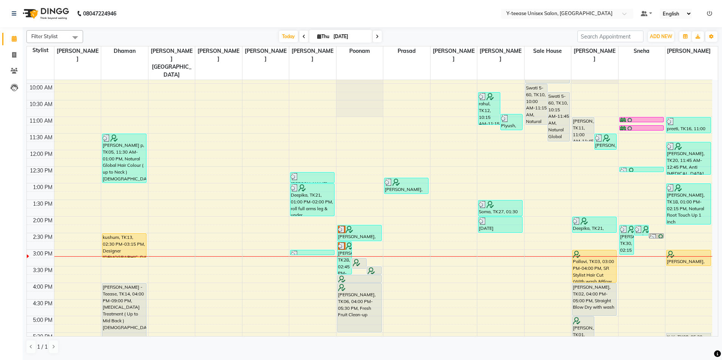
scroll to position [76, 0]
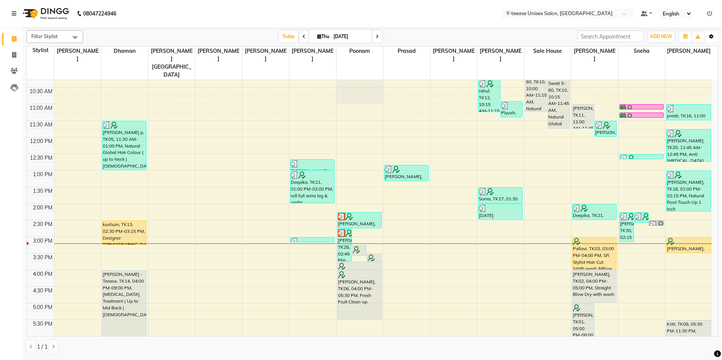
click at [713, 39] on button "Toggle Dropdown" at bounding box center [712, 36] width 12 height 11
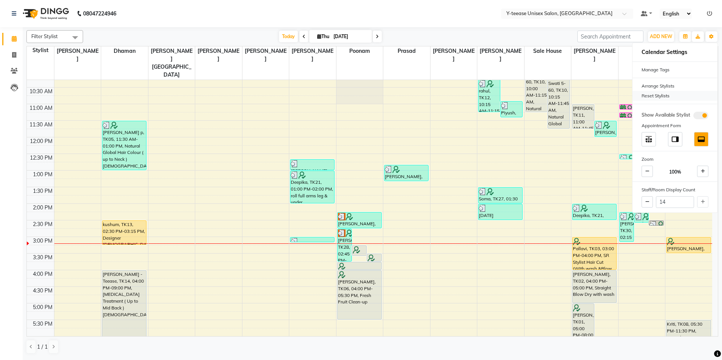
click at [657, 98] on div "Reset Stylists" at bounding box center [675, 96] width 85 height 10
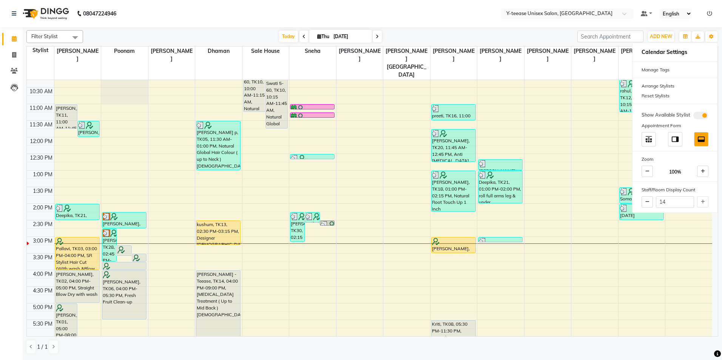
click at [526, 27] on div "Filter Stylist Select All [PERSON_NAME] Dhaman [PERSON_NAME] [PERSON_NAME][GEOG…" at bounding box center [372, 192] width 692 height 330
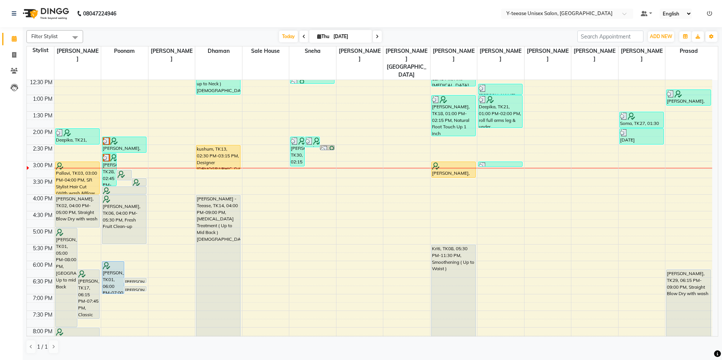
scroll to position [189, 0]
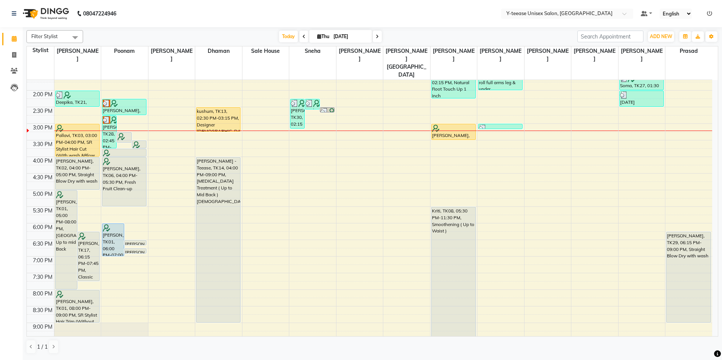
click at [710, 13] on icon at bounding box center [709, 13] width 5 height 5
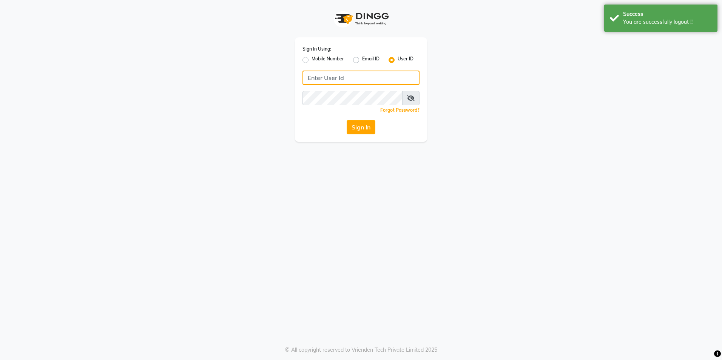
type input "8999679795"
click at [312, 58] on label "Mobile Number" at bounding box center [328, 60] width 32 height 9
click at [312, 58] on input "Mobile Number" at bounding box center [314, 58] width 5 height 5
radio input "true"
radio input "false"
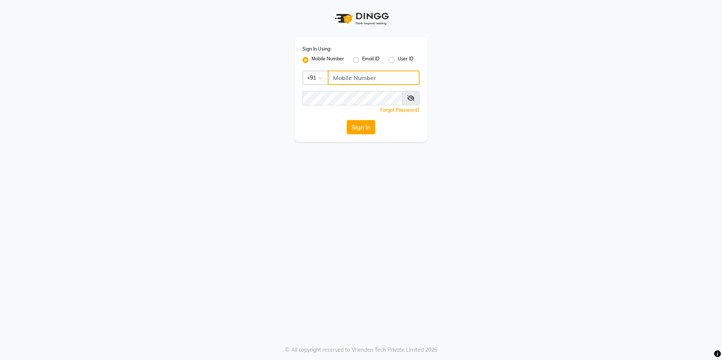
click at [354, 78] on input "Username" at bounding box center [374, 78] width 92 height 14
type input "9860099181"
click at [365, 127] on button "Sign In" at bounding box center [361, 127] width 29 height 14
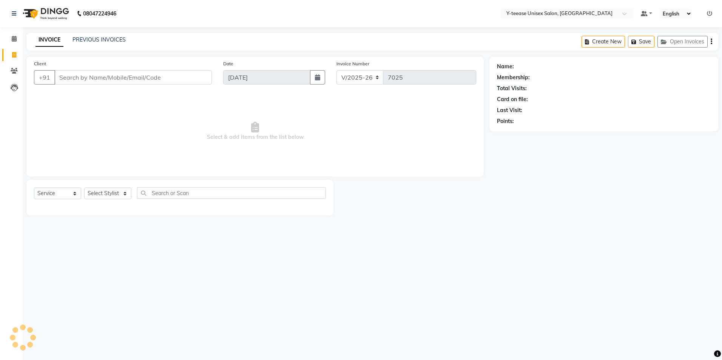
select select "4"
select select "service"
click at [99, 195] on select "Select Stylist [PERSON_NAME] Dhaman [PERSON_NAME] [PERSON_NAME] nagar Manager M…" at bounding box center [116, 194] width 65 height 12
select select "73210"
click at [84, 188] on select "Select Stylist [PERSON_NAME] Dhaman [PERSON_NAME] [PERSON_NAME] nagar Manager M…" at bounding box center [116, 194] width 65 height 12
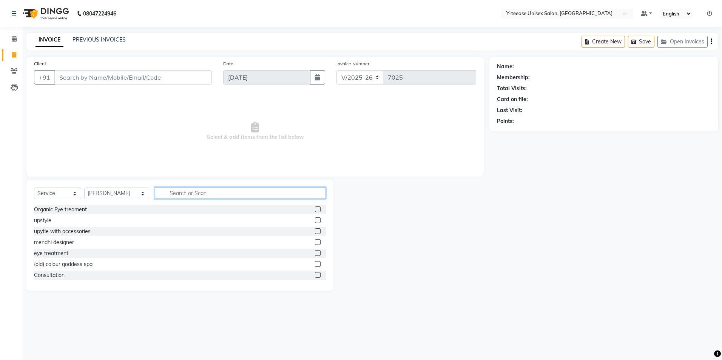
click at [182, 190] on input "text" at bounding box center [240, 193] width 171 height 12
type input "EYE"
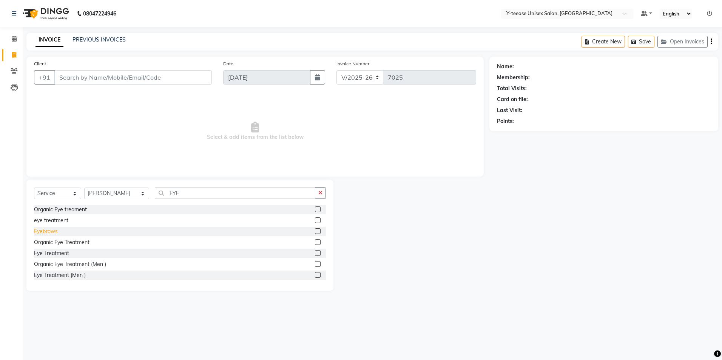
click at [51, 232] on div "Eyebrows" at bounding box center [46, 232] width 24 height 8
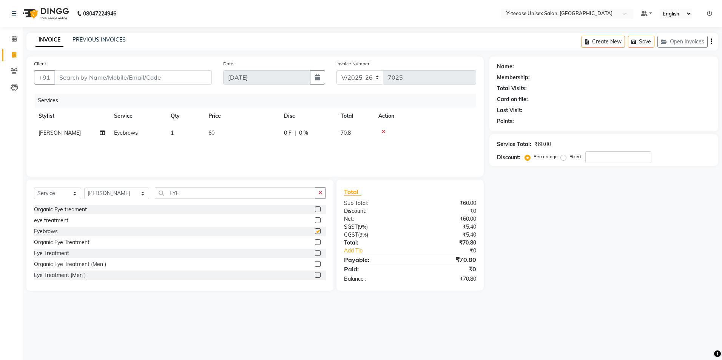
checkbox input "false"
click at [187, 196] on input "EYE" at bounding box center [235, 193] width 161 height 12
click at [187, 195] on input "EYE" at bounding box center [235, 193] width 161 height 12
click at [96, 79] on input "Client" at bounding box center [133, 77] width 158 height 14
type input "8"
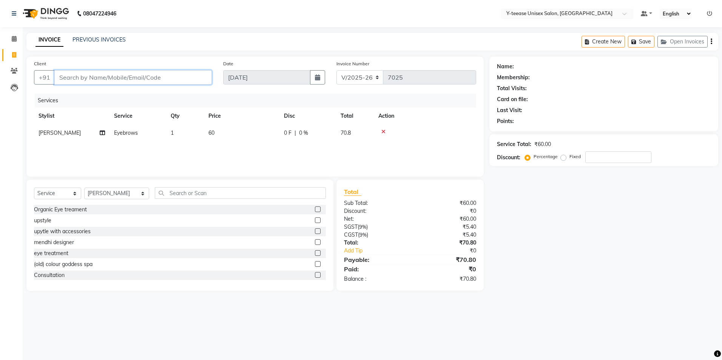
type input "0"
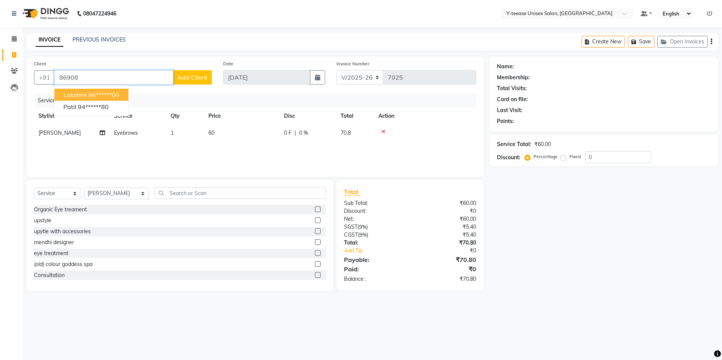
click at [107, 97] on ngb-highlight "86******00" at bounding box center [103, 95] width 31 height 8
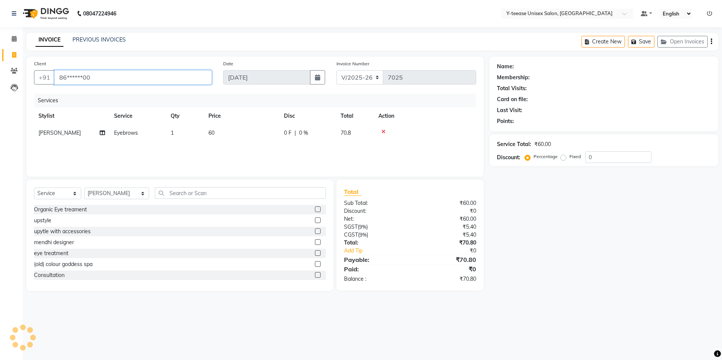
type input "86******00"
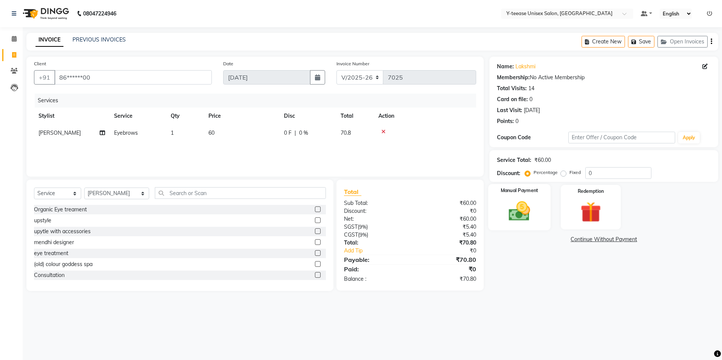
click at [515, 204] on img at bounding box center [519, 211] width 35 height 25
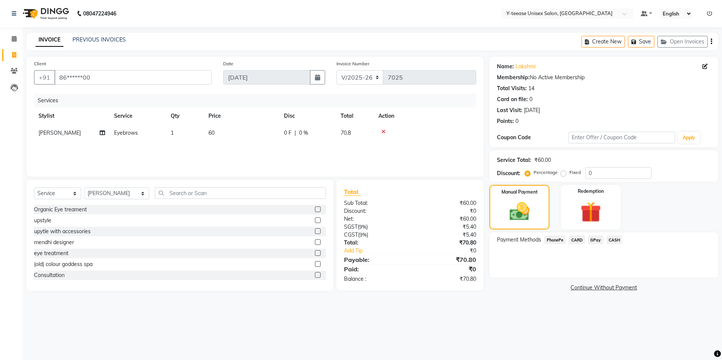
click at [595, 238] on span "GPay" at bounding box center [595, 240] width 15 height 9
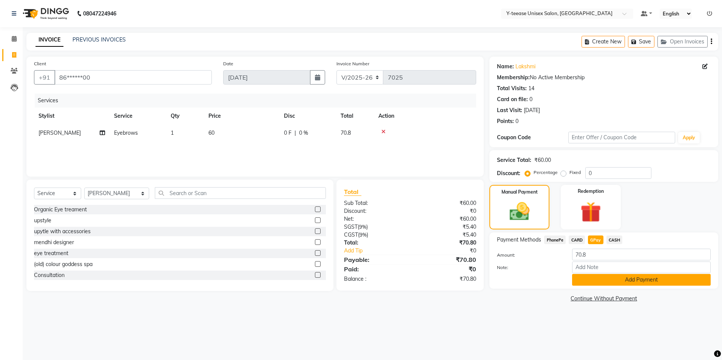
click at [604, 278] on button "Add Payment" at bounding box center [641, 280] width 139 height 12
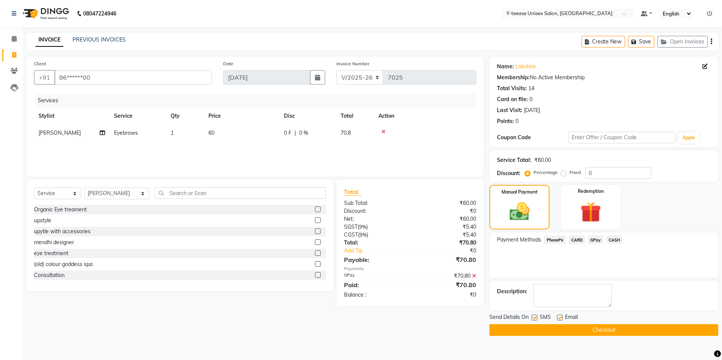
click at [565, 335] on button "Checkout" at bounding box center [604, 331] width 229 height 12
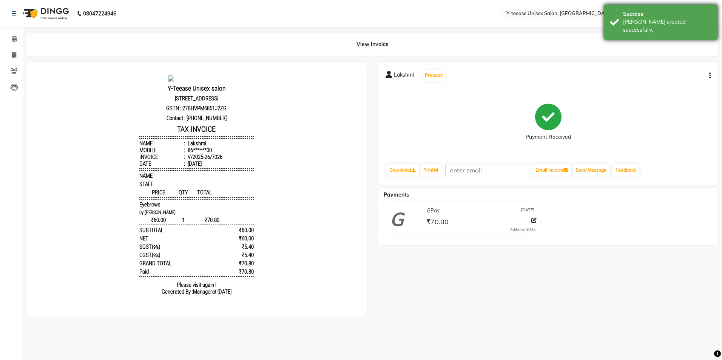
click at [646, 23] on div "[PERSON_NAME] created successfully." at bounding box center [667, 26] width 89 height 16
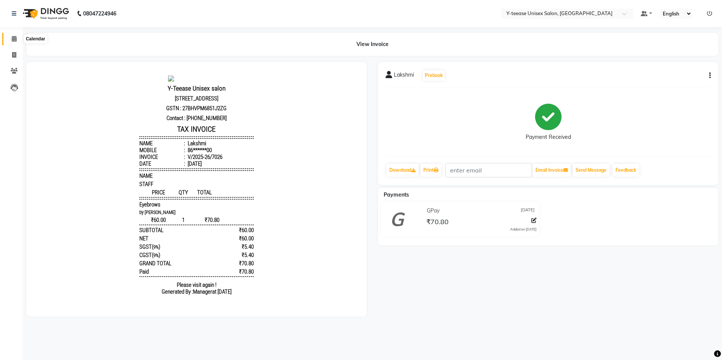
click at [12, 39] on icon at bounding box center [14, 39] width 5 height 6
